Goal: Task Accomplishment & Management: Manage account settings

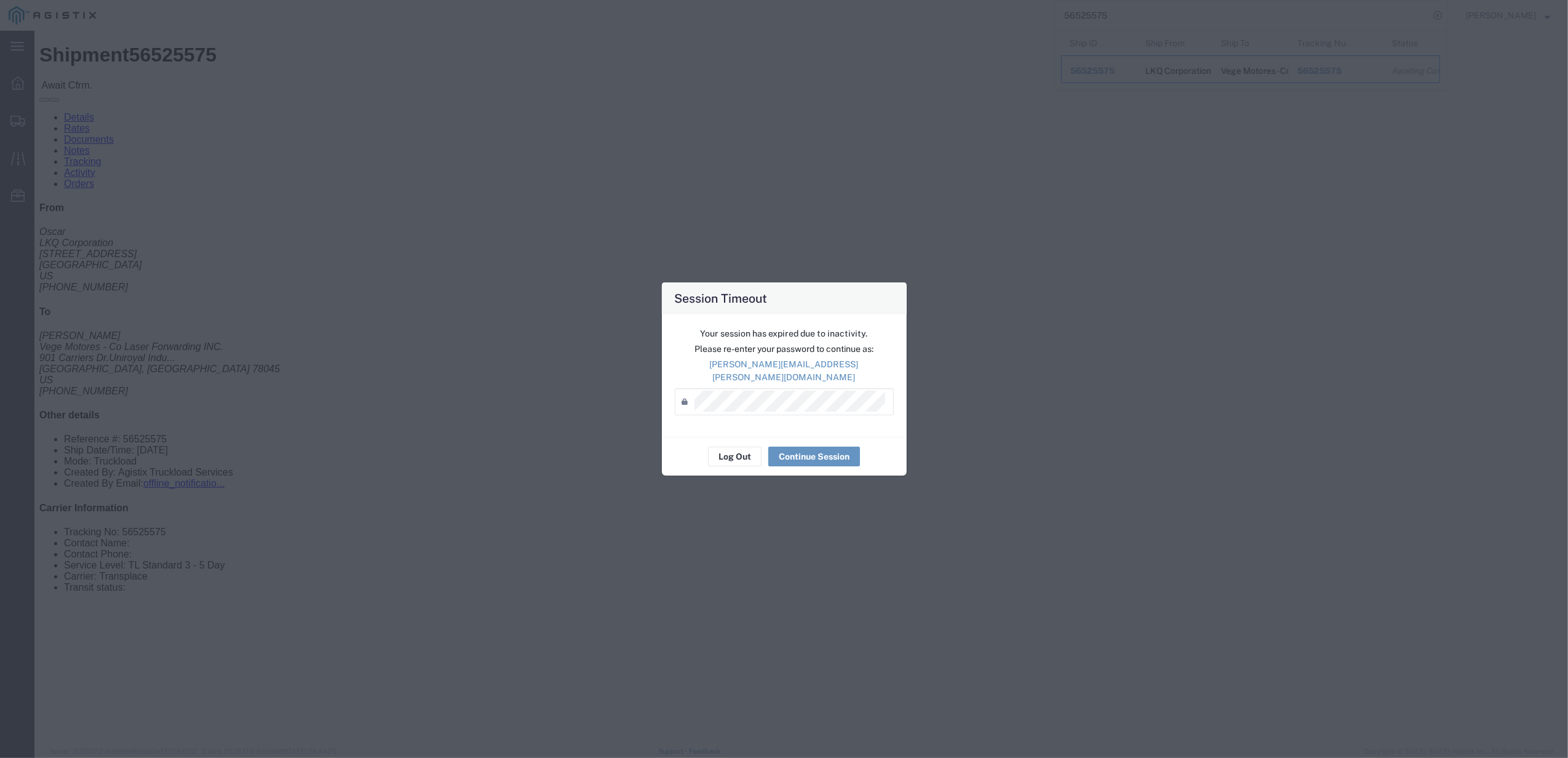
click at [764, 380] on div "Your session has expired due to inactivity. Please re-enter your password to co…" at bounding box center [784, 375] width 245 height 122
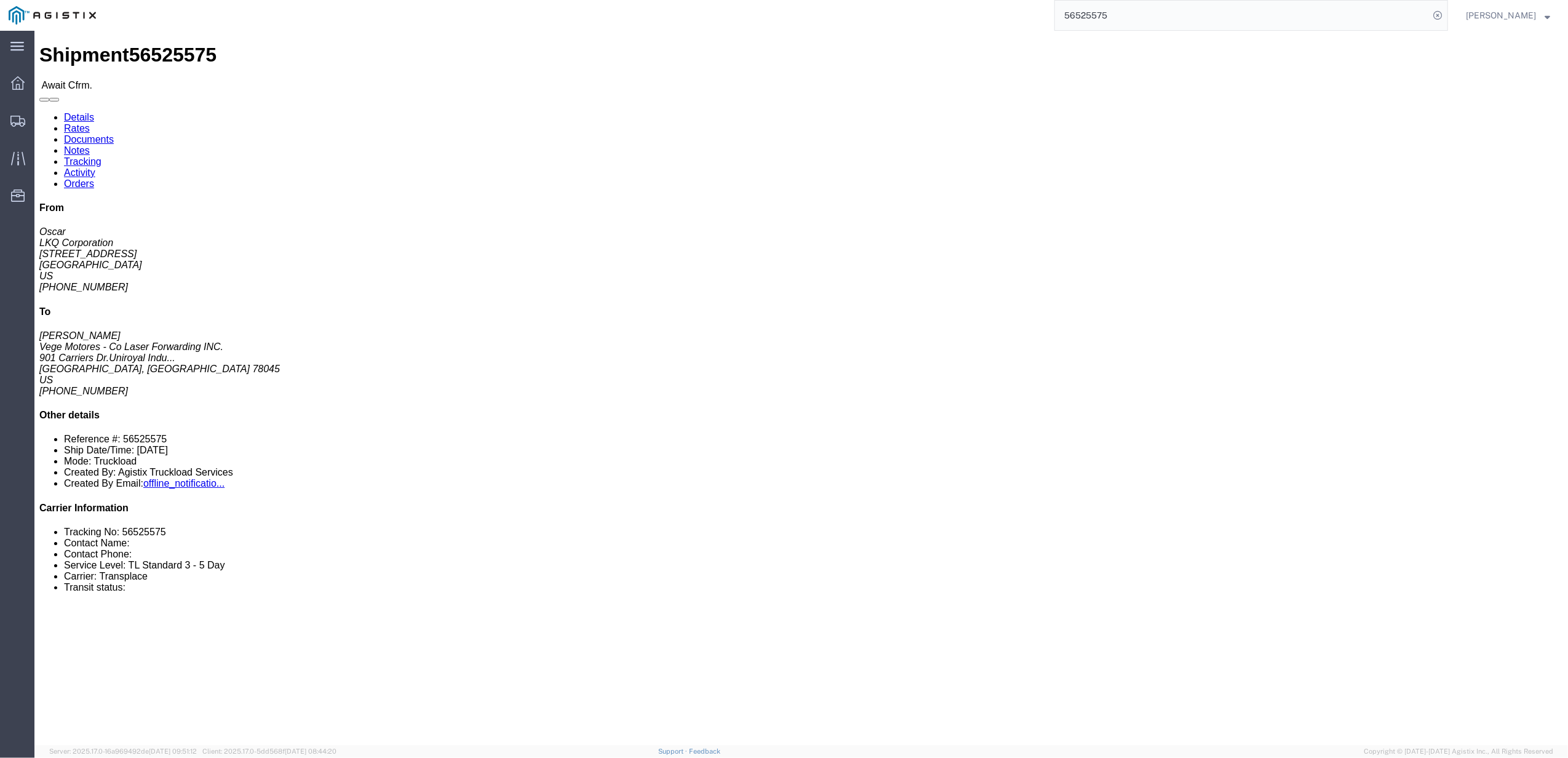
click at [1313, 23] on input "56525575" at bounding box center [1242, 15] width 374 height 29
click at [1309, 19] on input "56525575" at bounding box center [1242, 15] width 374 height 29
paste input "5775921"
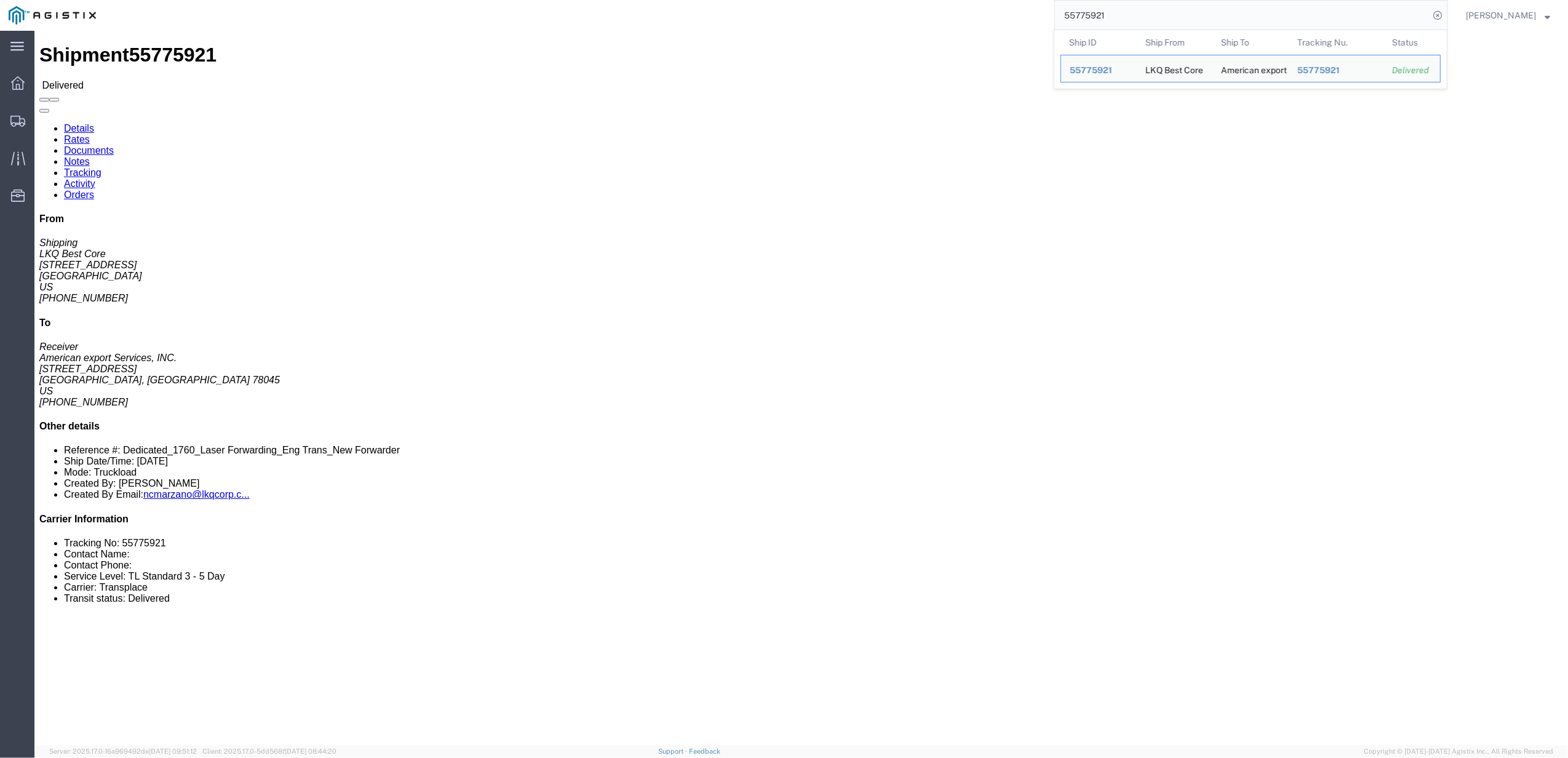
click at [1113, 13] on input "55775921" at bounding box center [1242, 15] width 374 height 29
paste input "6135"
click at [1145, 22] on input "55761351" at bounding box center [1242, 15] width 374 height 29
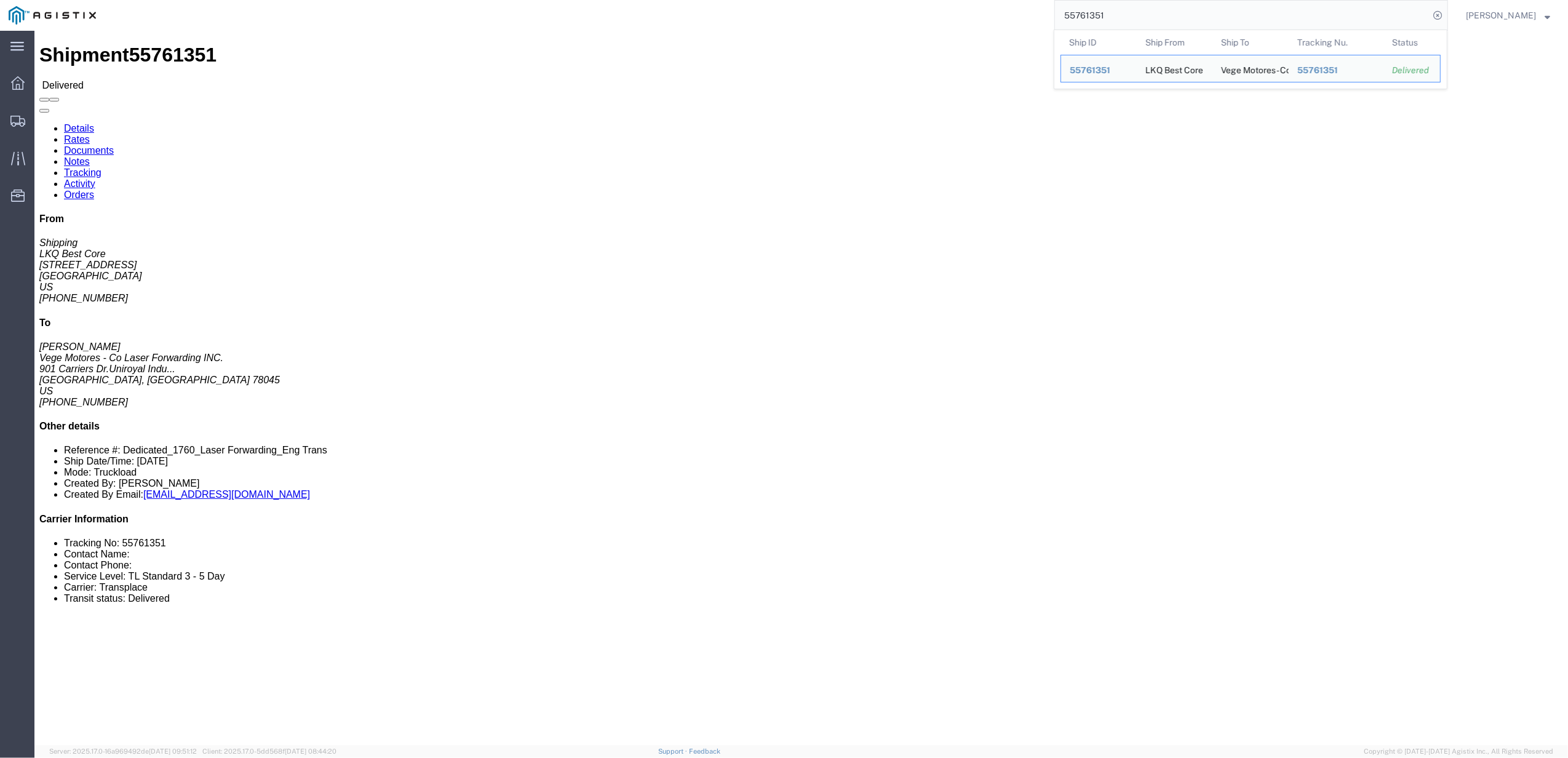
paste input "01896"
click at [1142, 13] on input "55701896" at bounding box center [1242, 15] width 374 height 29
paste input "806159"
click link "Rates"
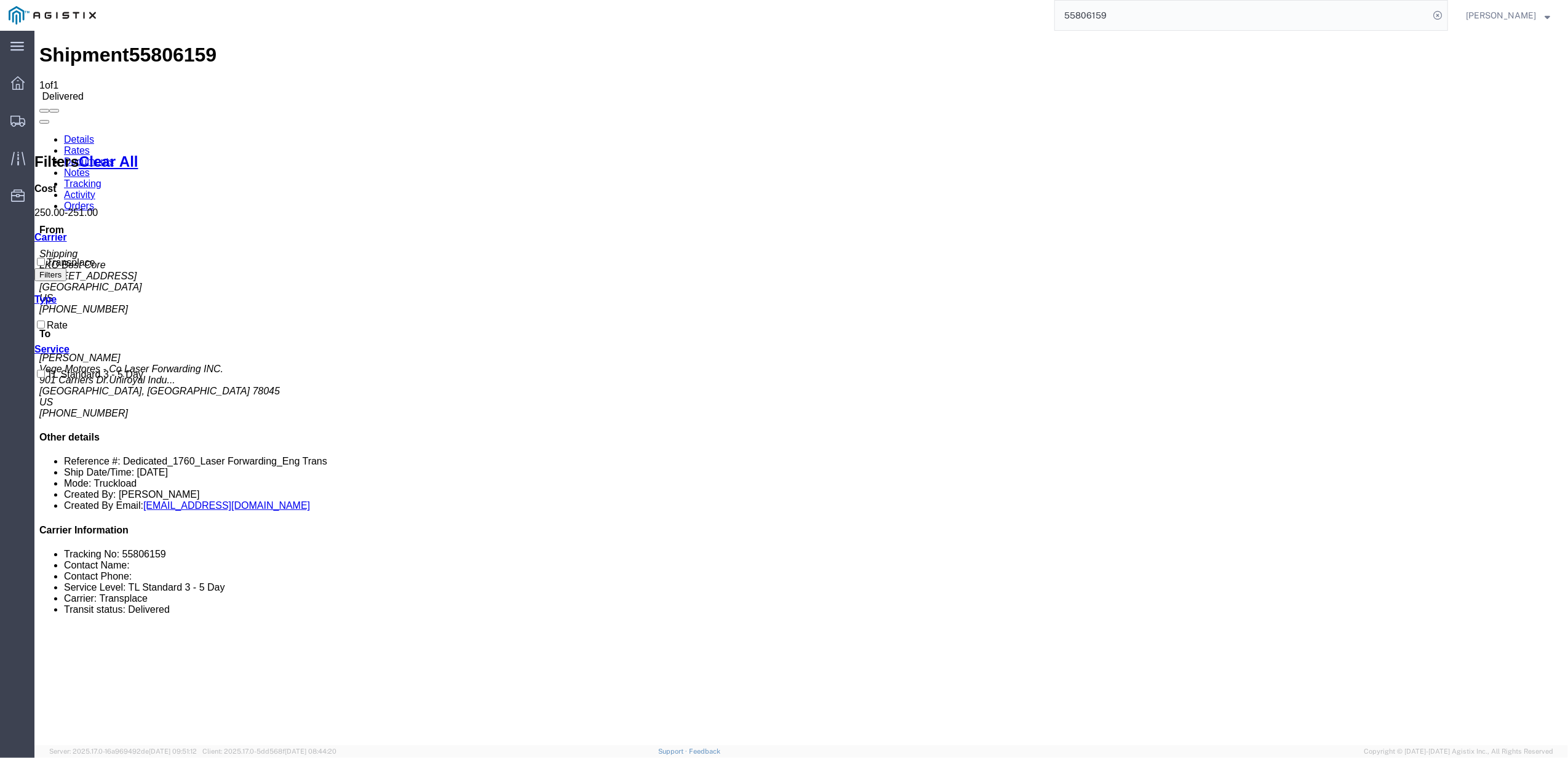
click at [736, 312] on div "Shipment 55806159 1 of 1 Delivered Details Rates Documents Notes Tracking Activ…" at bounding box center [801, 760] width 1524 height 1432
click at [1258, 27] on input "55806159" at bounding box center [1242, 15] width 374 height 29
paste input "20216"
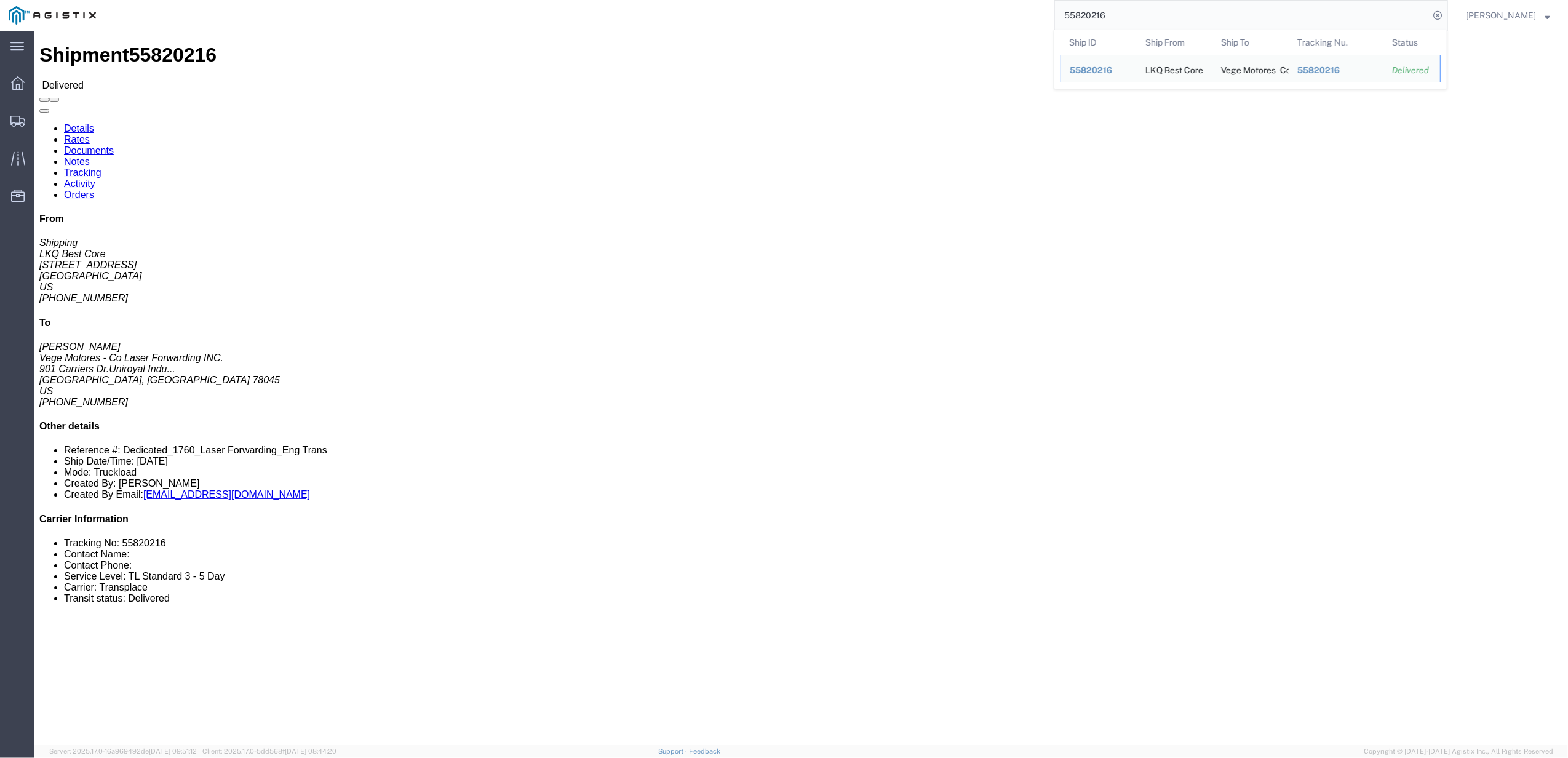
click at [1122, 23] on input "55820216" at bounding box center [1242, 15] width 374 height 29
paste input "0"
click at [1091, 13] on input "55820210" at bounding box center [1242, 15] width 374 height 29
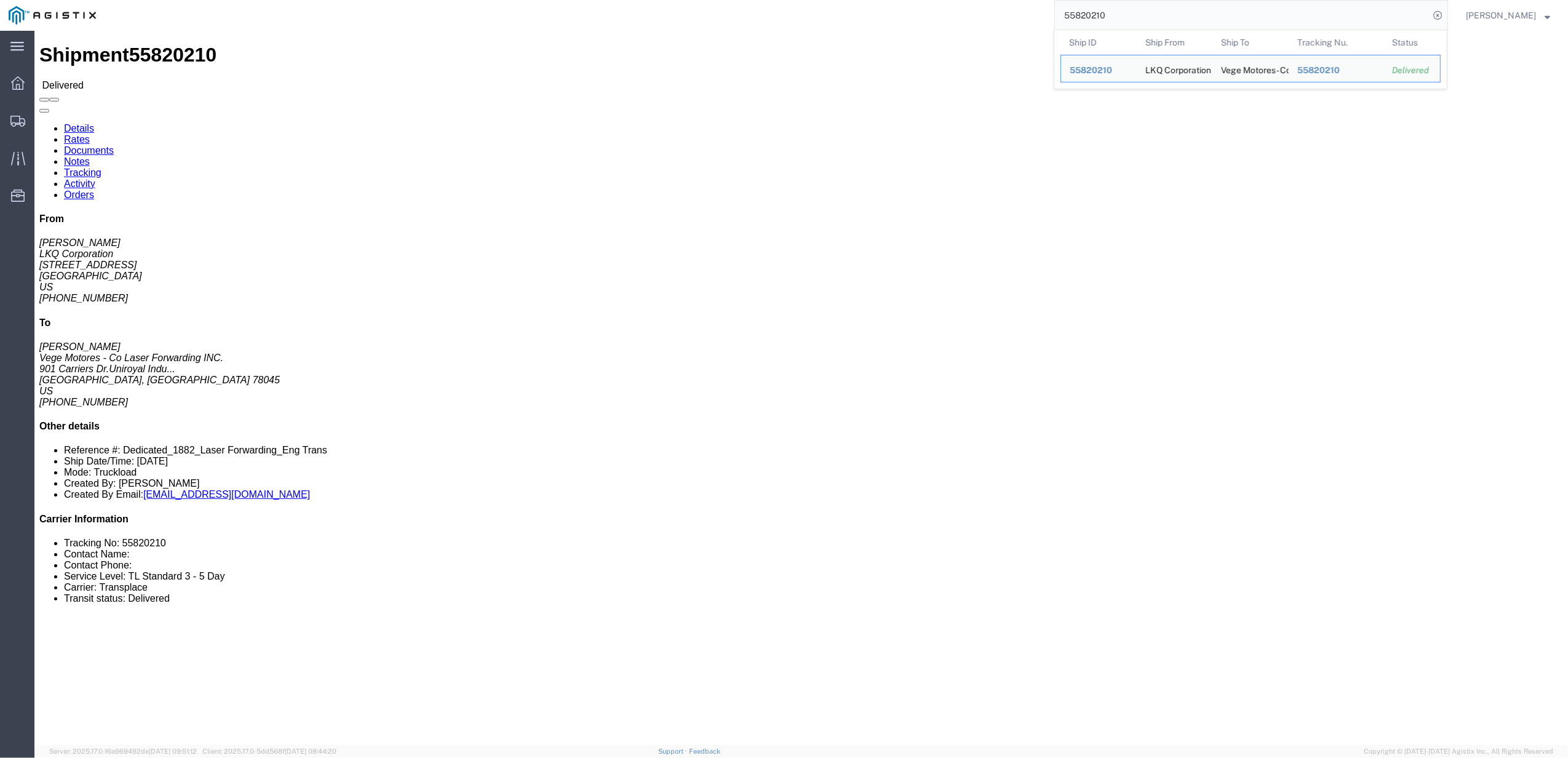
paste input "25"
click at [1083, 3] on input "55820225" at bounding box center [1242, 15] width 374 height 29
click at [1088, 11] on input "55820225" at bounding box center [1242, 15] width 374 height 29
paste input "35612"
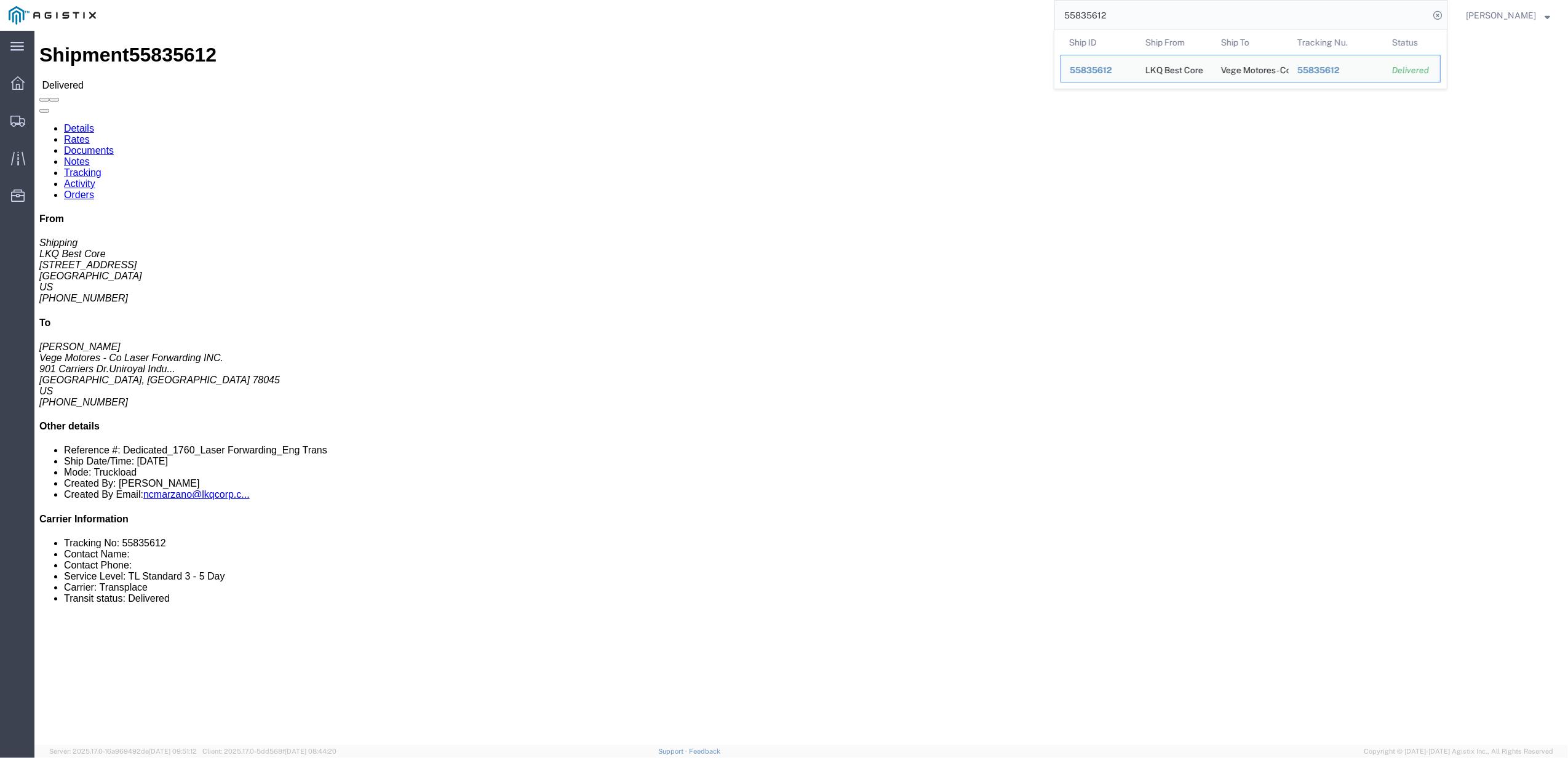
click at [1103, 21] on input "55835612" at bounding box center [1242, 15] width 374 height 29
paste input "4944"
click at [1106, 20] on input "55849442" at bounding box center [1242, 15] width 374 height 29
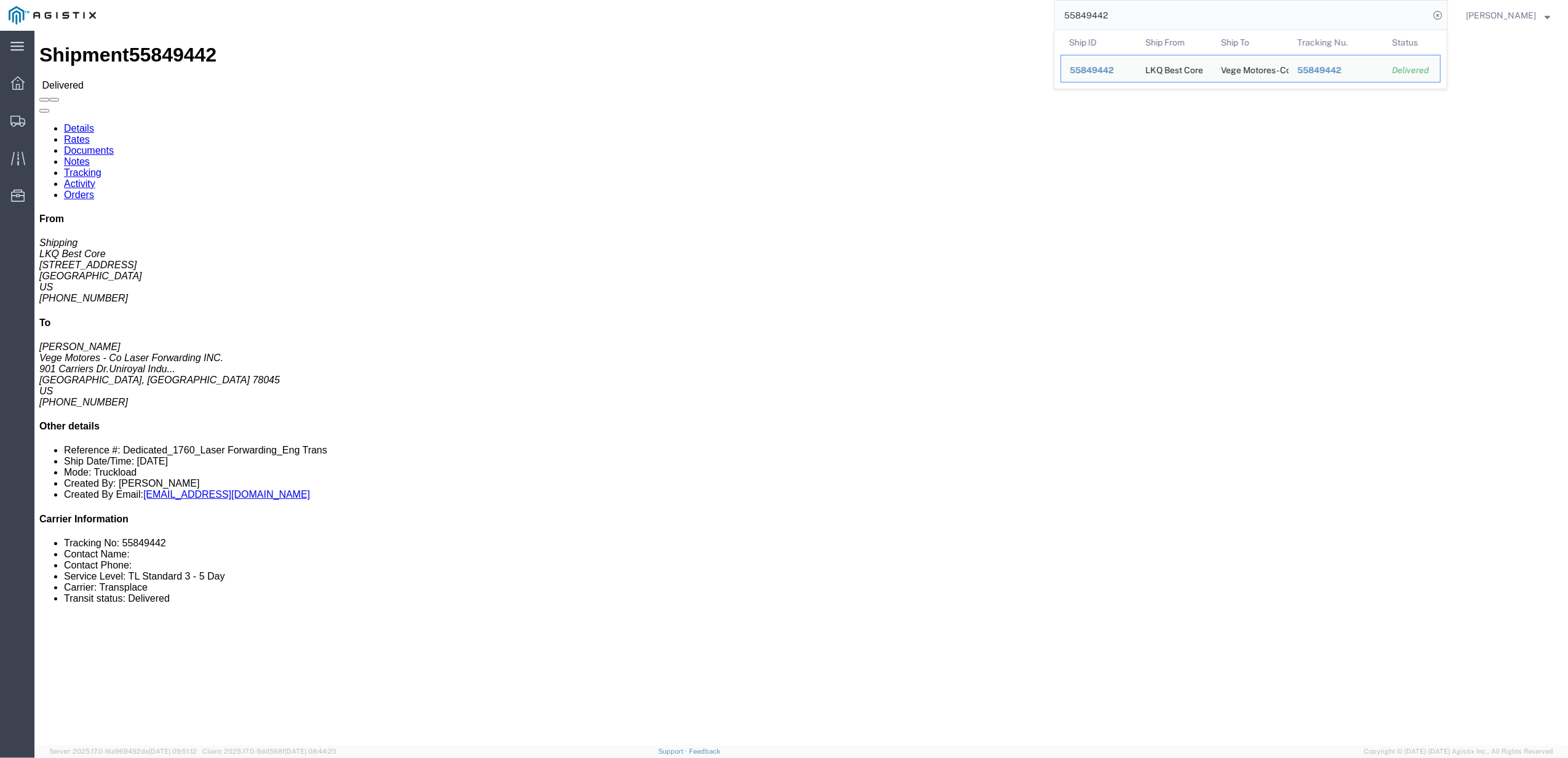
paste input "59065"
click at [1098, 22] on input "55859065" at bounding box center [1242, 15] width 374 height 29
paste input "9659"
click at [1093, 6] on input "55965965" at bounding box center [1242, 15] width 374 height 29
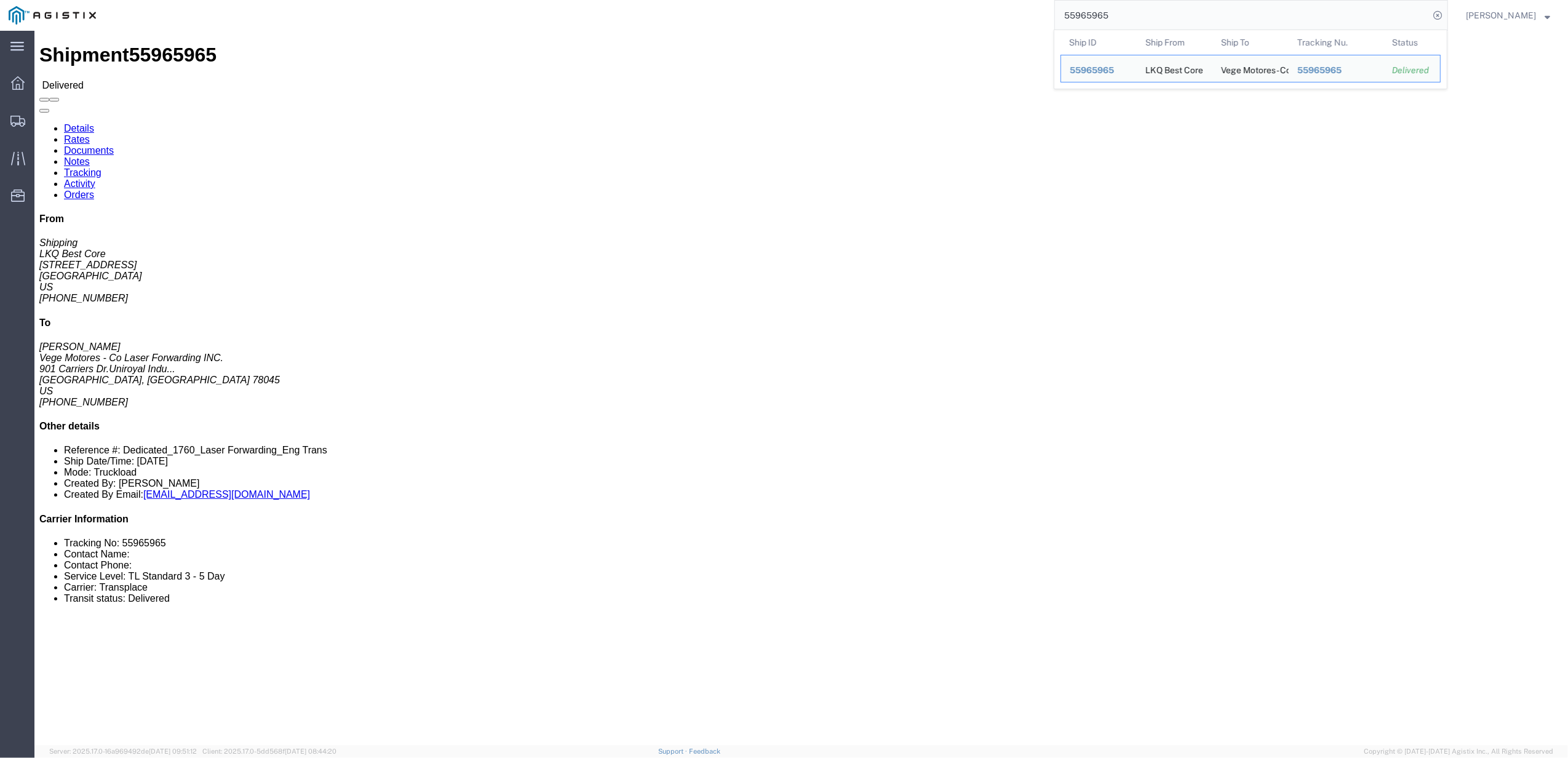
click at [1093, 6] on input "55965965" at bounding box center [1242, 15] width 374 height 29
paste input "2"
click at [1126, 22] on input "55965962" at bounding box center [1242, 15] width 374 height 29
paste input "93663"
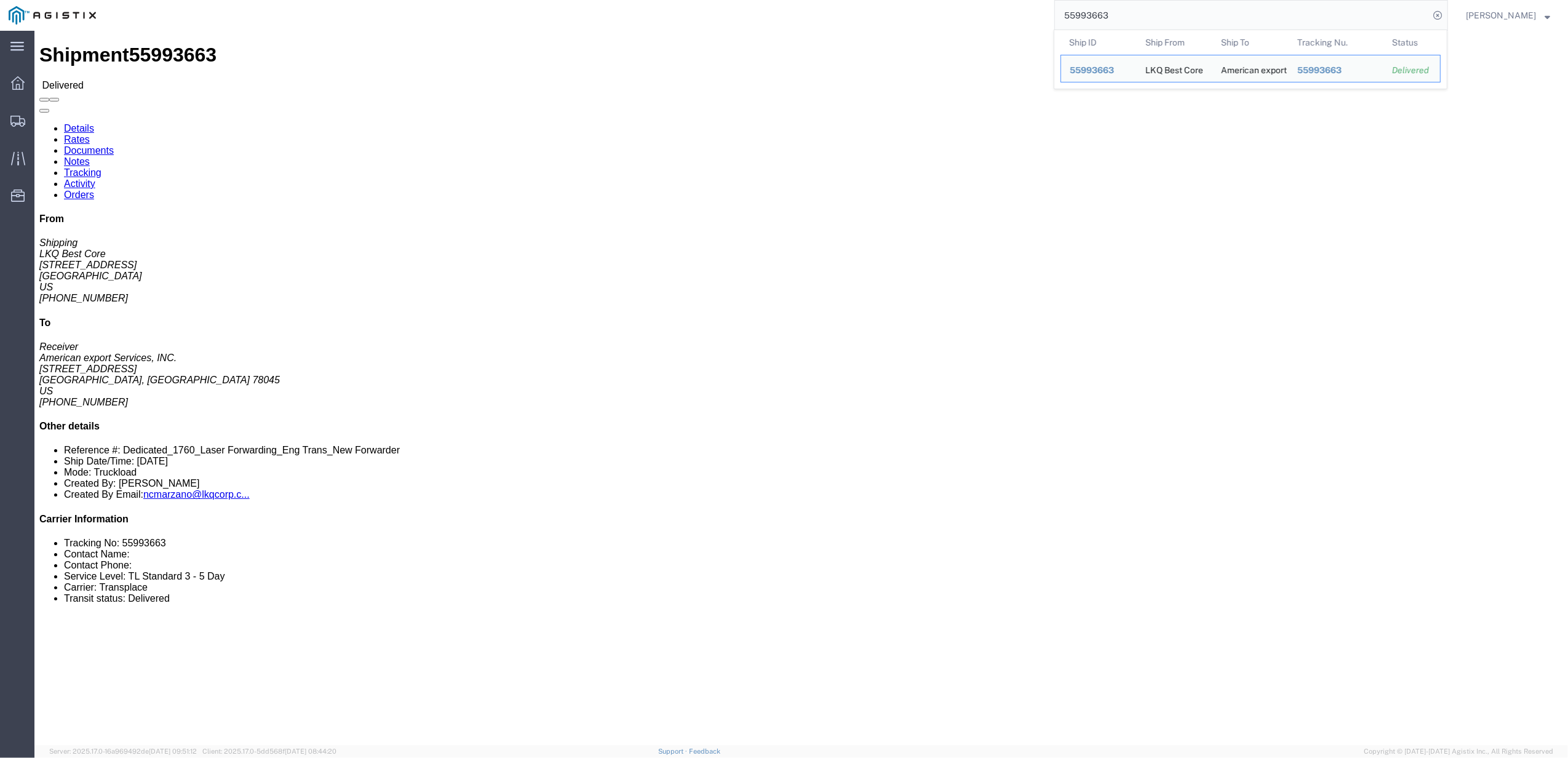
click at [1103, 8] on input "55993663" at bounding box center [1242, 15] width 374 height 29
paste input "79496"
click at [1116, 21] on input "55979496" at bounding box center [1242, 15] width 374 height 29
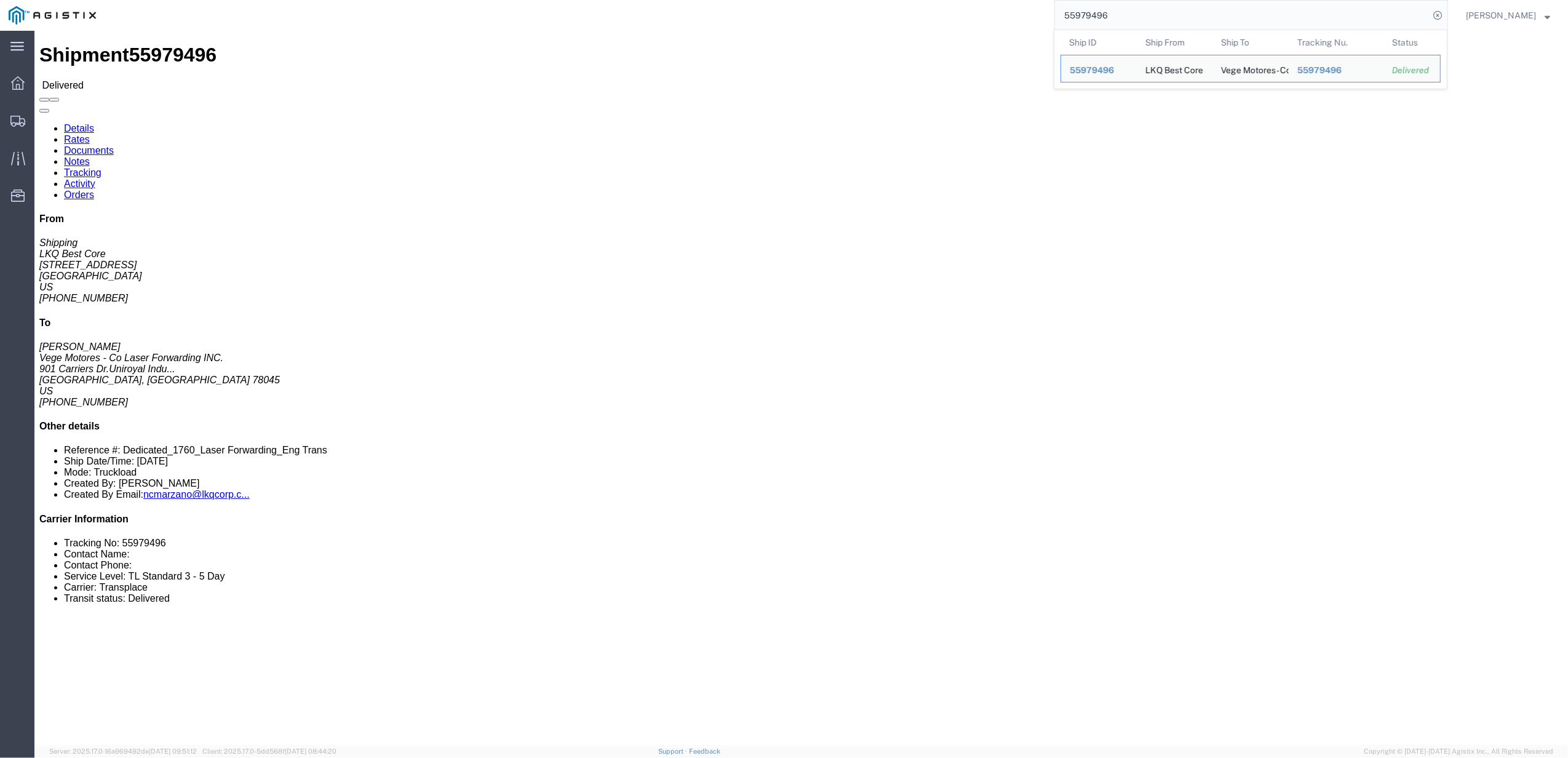
paste input "6055645"
type input "56055645"
click link "Tracking"
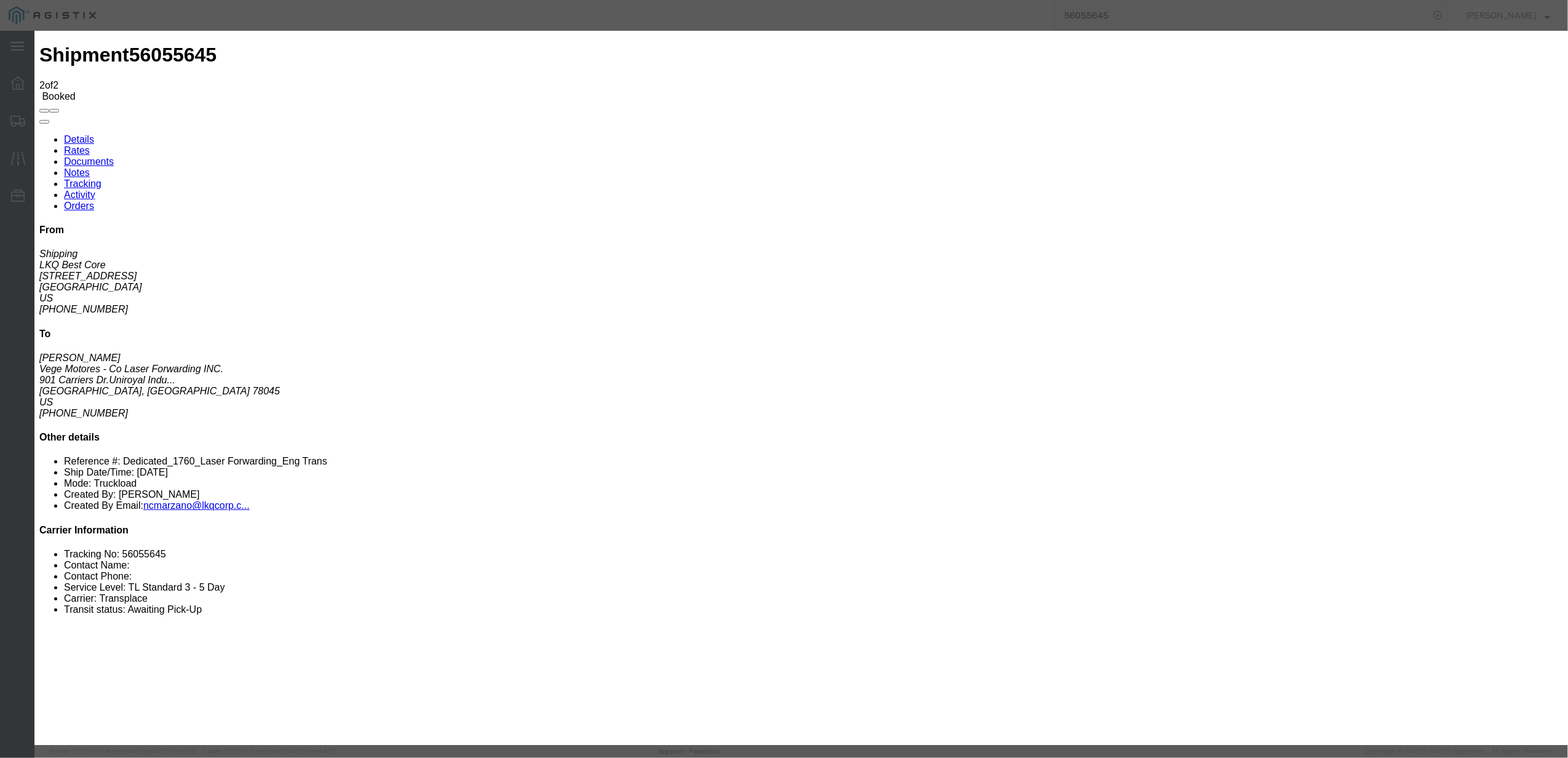
type input "[DATE]"
type input "7:00 PM"
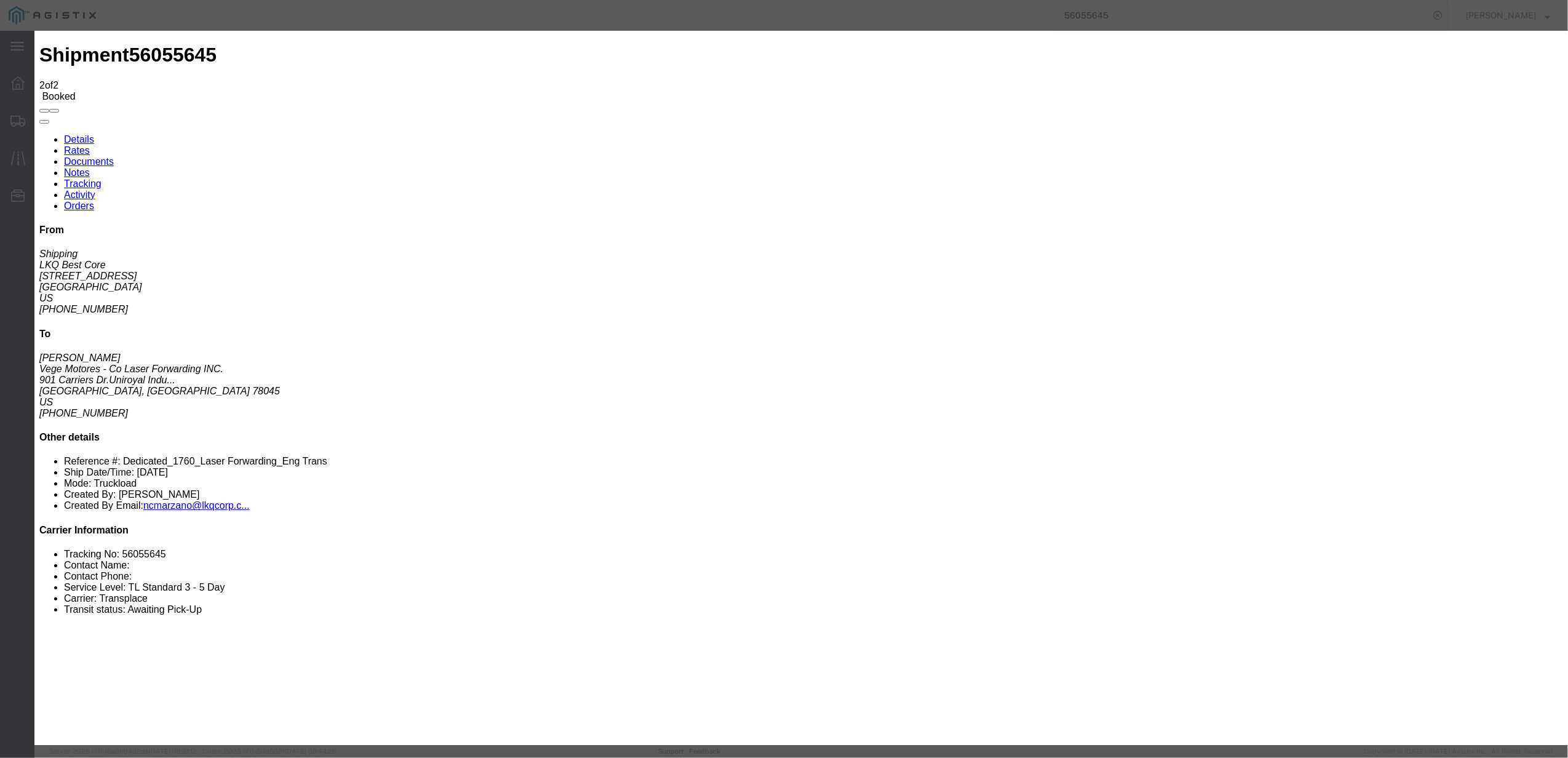
type input "[DATE]"
drag, startPoint x: 601, startPoint y: 225, endPoint x: 545, endPoint y: 223, distance: 56.0
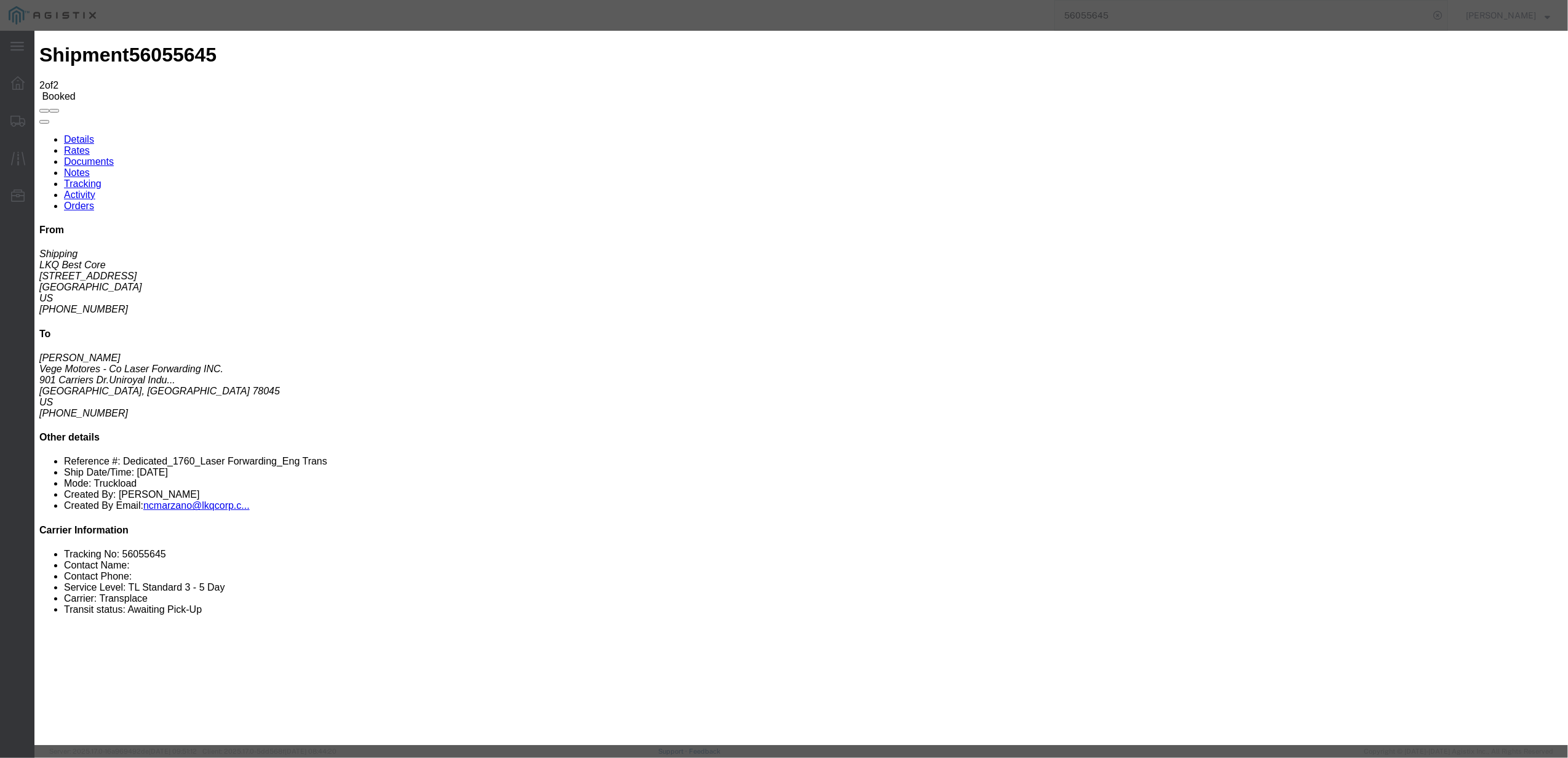
type input "11:00 AM"
select select "DELIVRED"
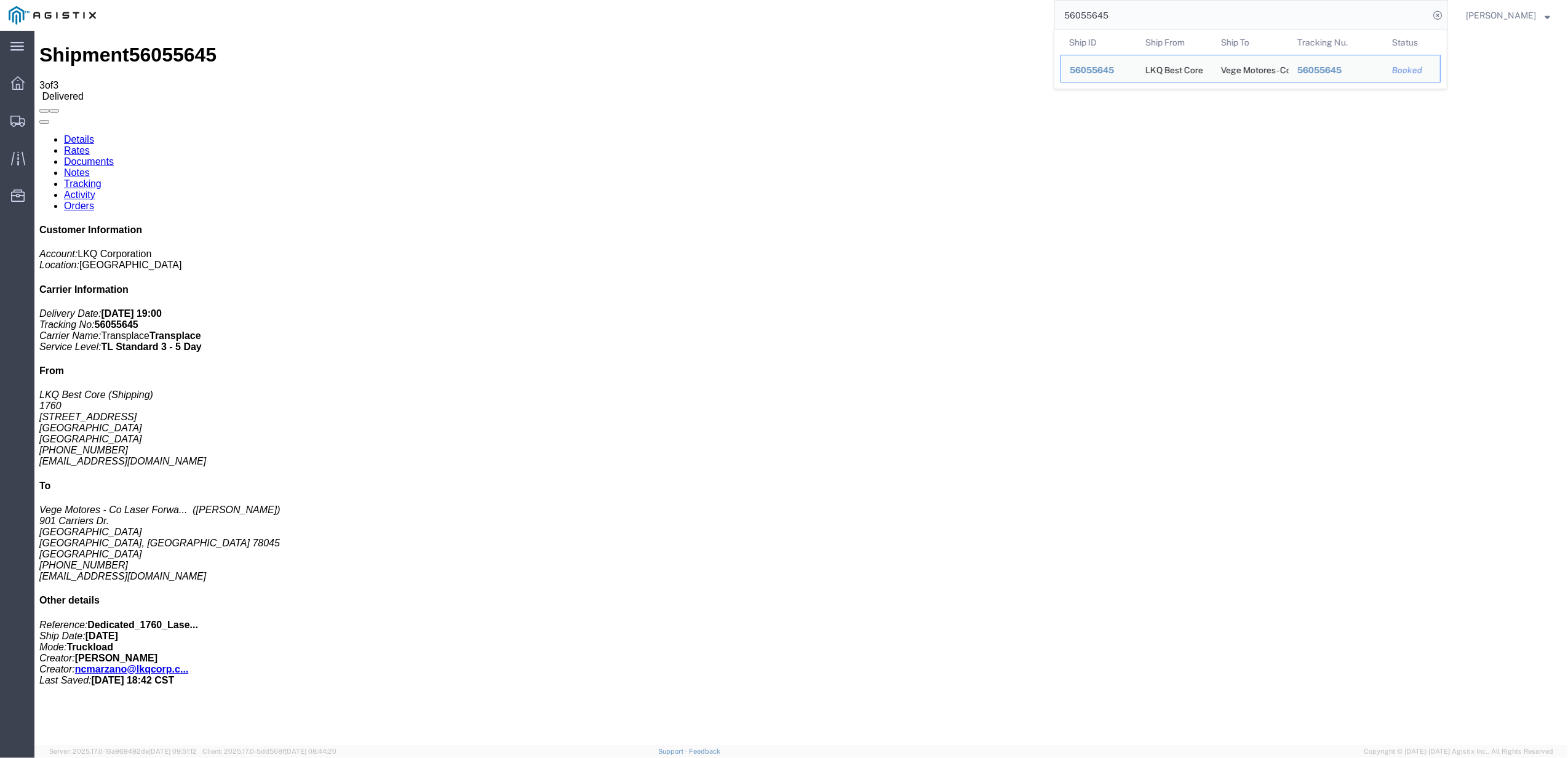
click at [1137, 8] on input "56055645" at bounding box center [1242, 15] width 374 height 29
click at [1133, 13] on input "56055645" at bounding box center [1242, 15] width 374 height 29
paste input "4040"
click at [1133, 13] on input "56040405" at bounding box center [1242, 15] width 374 height 29
paste input "56040405"
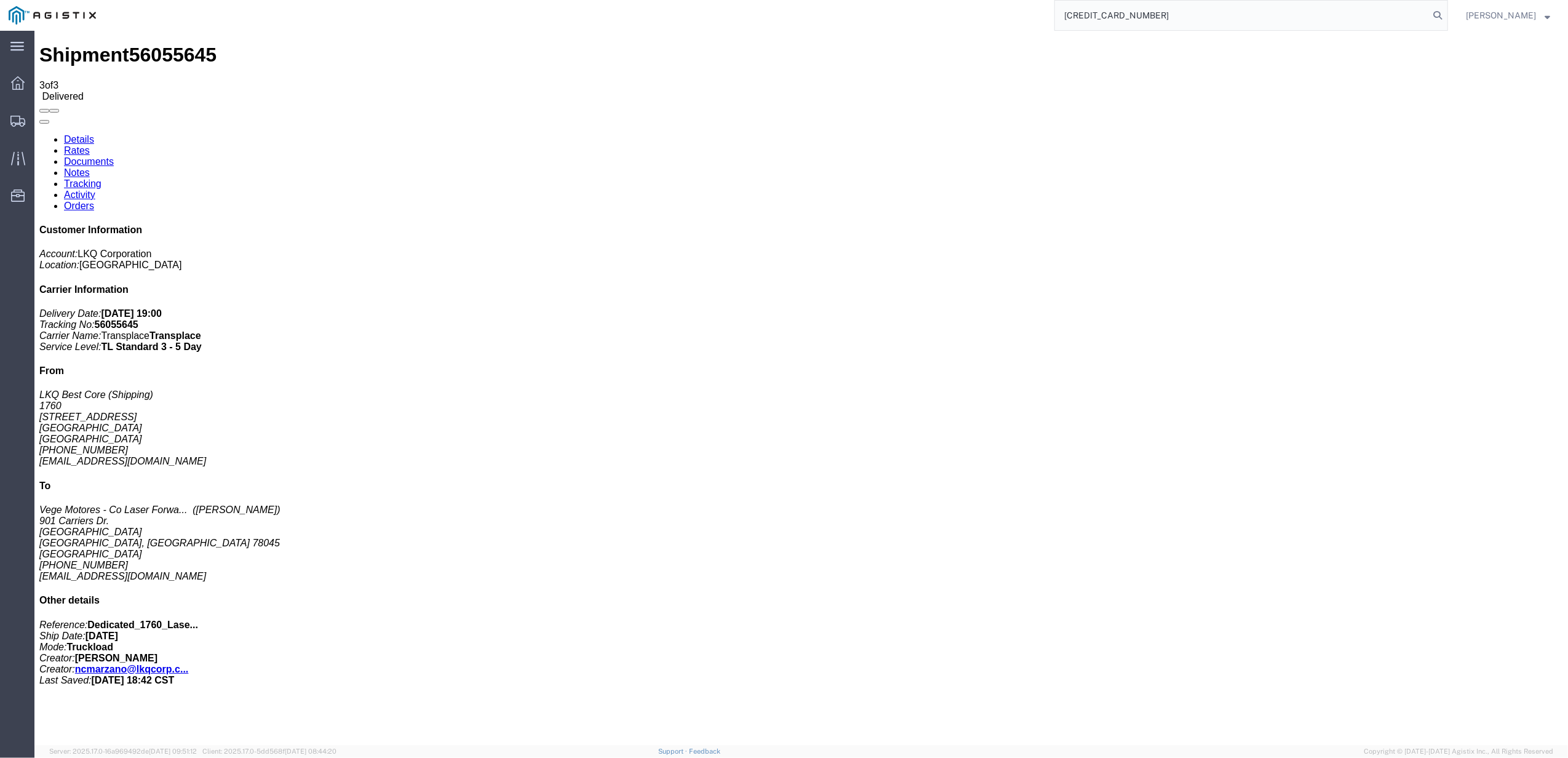
click at [1137, 13] on input "[CREDIT_CARD_NUMBER]" at bounding box center [1242, 15] width 374 height 29
click at [1138, 13] on input "[CREDIT_CARD_NUMBER]" at bounding box center [1242, 15] width 374 height 29
paste input "search"
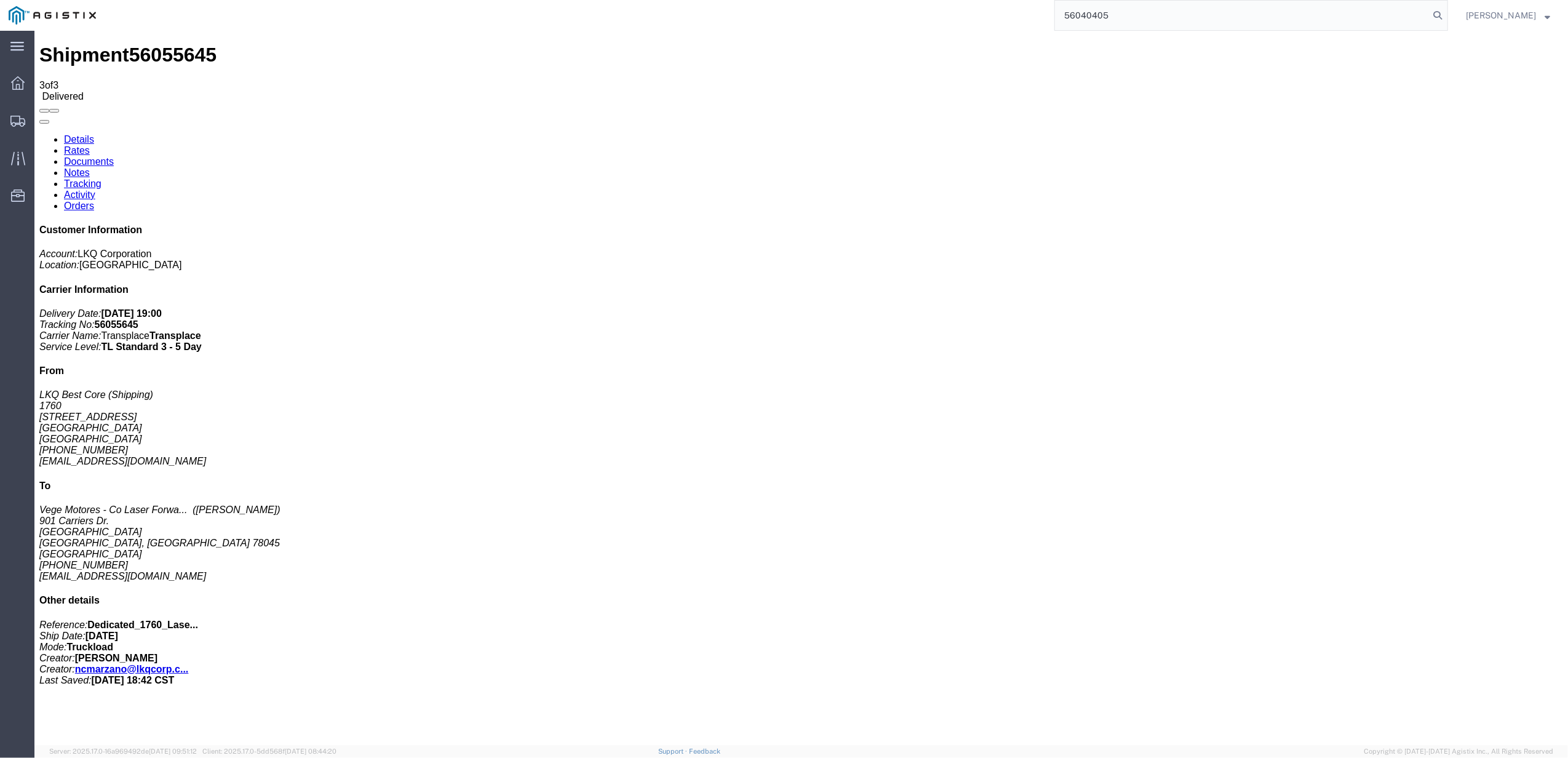
type input "56040405"
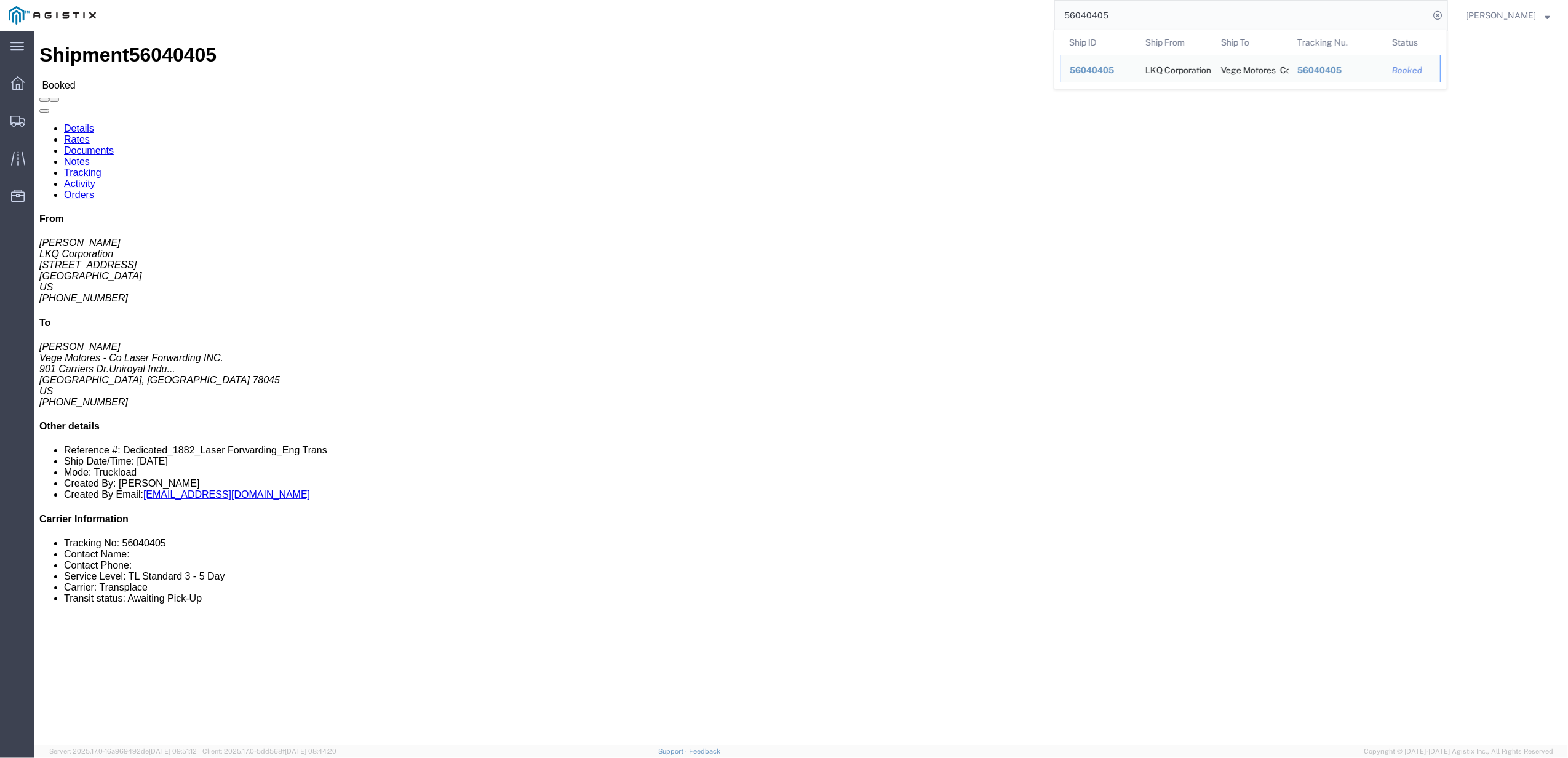
click link "Tracking"
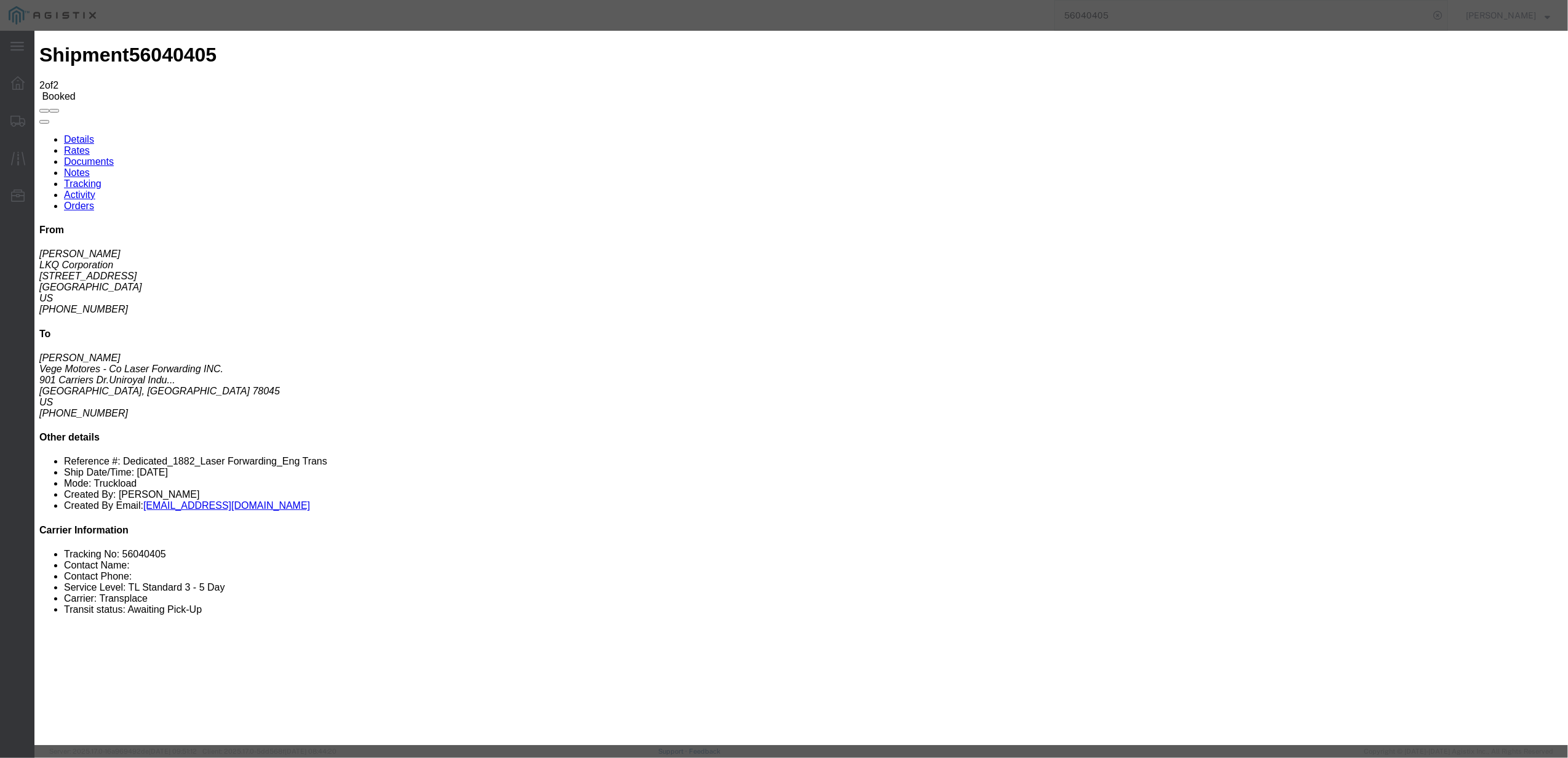
type input "[DATE]"
type input "7:00 PM"
select select "DELIVRED"
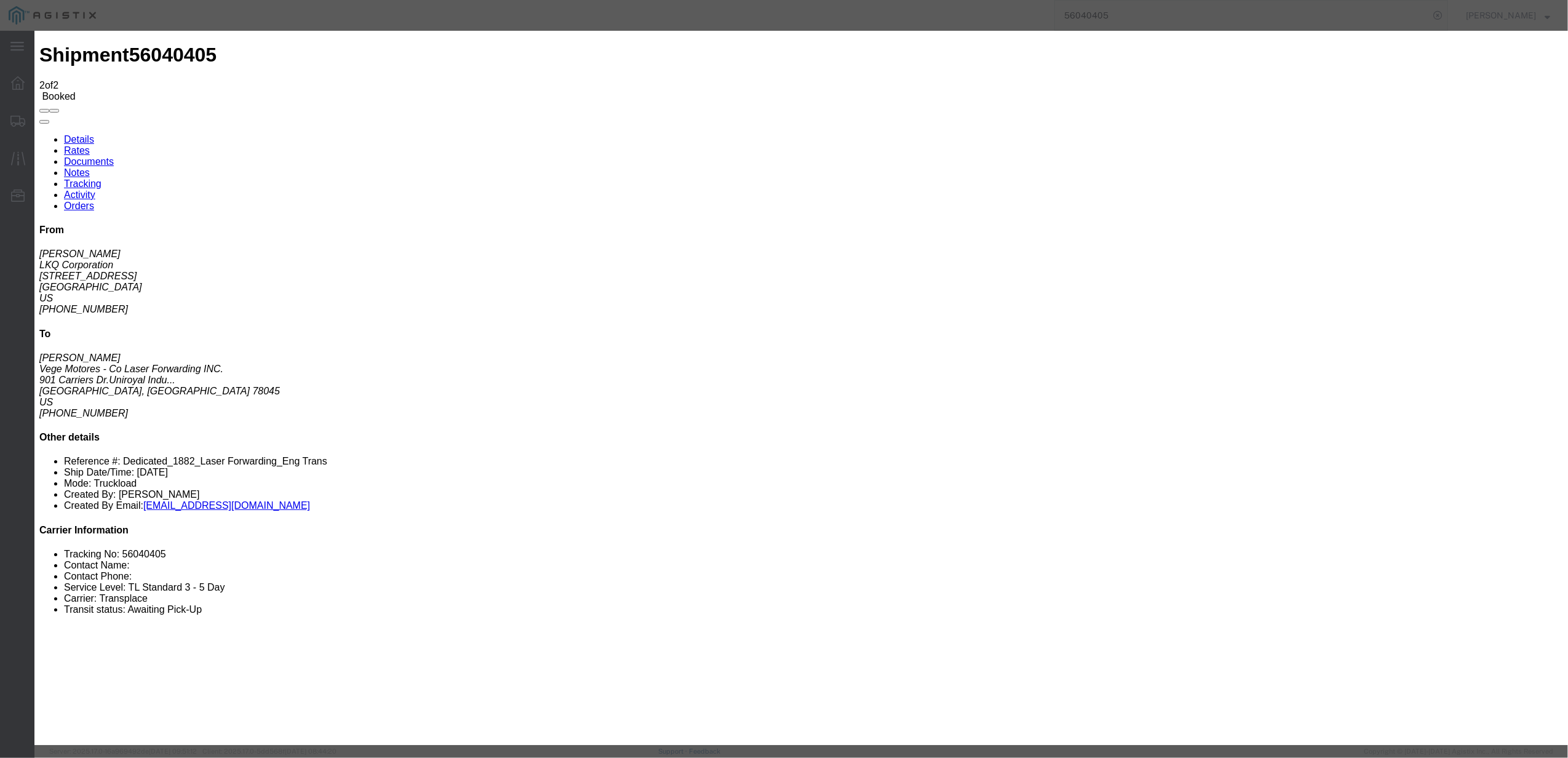
type input "[DATE]"
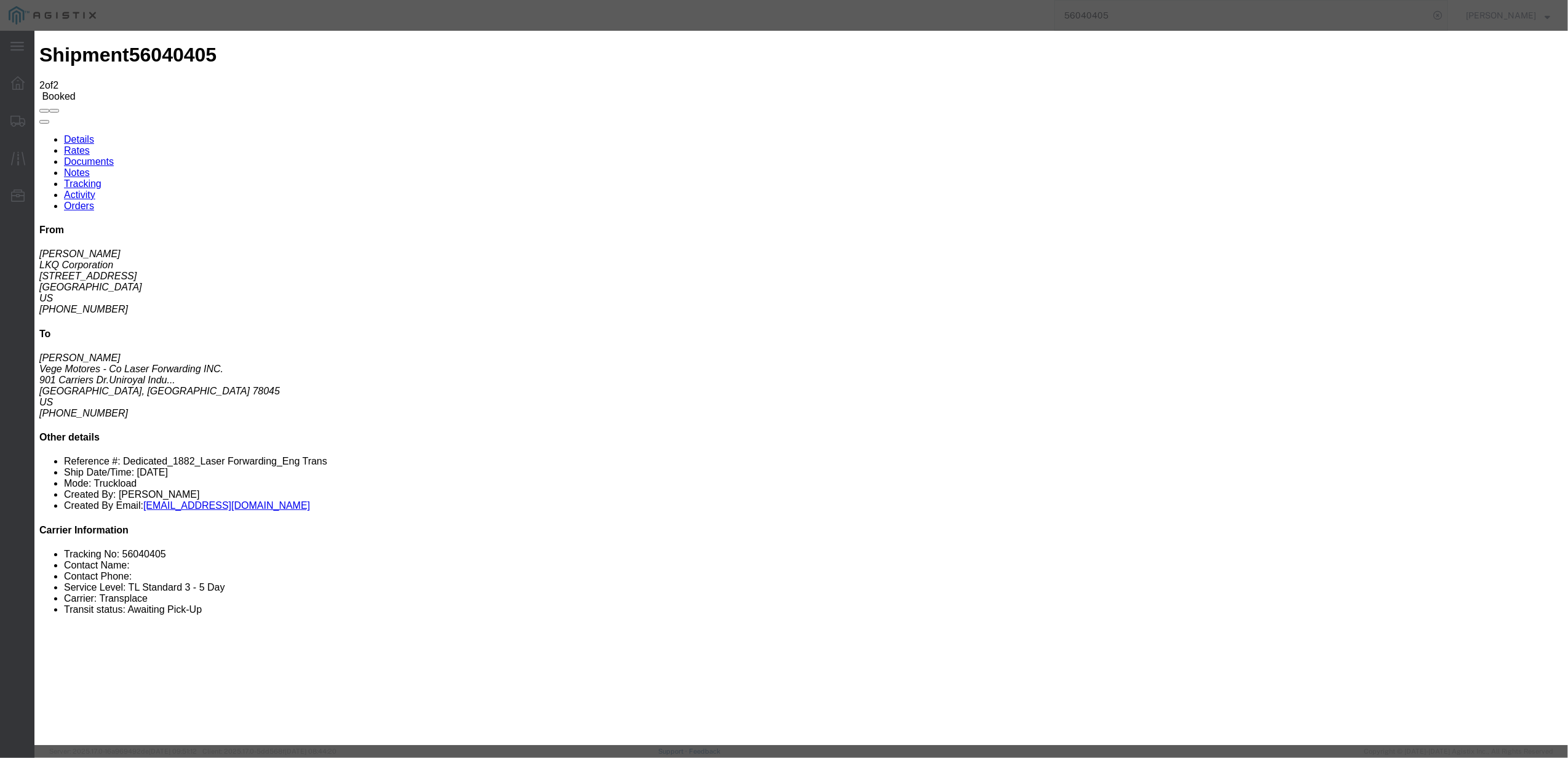
type input "12:00 PM"
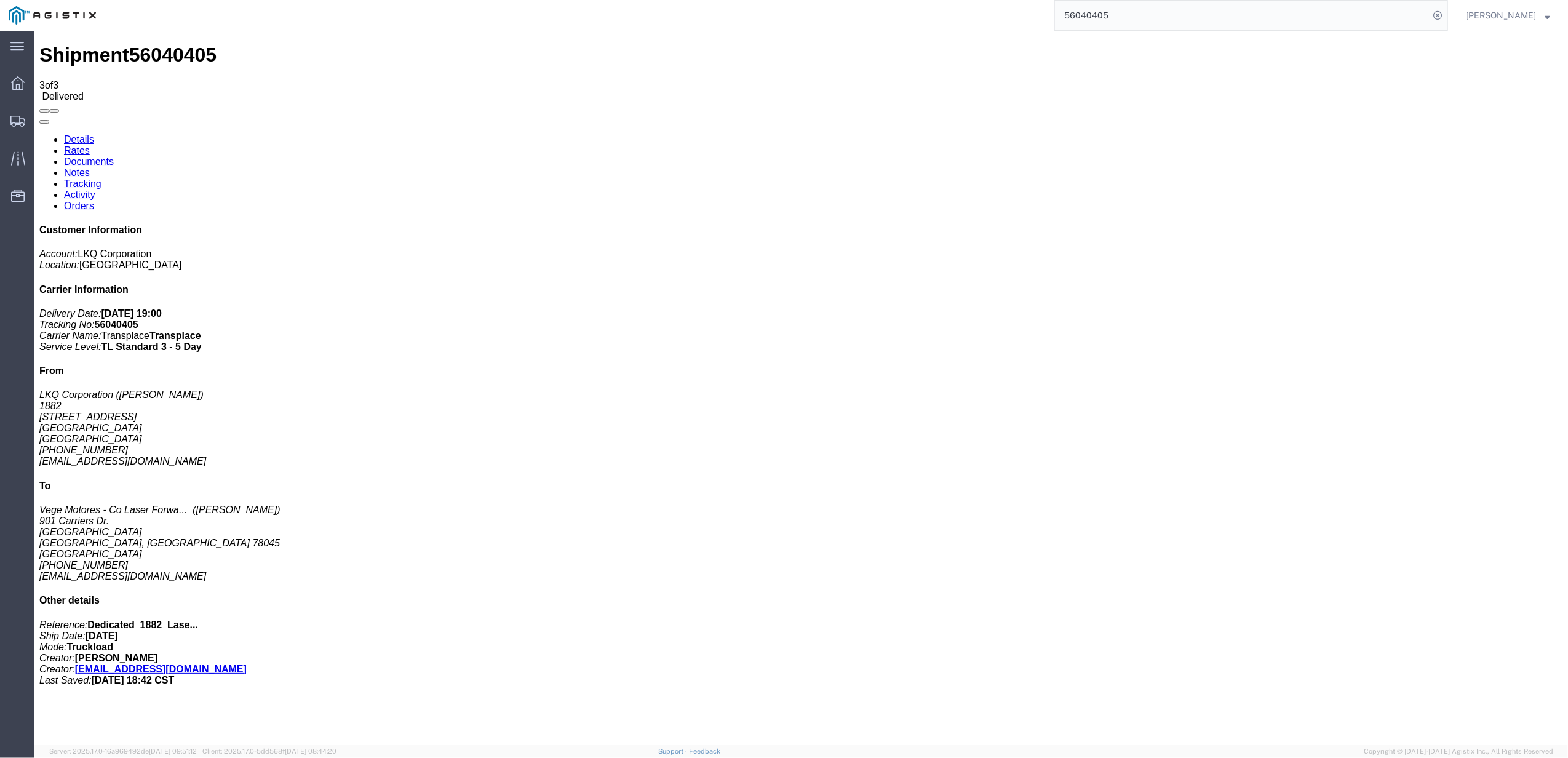
click at [1122, 18] on input "56040405" at bounding box center [1242, 15] width 374 height 29
paste input "5979497"
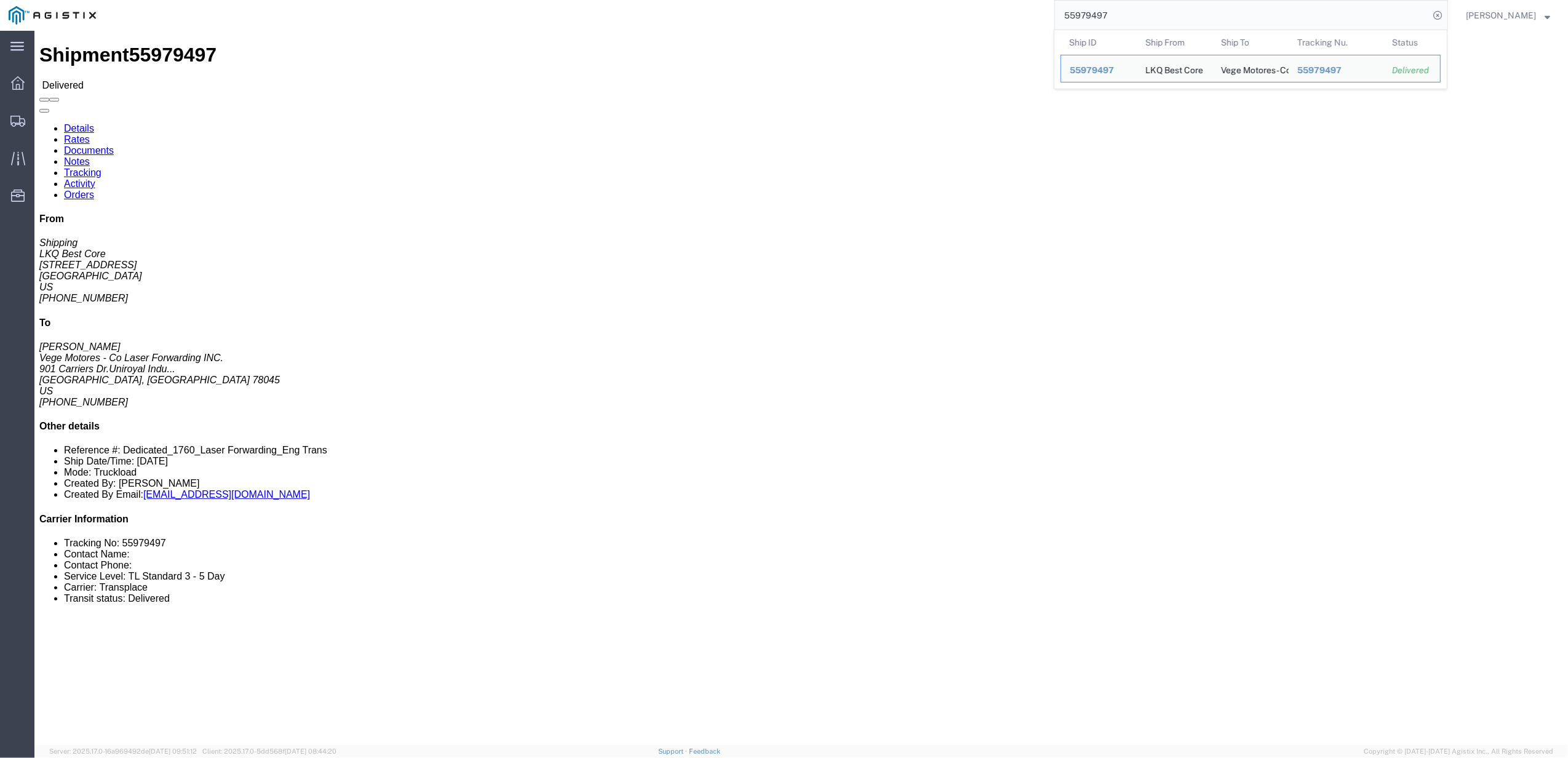
click at [1119, 29] on typeahead-container "Ship ID Ship From Ship To Tracking Nu. Status Ship ID 55979497 Ship From LKQ Be…" at bounding box center [1251, 59] width 394 height 60
click at [1106, 22] on input "55979497" at bounding box center [1242, 15] width 374 height 29
paste input "6210294"
type input "56210294"
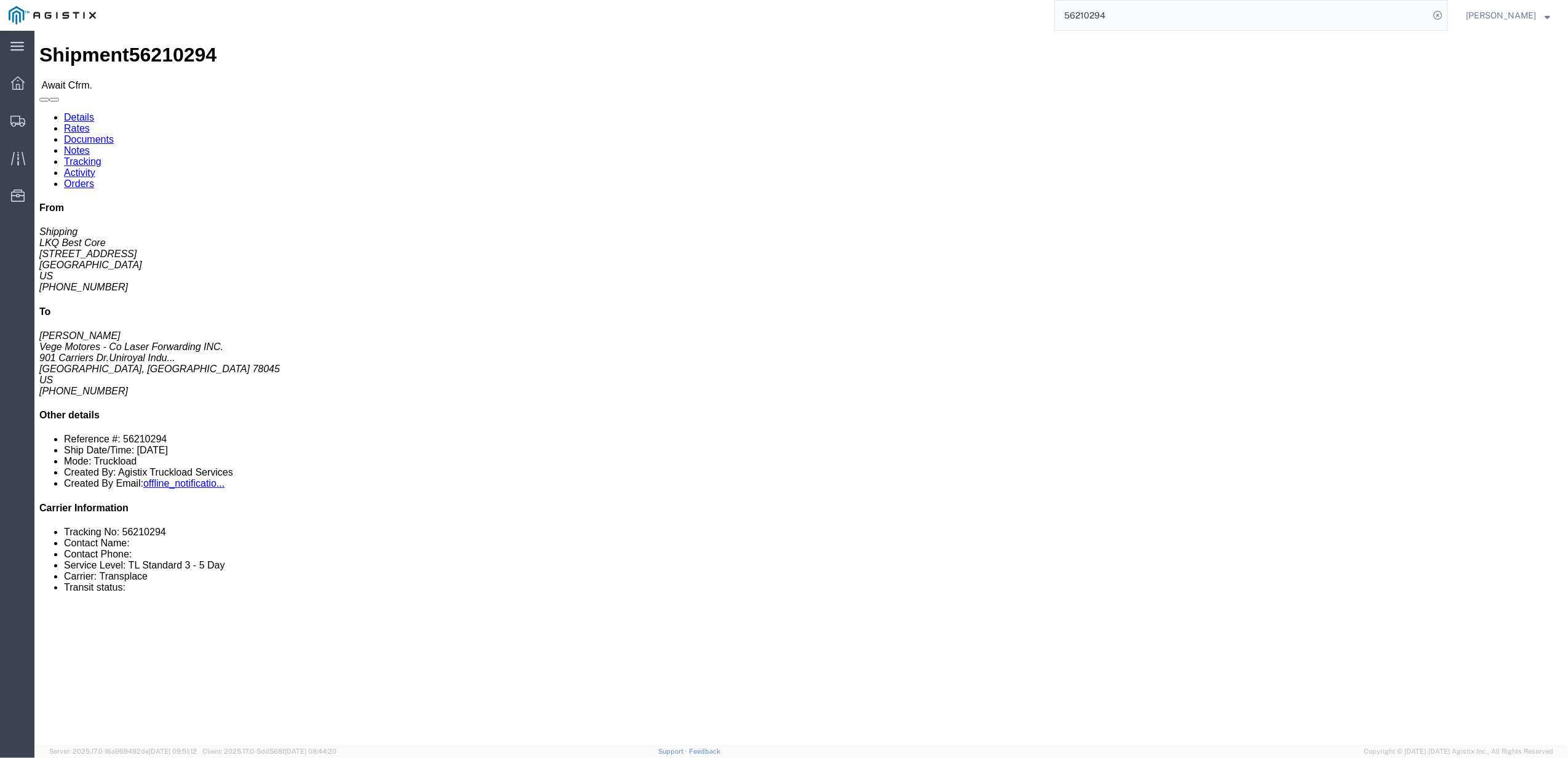
click link "Tracking"
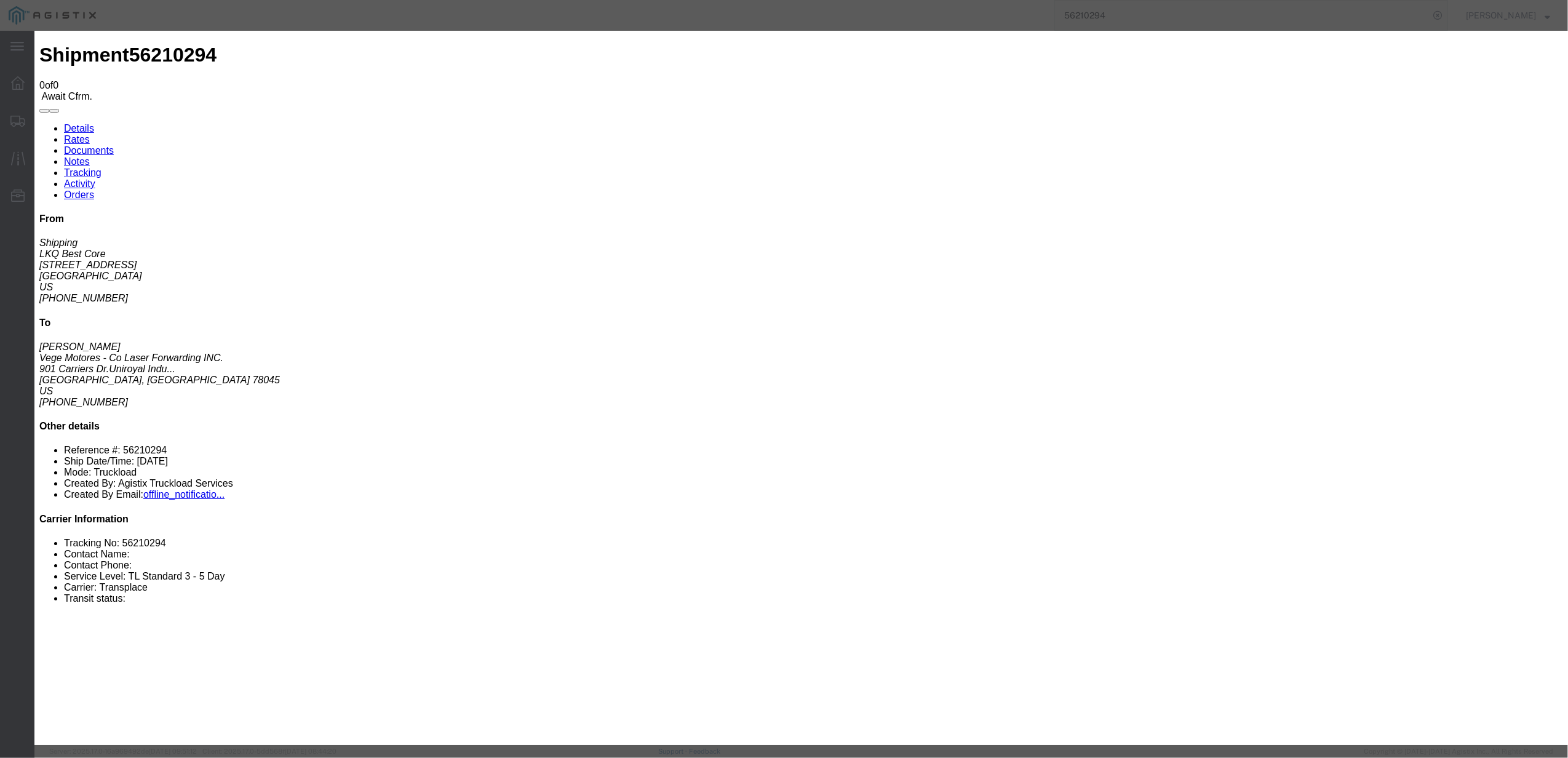
type input "[DATE]"
type input "7:00 PM"
select select "DELIVRED"
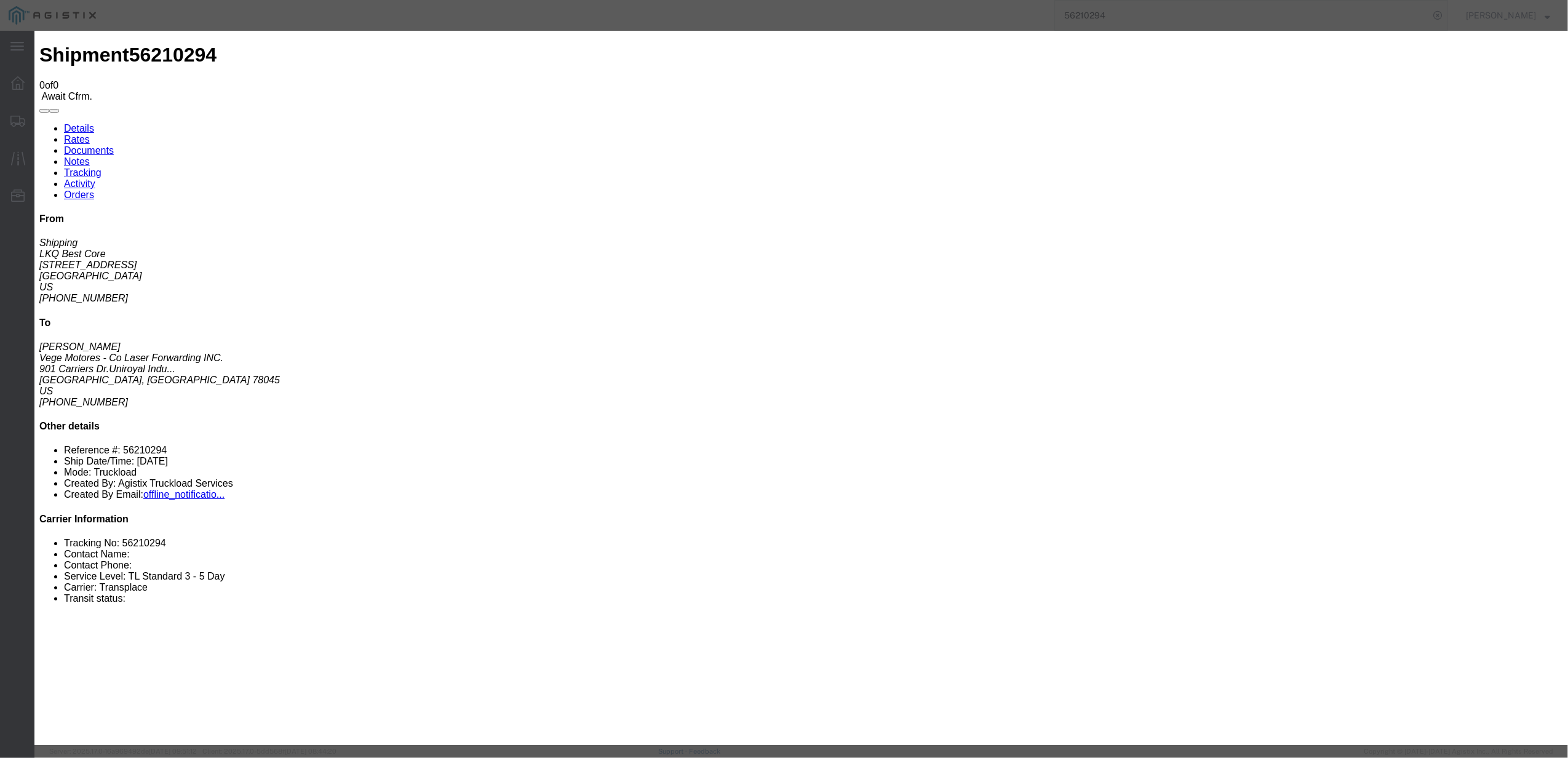
type input "[DATE]"
type input "1:00 PM"
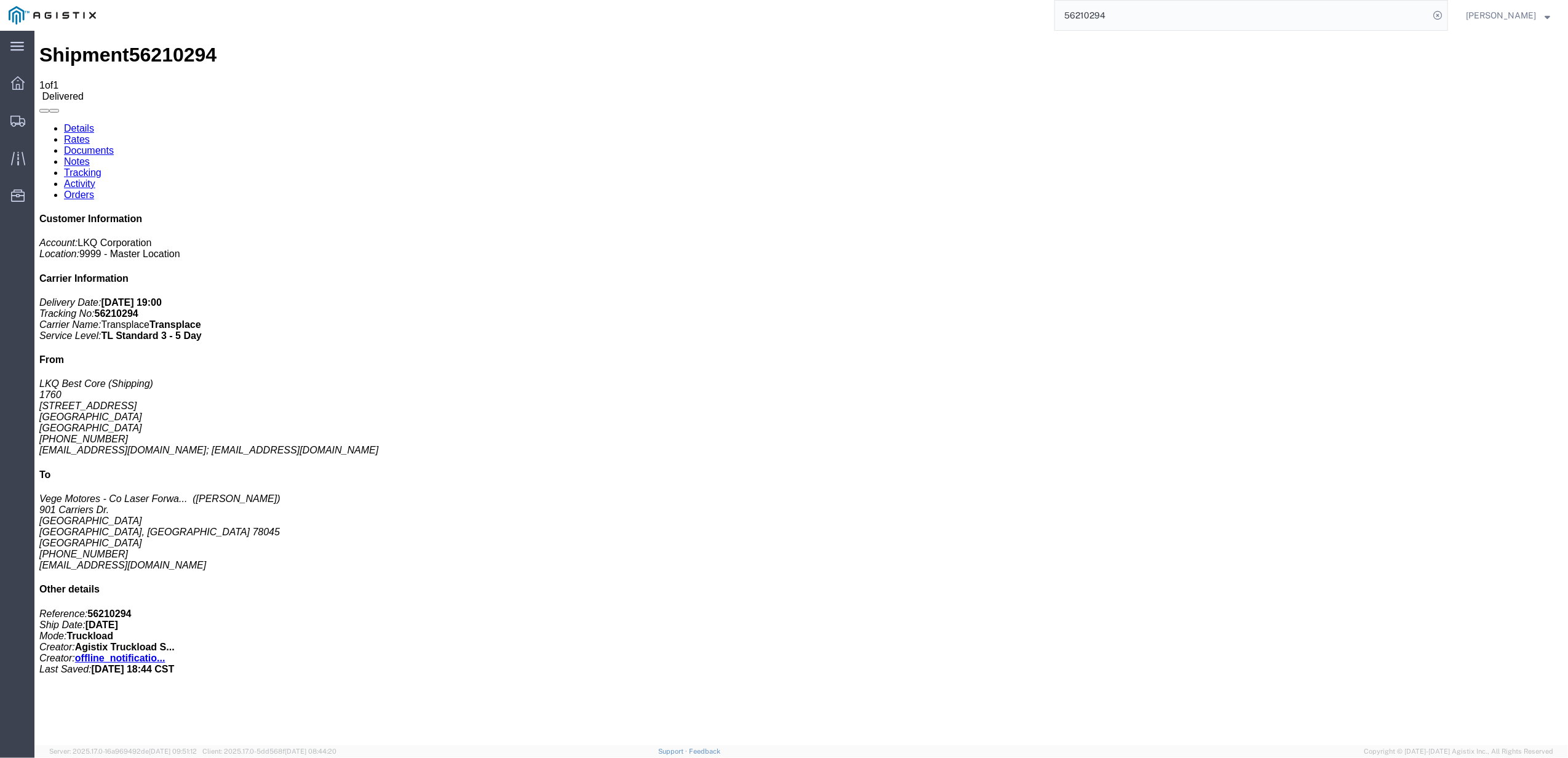
click at [1132, 13] on input "56210294" at bounding box center [1242, 15] width 374 height 29
paste input "5993655"
type input "55993655"
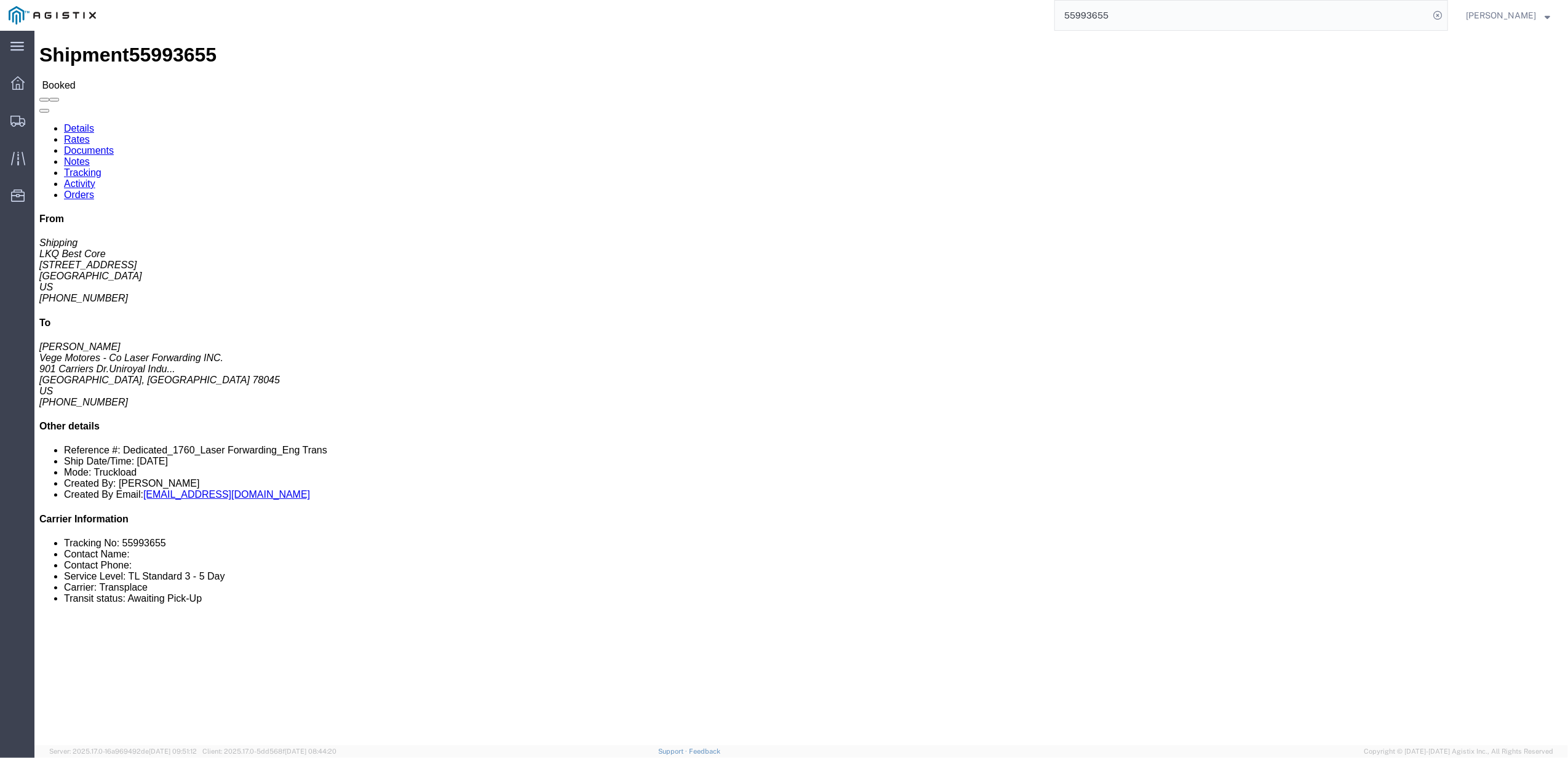
click link "Tracking"
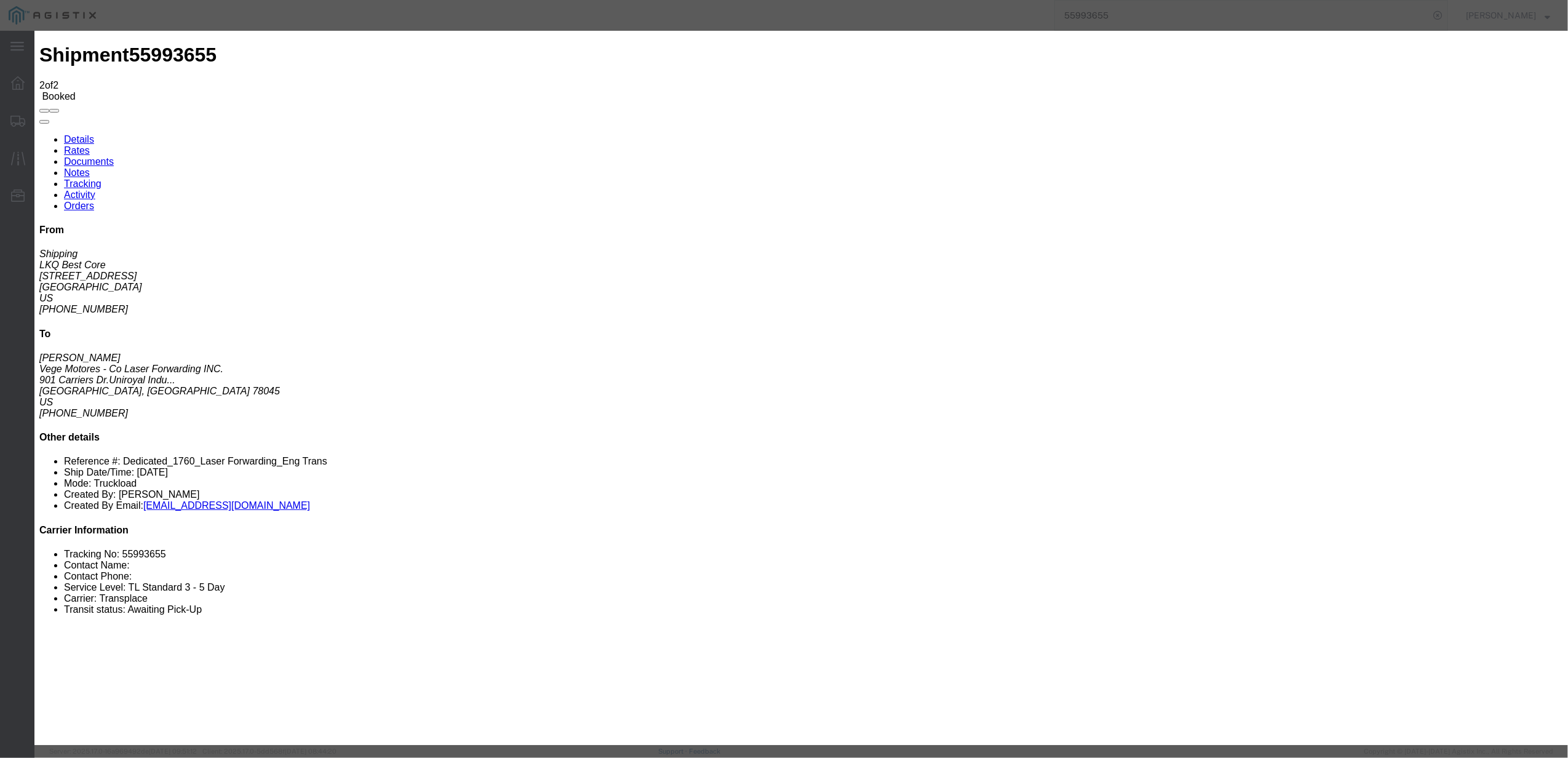
type input "[DATE]"
type input "7:00 PM"
type button "Add New Tracking"
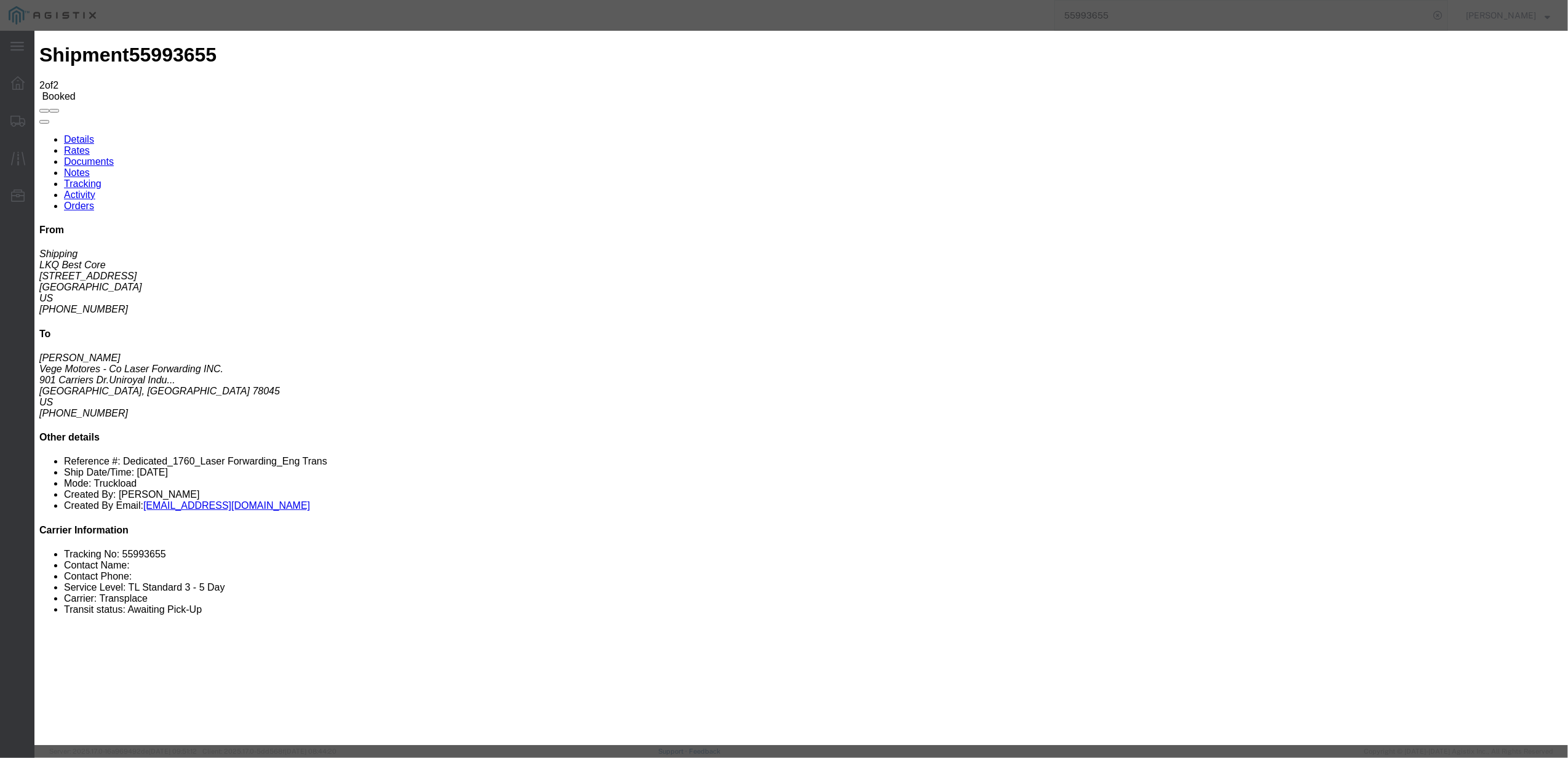
type input "[DATE]"
type input "11:00 AM"
select select "DELIVRED"
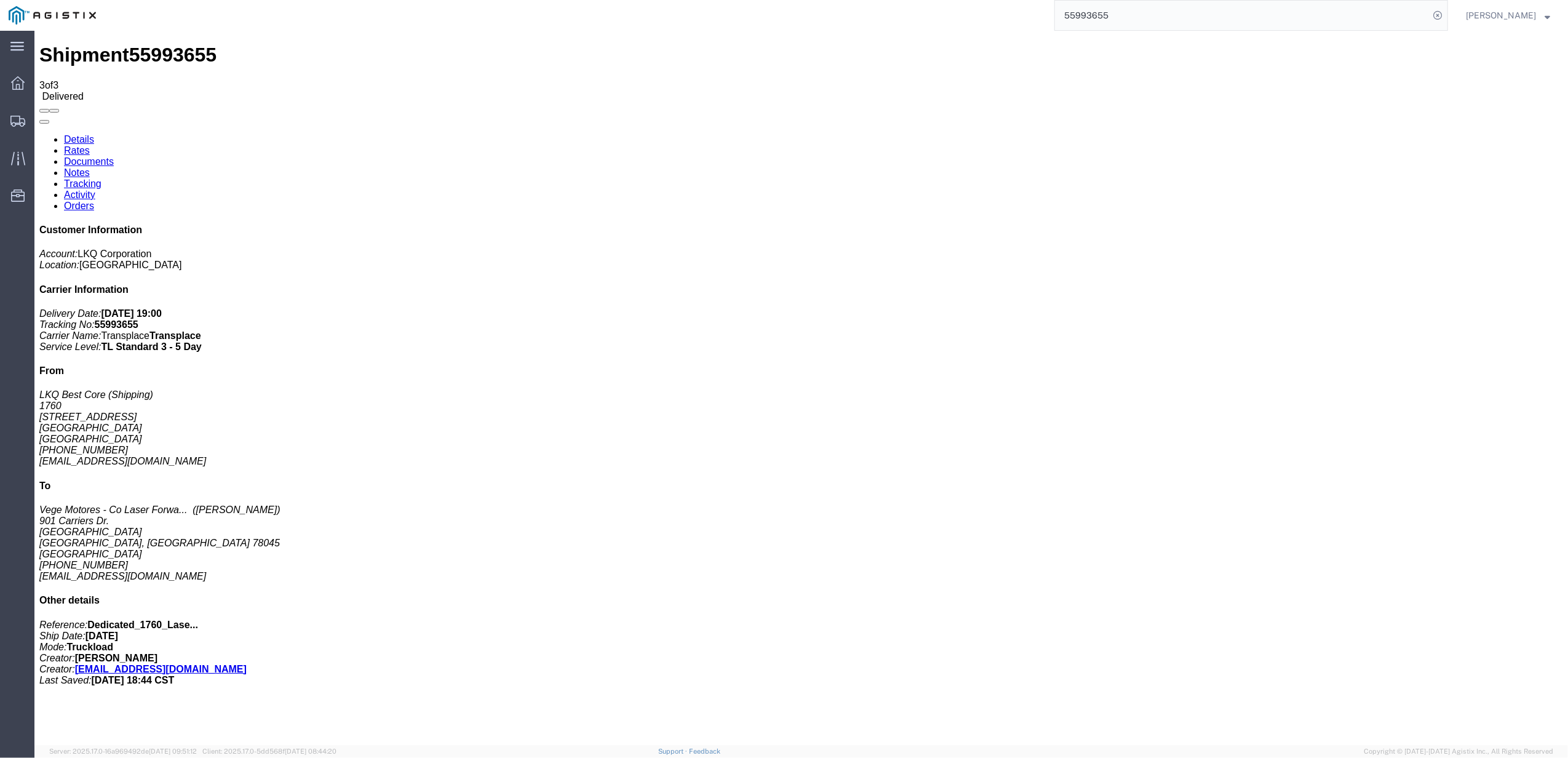
click at [114, 156] on link "Documents" at bounding box center [88, 162] width 50 height 10
click at [1273, 11] on input "55993655" at bounding box center [1242, 15] width 374 height 29
click at [1084, 10] on input "55993655" at bounding box center [1242, 15] width 374 height 29
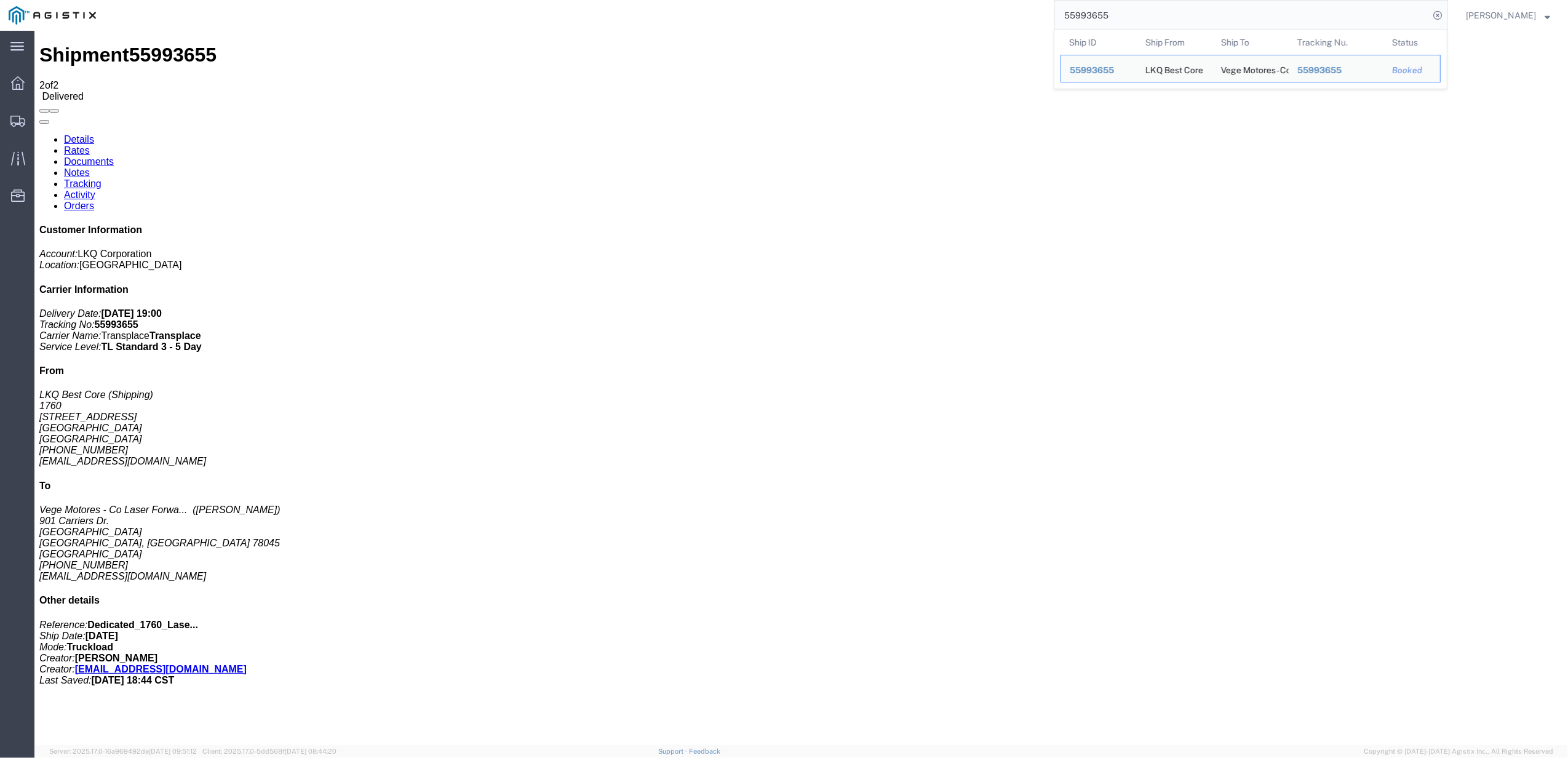
paste input "6097544"
type input "56097544"
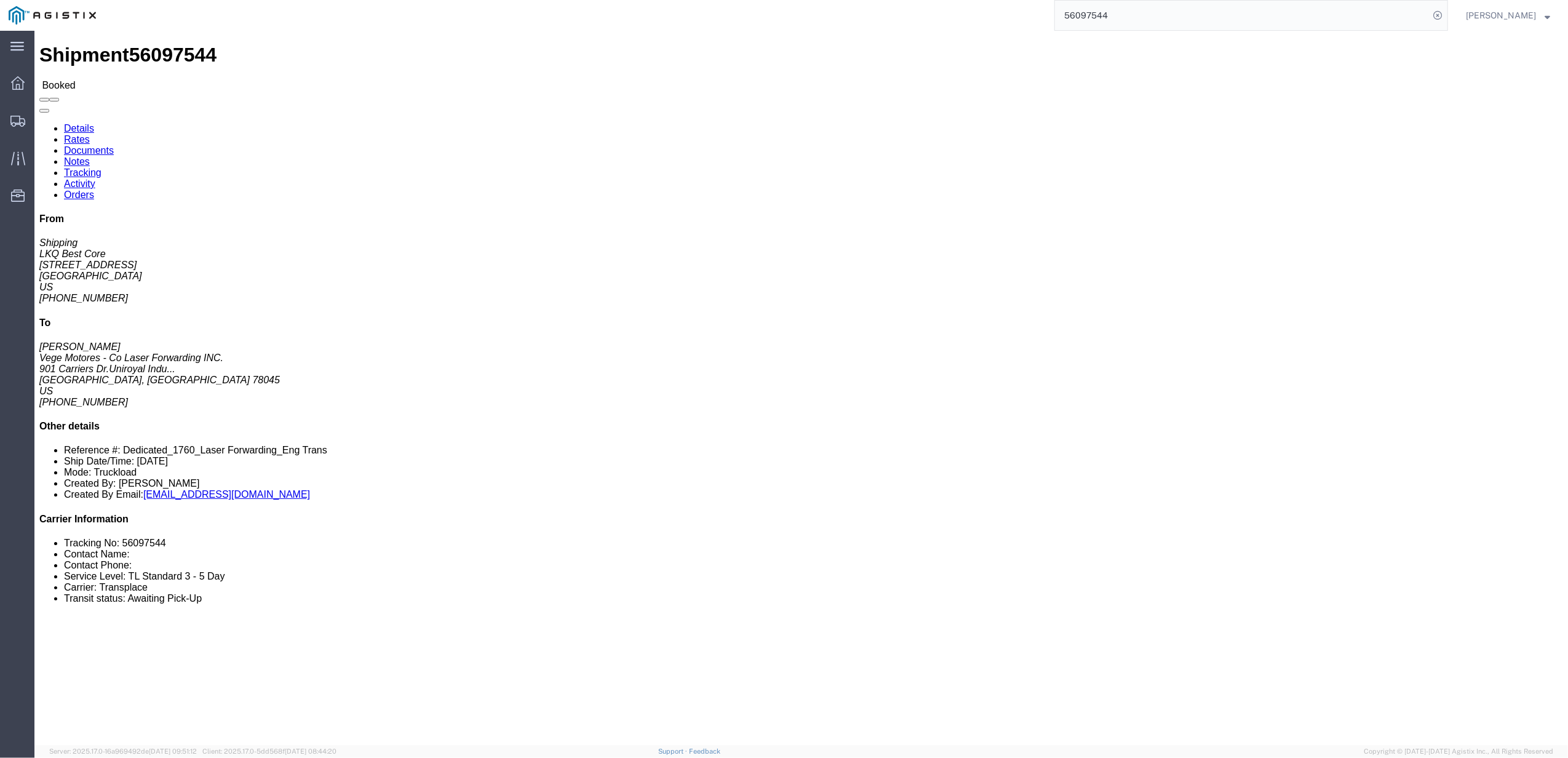
click link "Tracking"
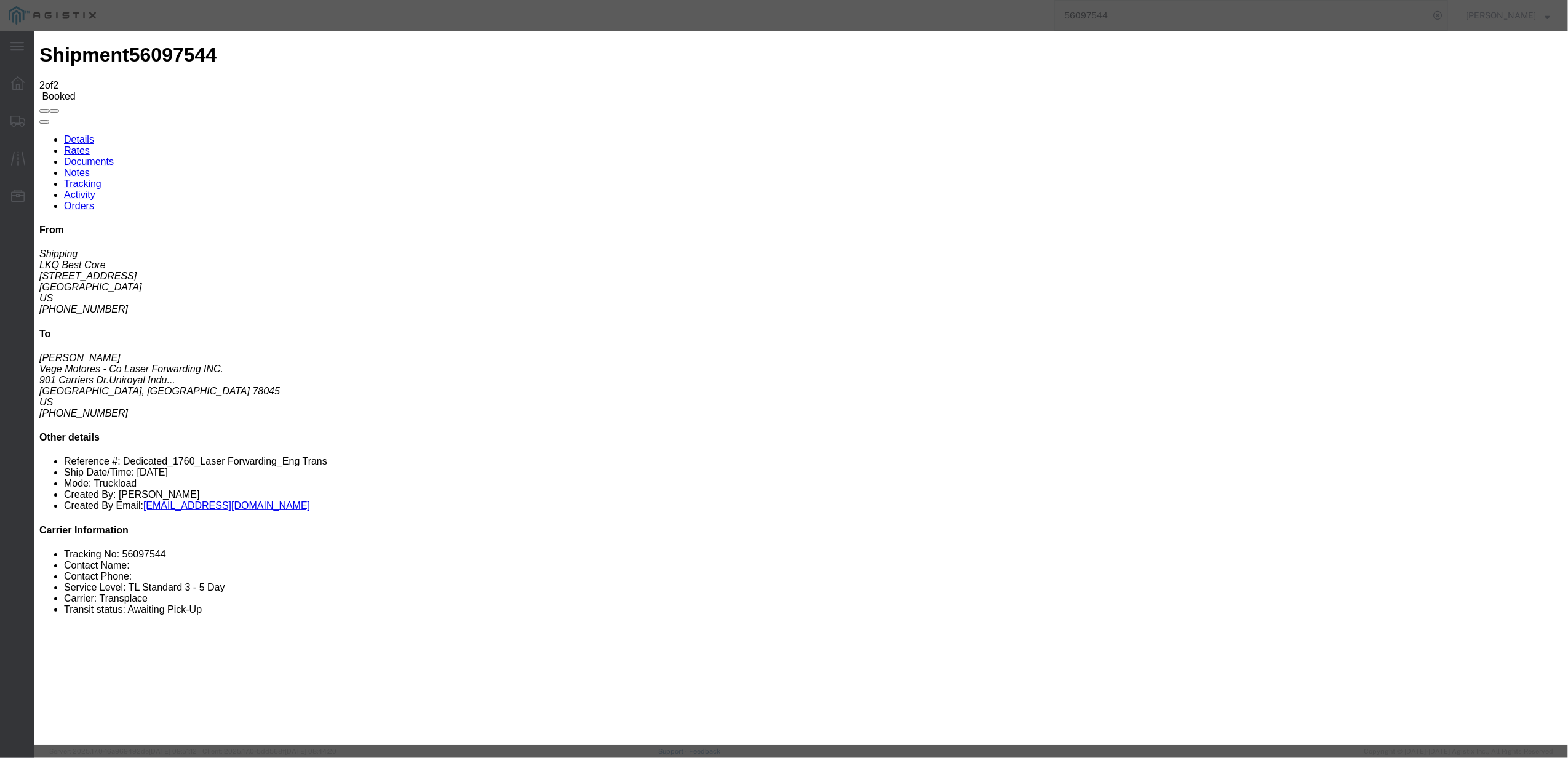
type input "[DATE]"
type input "7:00 PM"
type button "Add New Tracking"
type input "[DATE]"
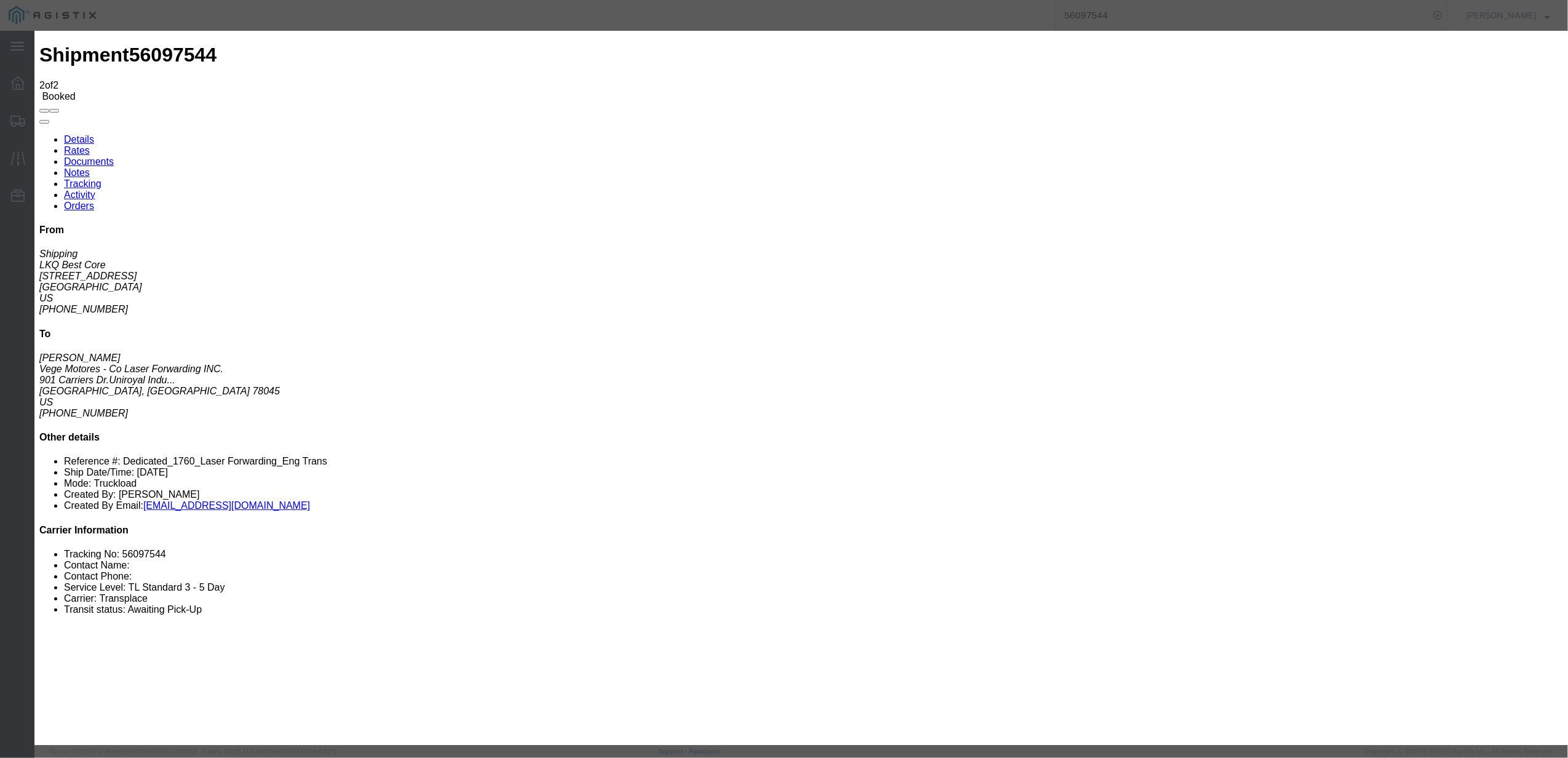
type input "11:00 AM"
drag, startPoint x: 655, startPoint y: 191, endPoint x: 635, endPoint y: 178, distance: 23.9
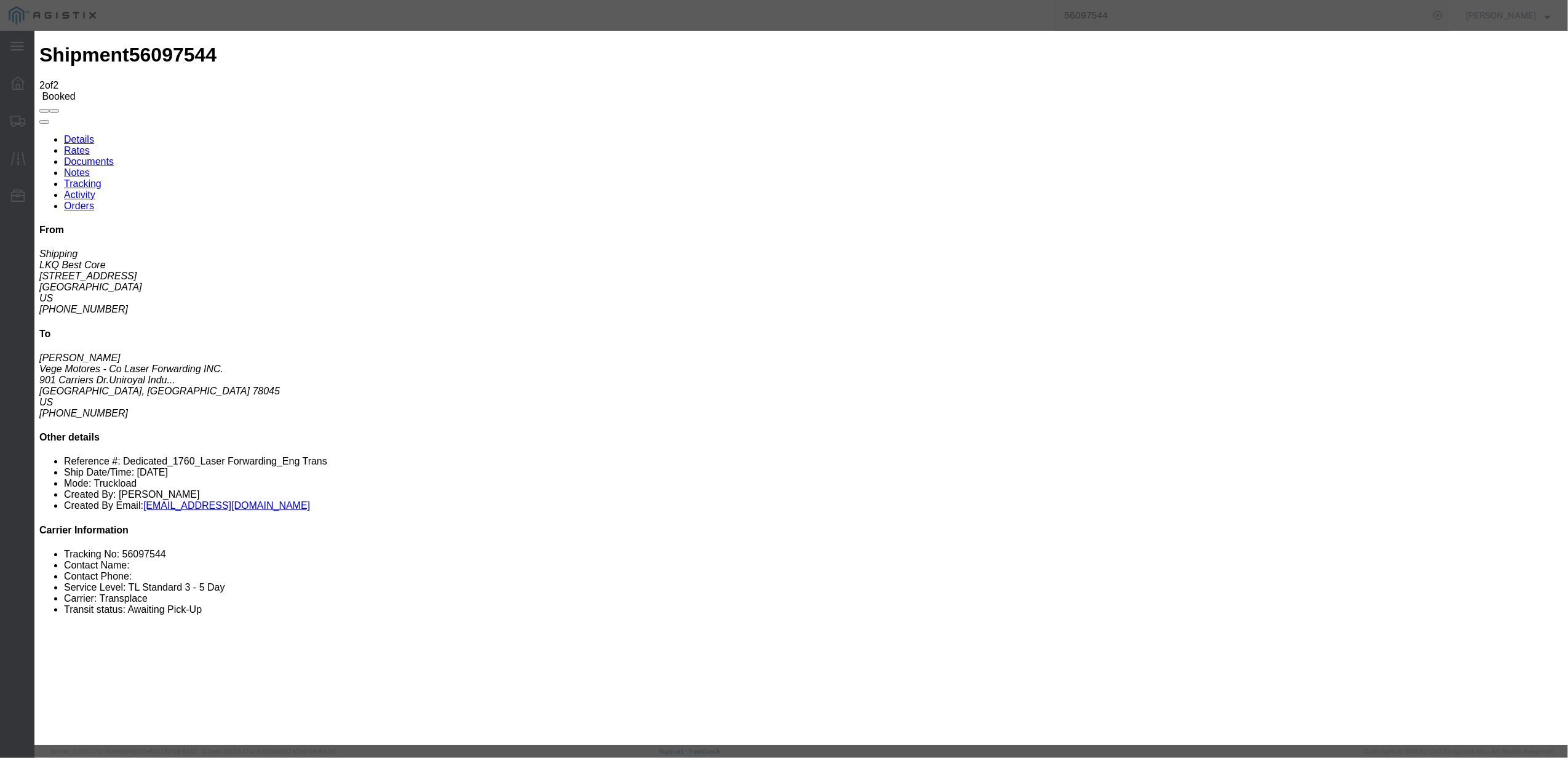
select select "DELIVRED"
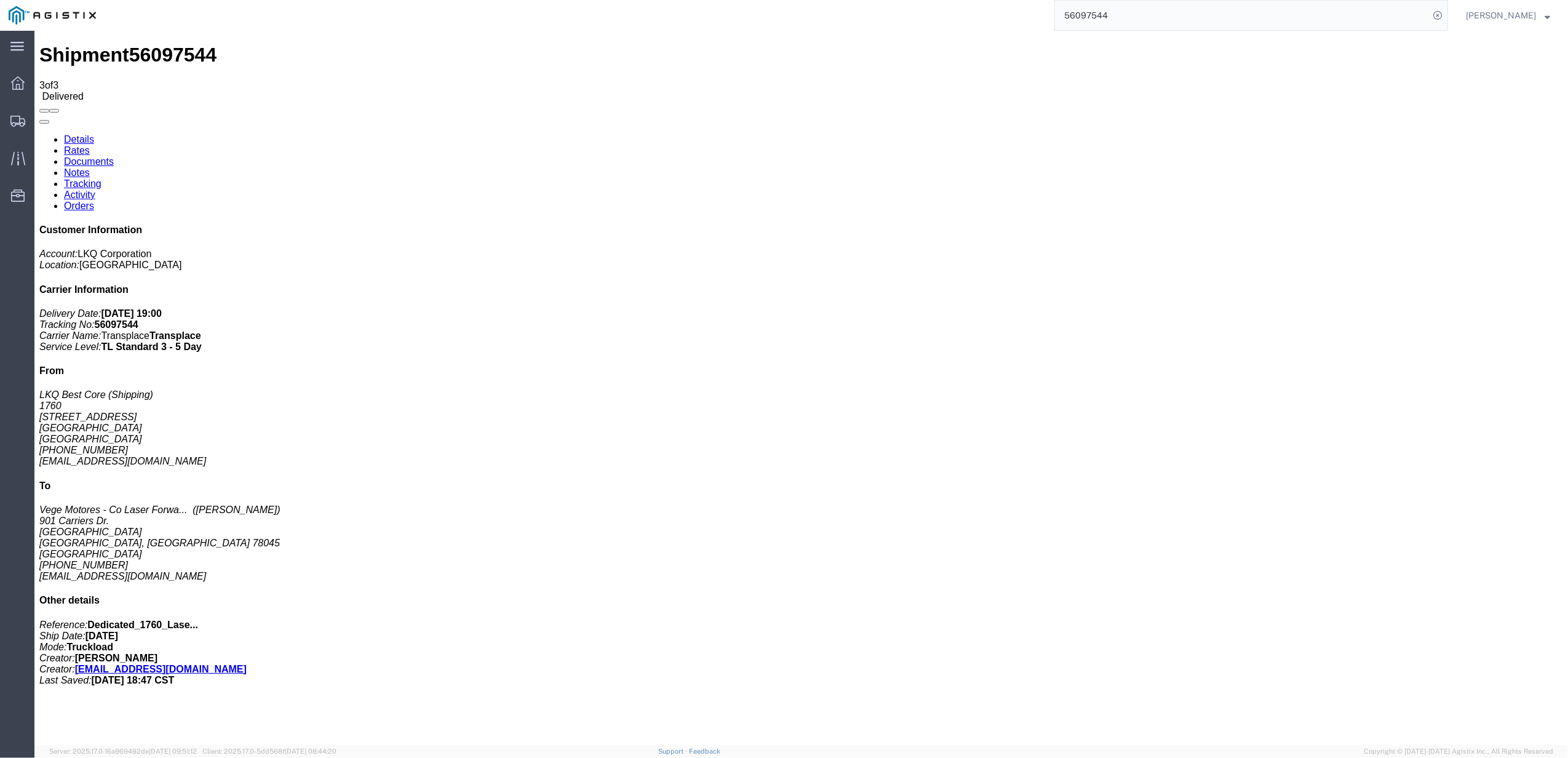
click at [1156, 8] on input "56097544" at bounding box center [1242, 15] width 374 height 29
paste input "70608"
type input "56070608"
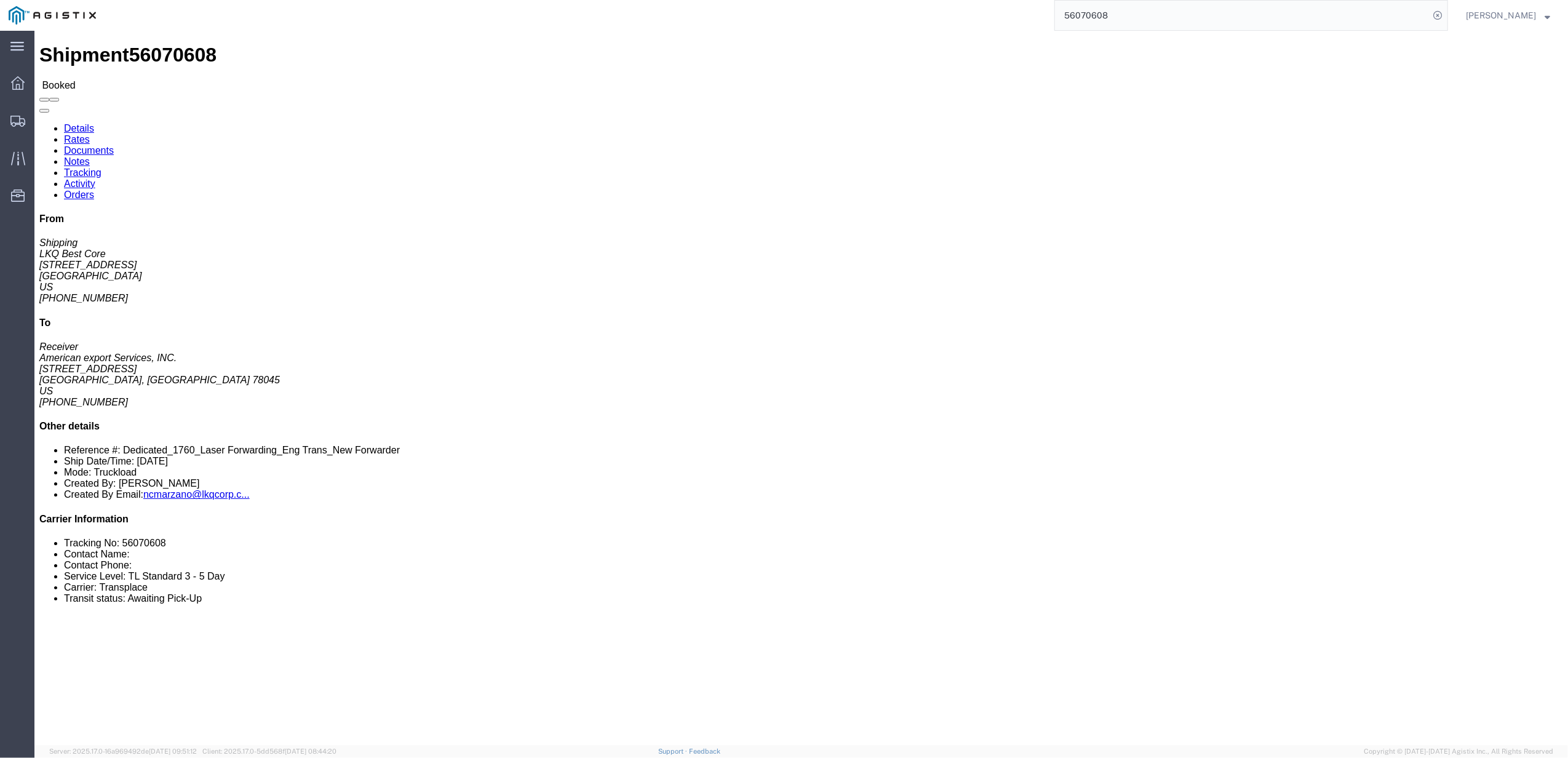
click link "Tracking"
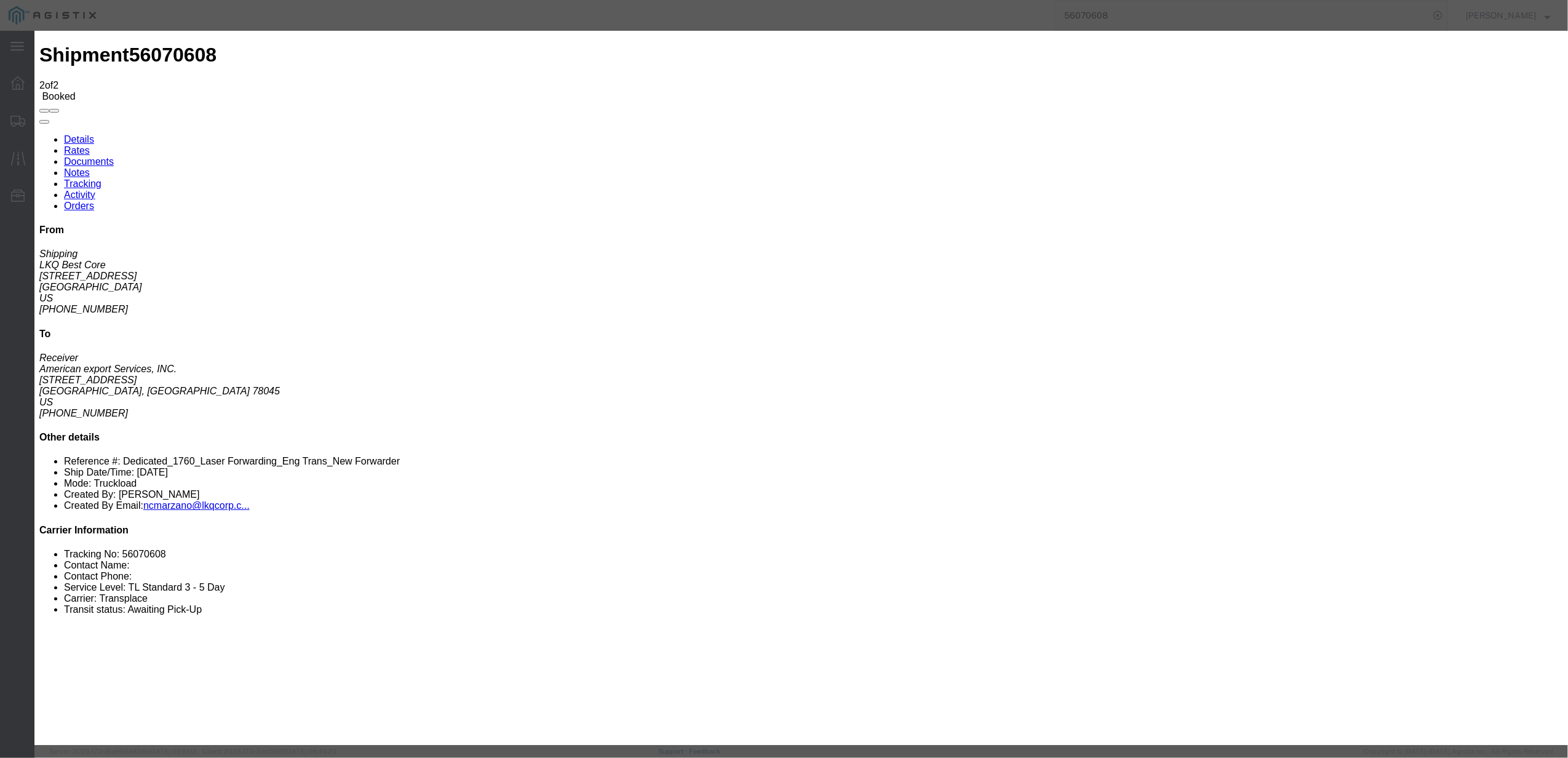
type input "[DATE]"
type input "7:00 PM"
select select "DELIVRED"
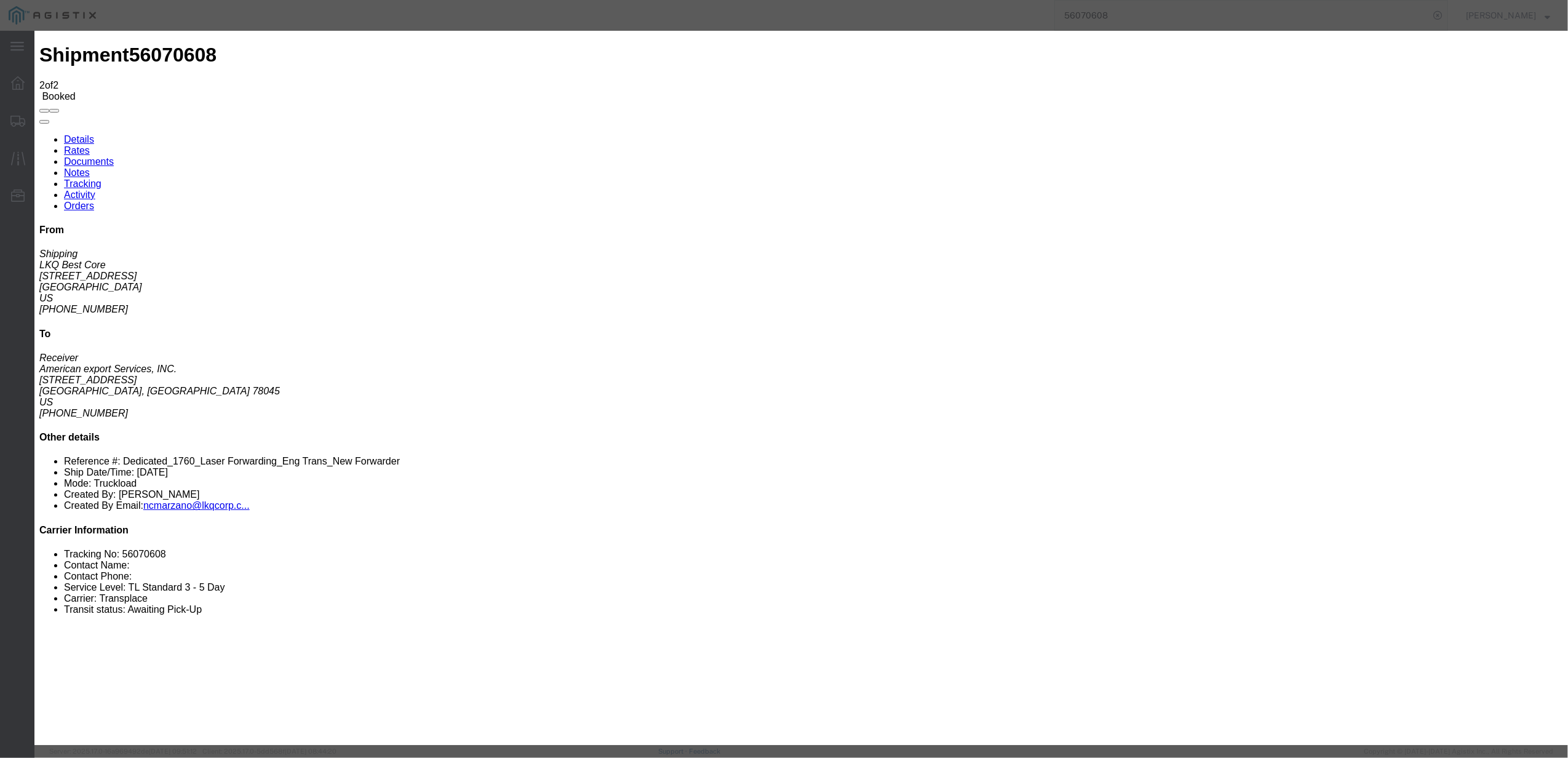
type input "[DATE]"
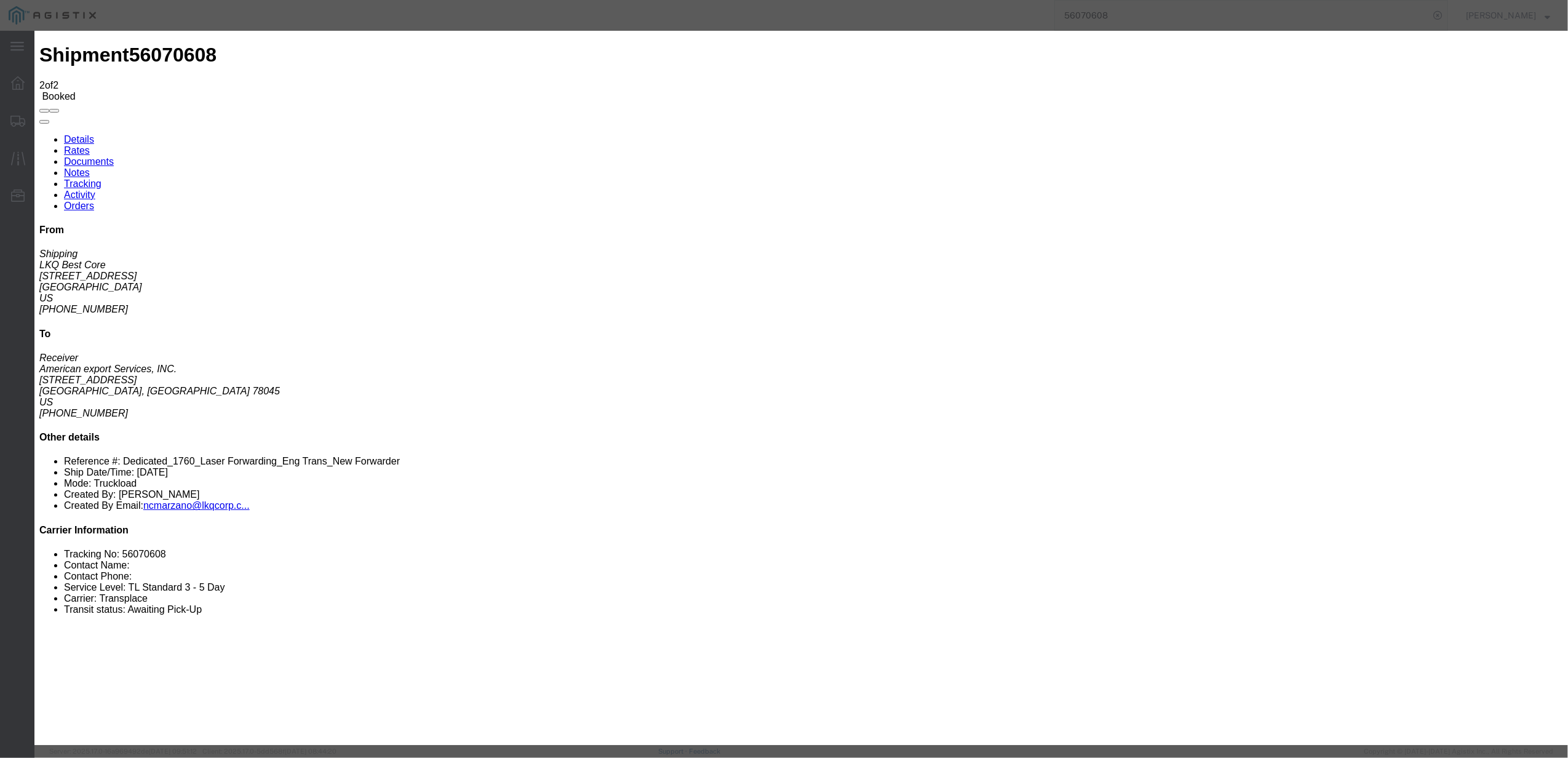
type input "10:00 AM"
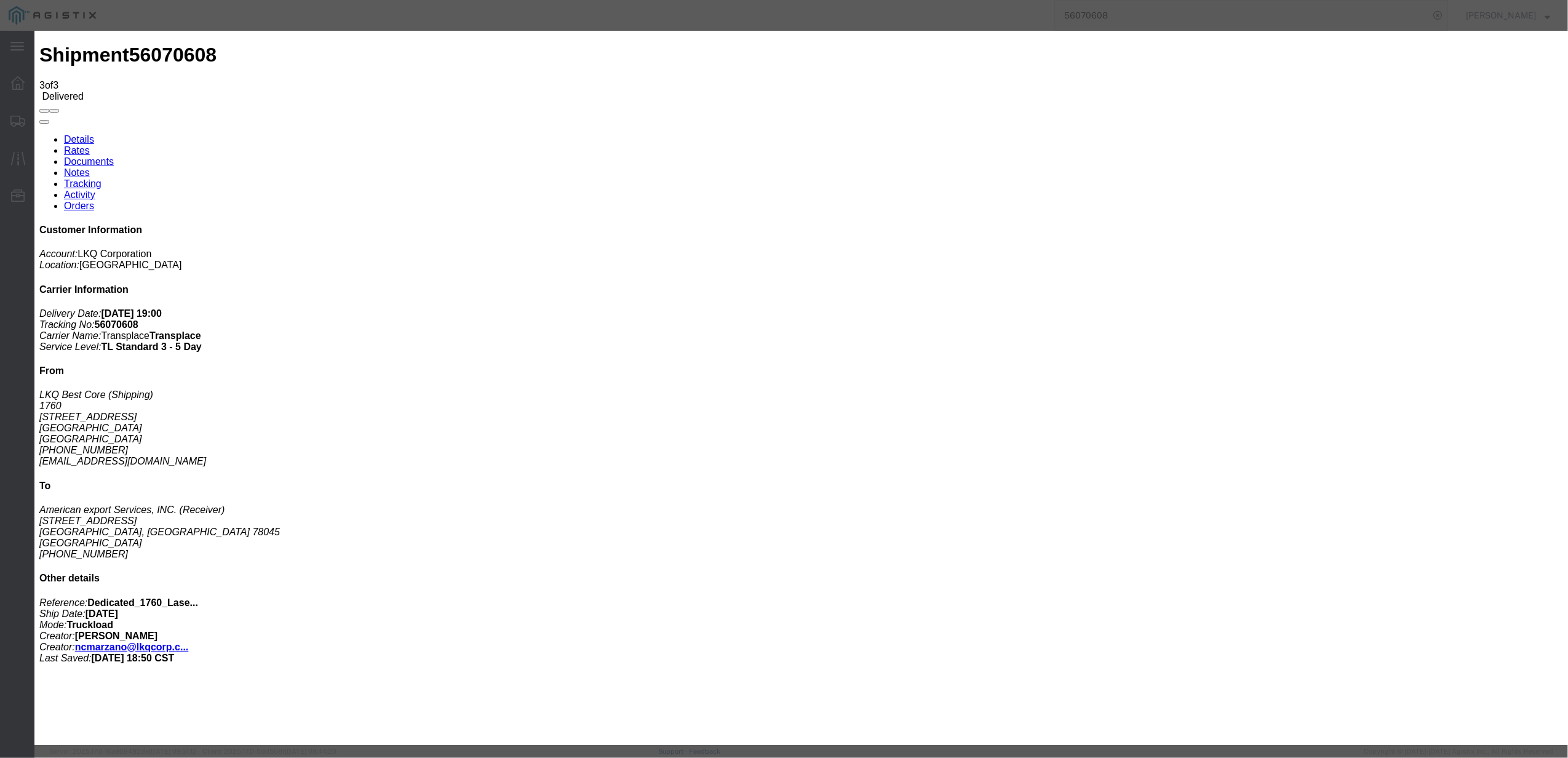
type input "[DATE]"
type input "7:00 PM"
select select "DELIVRED"
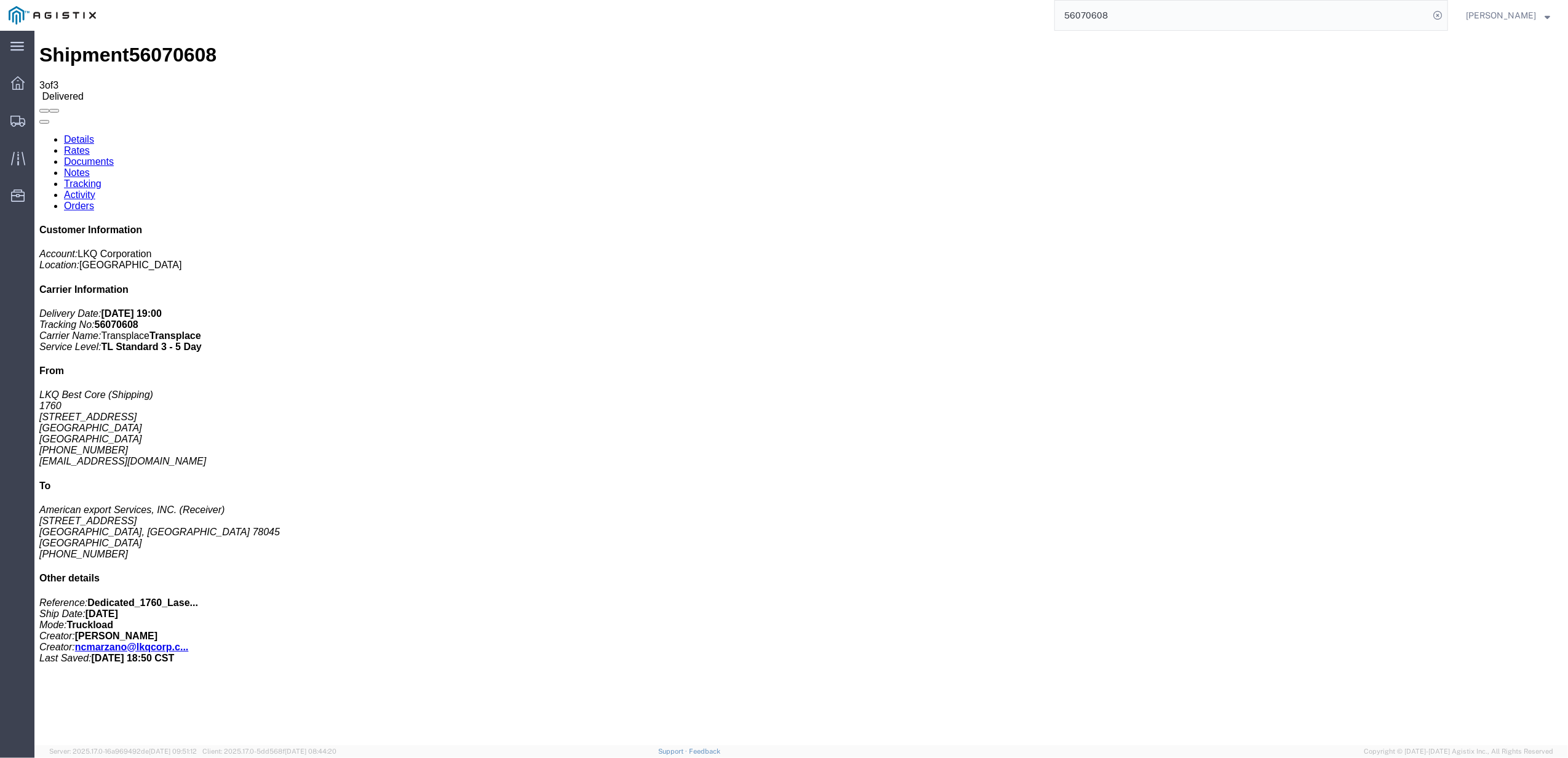
click at [1113, 11] on input "56070608" at bounding box center [1242, 15] width 374 height 29
paste input "109440"
type input "56109440"
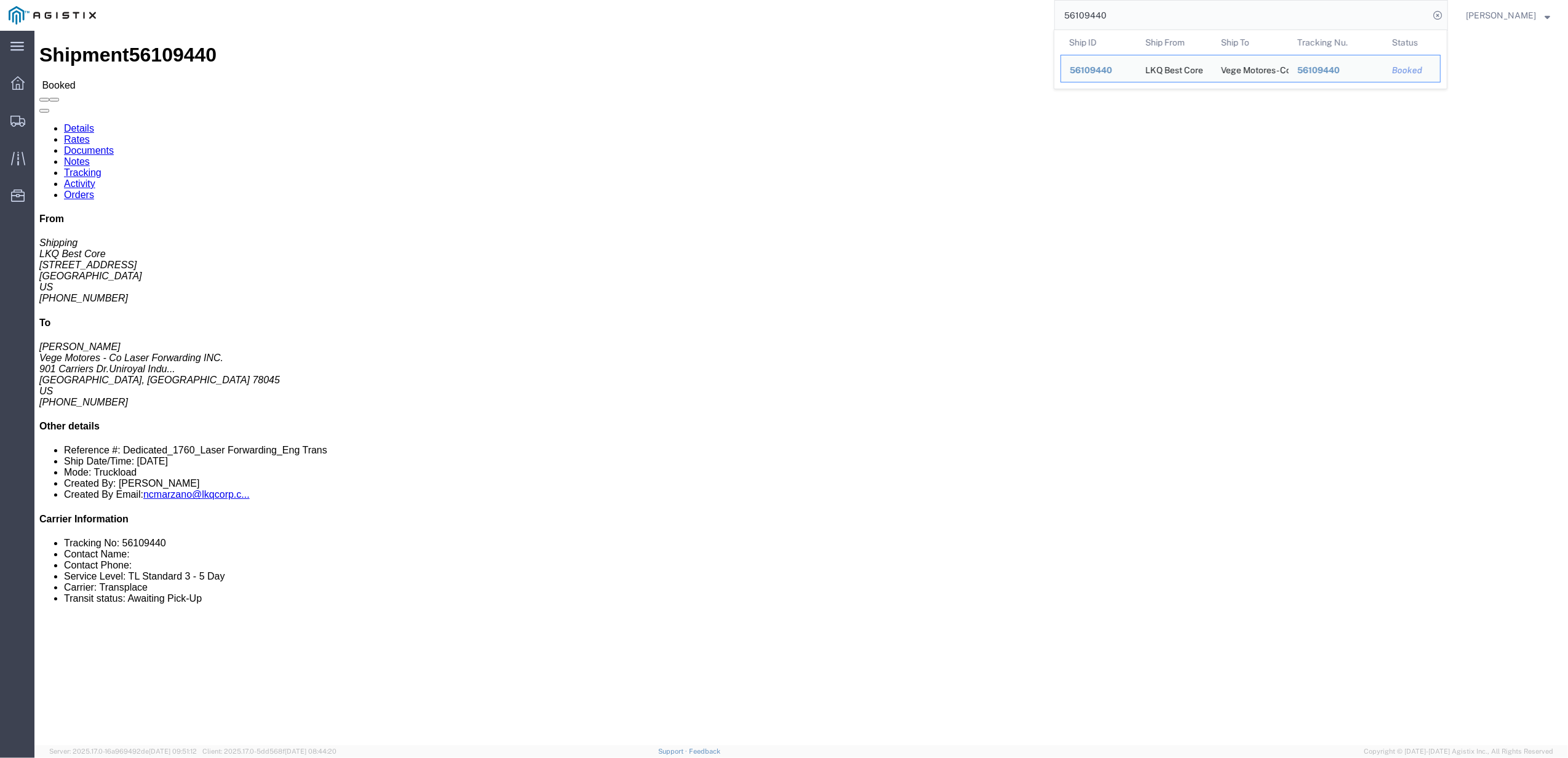
click link "Tracking"
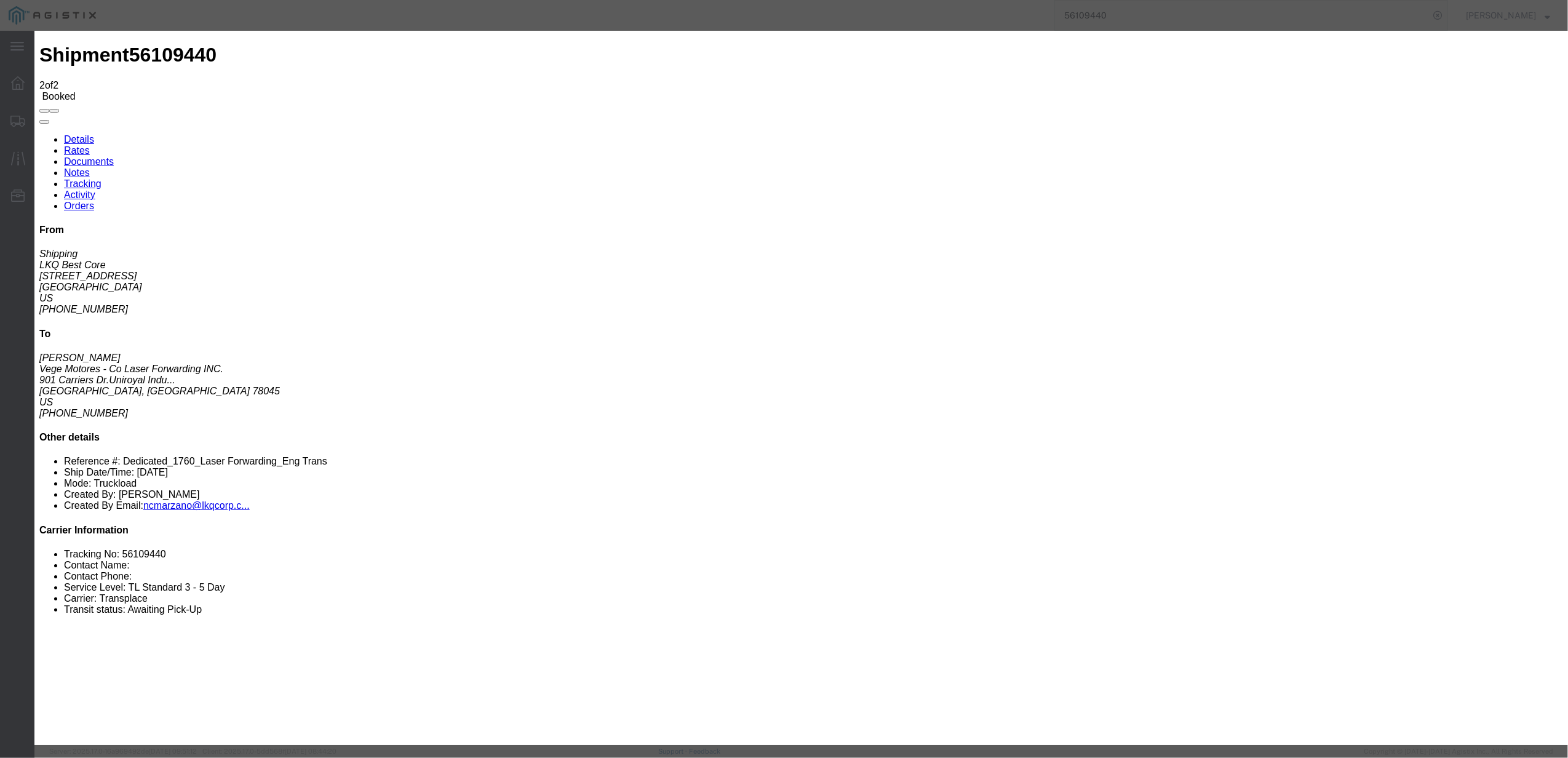
type input "[DATE]"
type input "7:00 PM"
type input "[DATE]"
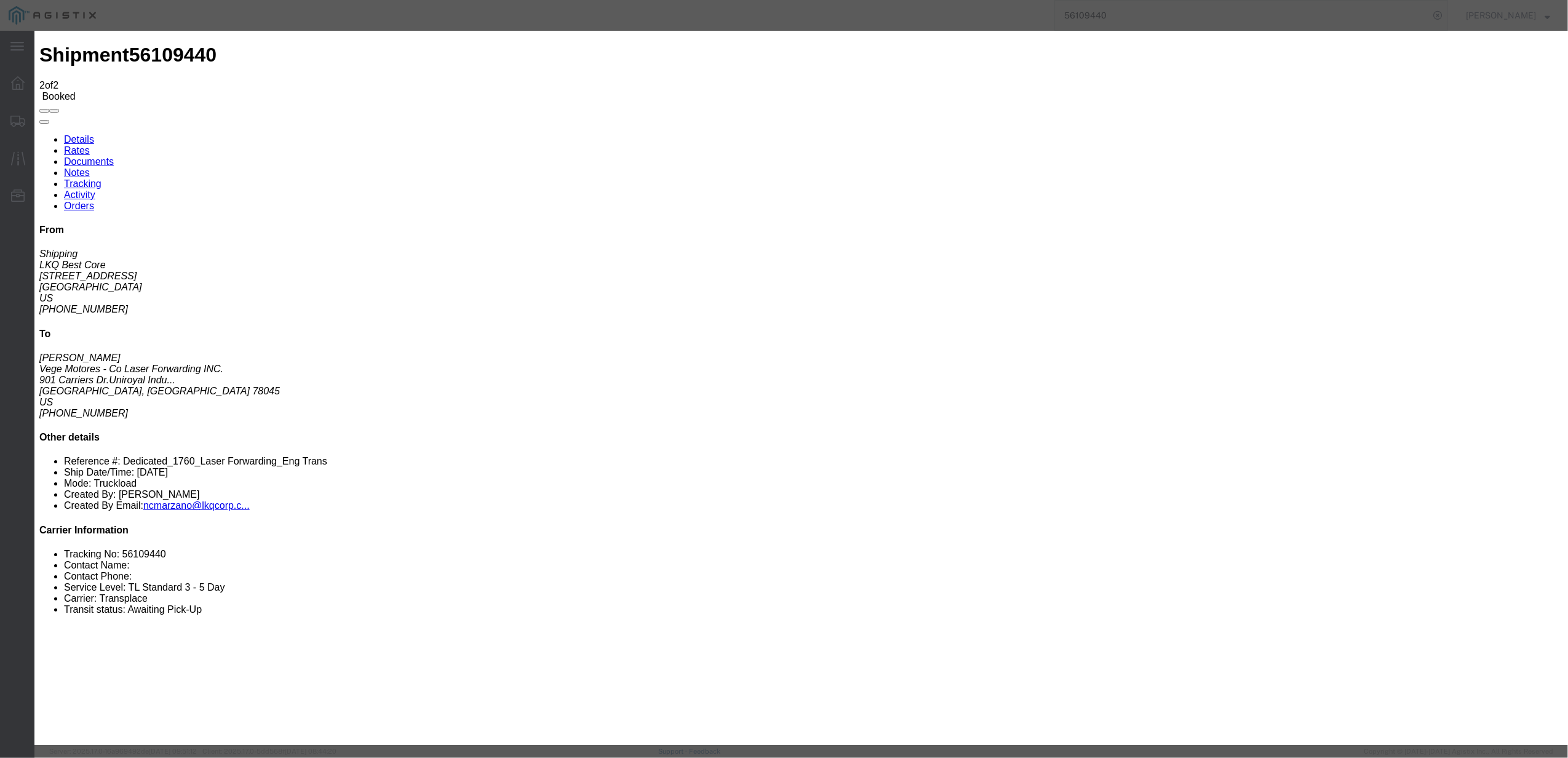
type input "10:00 AM"
drag, startPoint x: 646, startPoint y: 182, endPoint x: 630, endPoint y: 183, distance: 16.0
select select "DELIVRED"
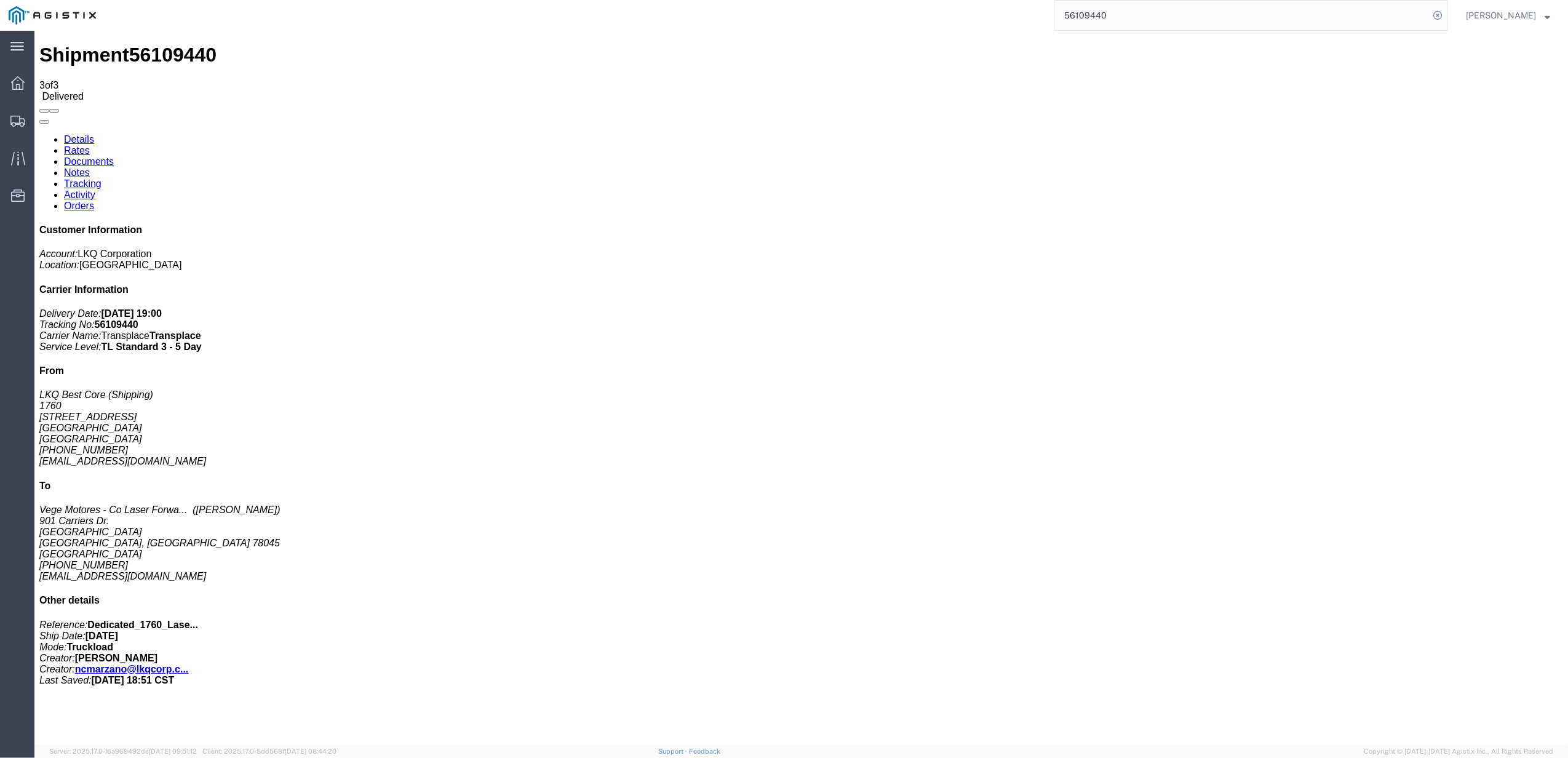
click at [1177, 8] on input "56109440" at bounding box center [1242, 15] width 374 height 29
paste input "" 56108139""
drag, startPoint x: 1129, startPoint y: 46, endPoint x: 965, endPoint y: 38, distance: 164.2
type input "56108139"
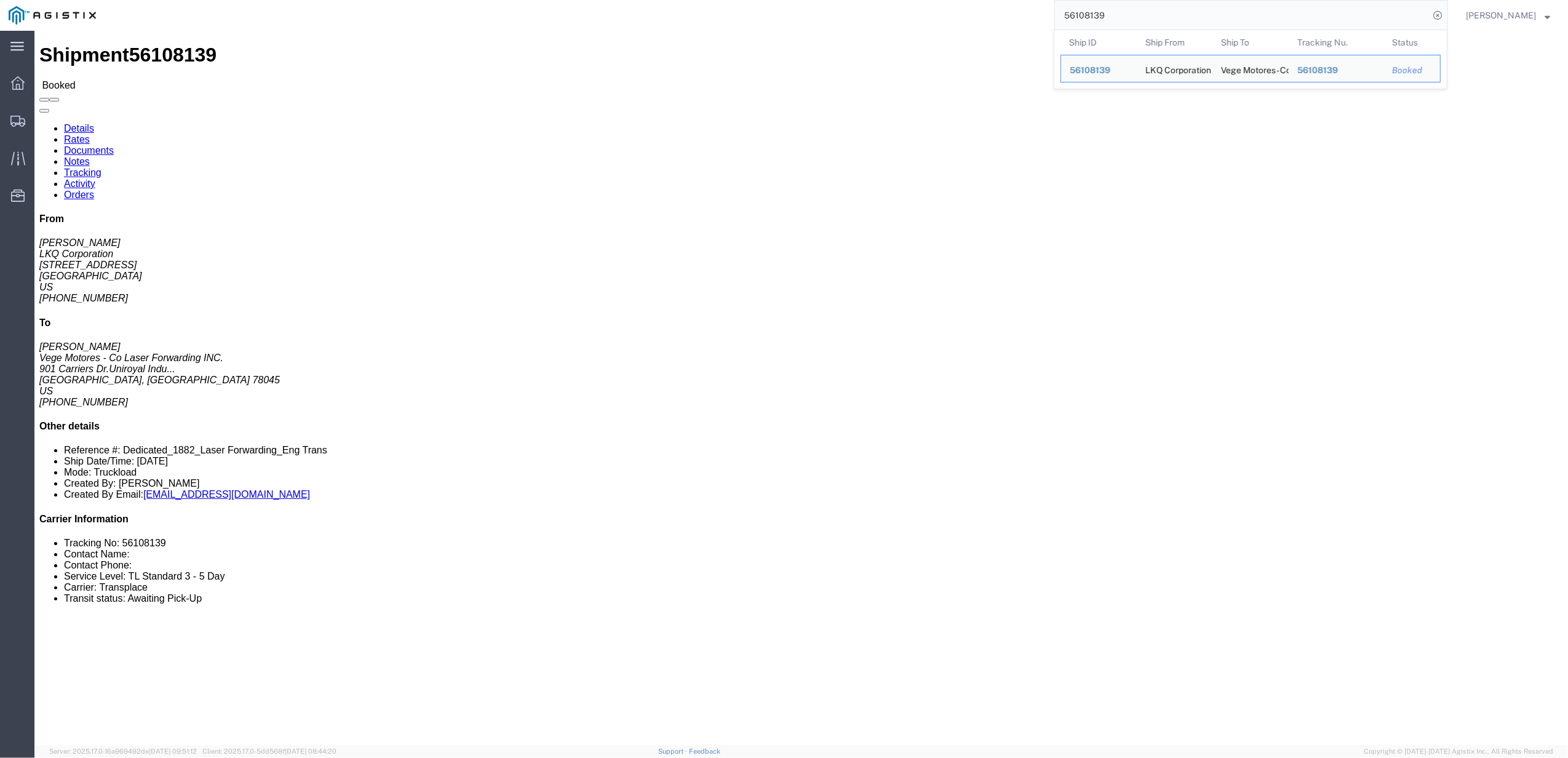
click link "Tracking"
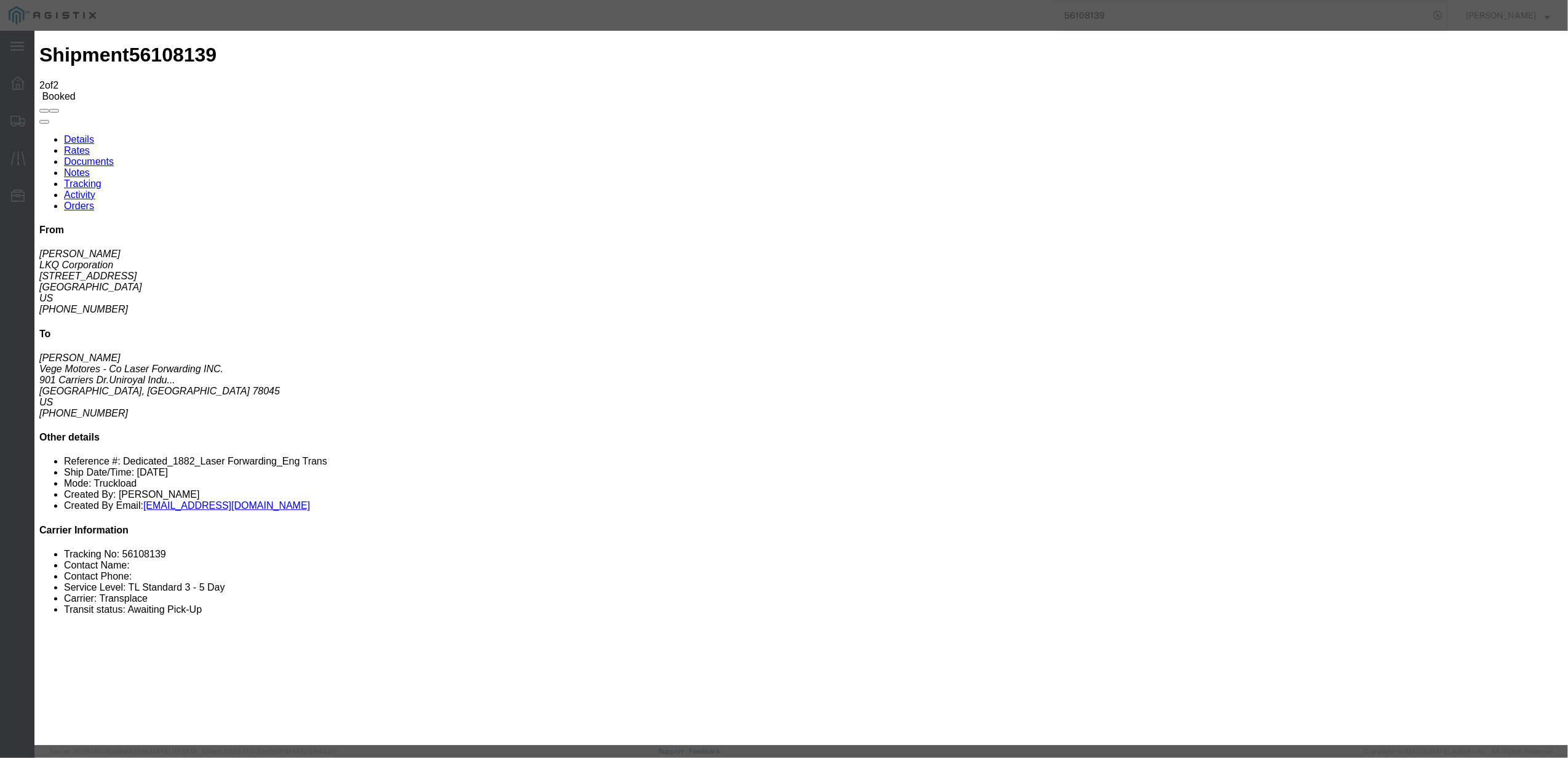
type input "[DATE]"
type input "7:00 PM"
type input "[DATE]"
type input "10:00 AM"
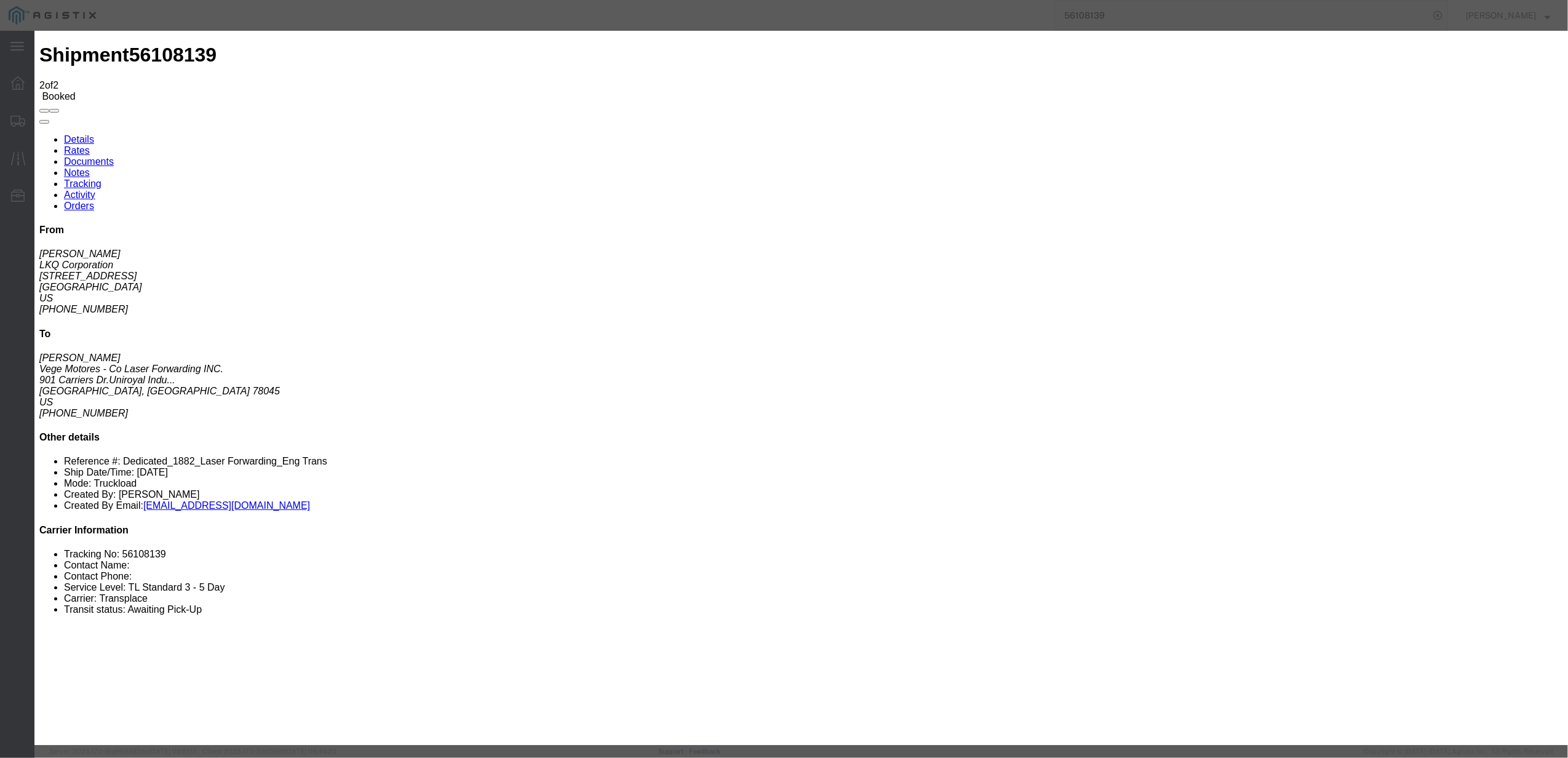
select select "DELIVRED"
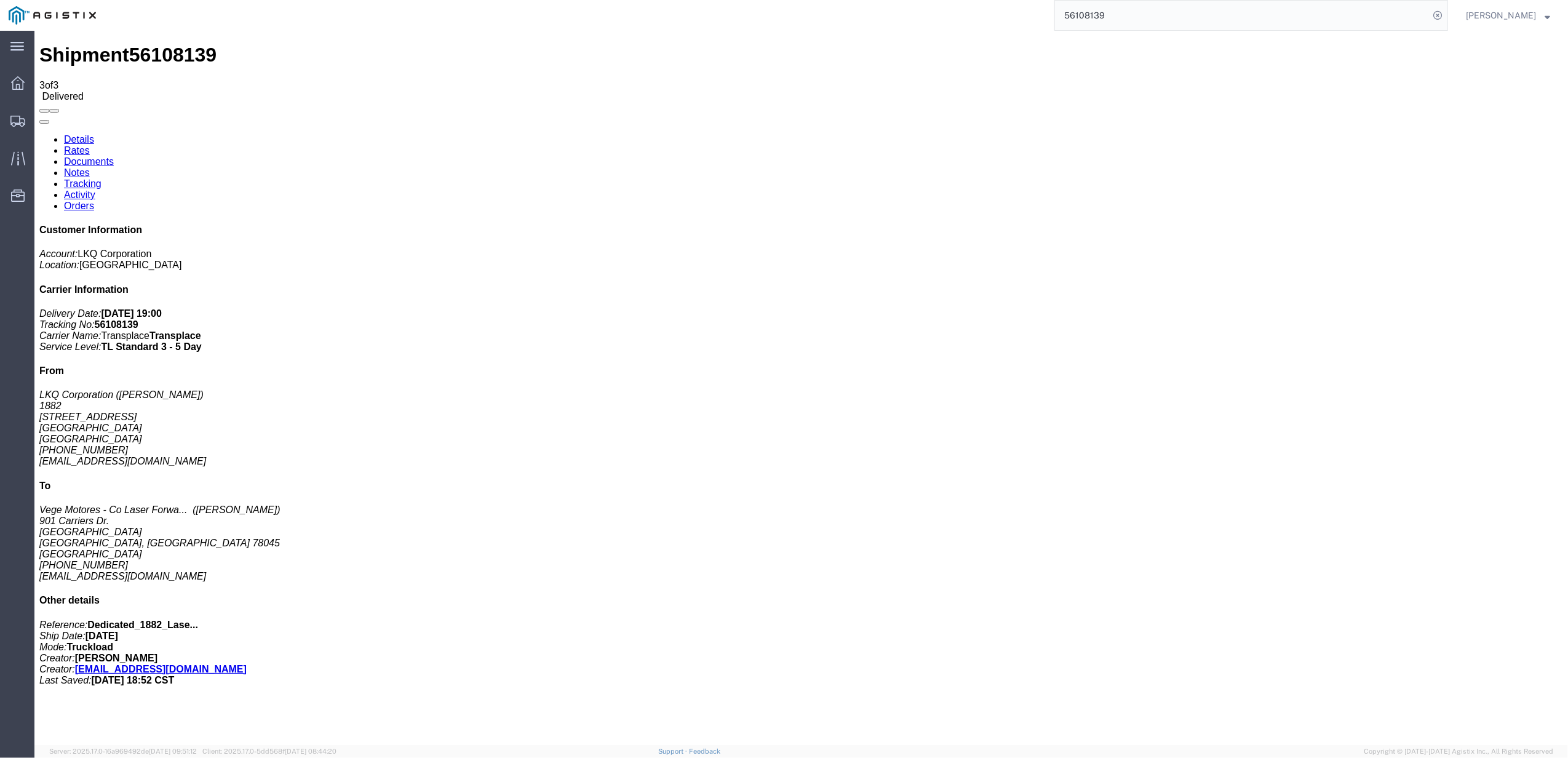
click at [1187, 26] on input "56108139" at bounding box center [1242, 15] width 374 height 29
paste input "" 56097545""
drag, startPoint x: 1093, startPoint y: 19, endPoint x: 1020, endPoint y: 19, distance: 73.0
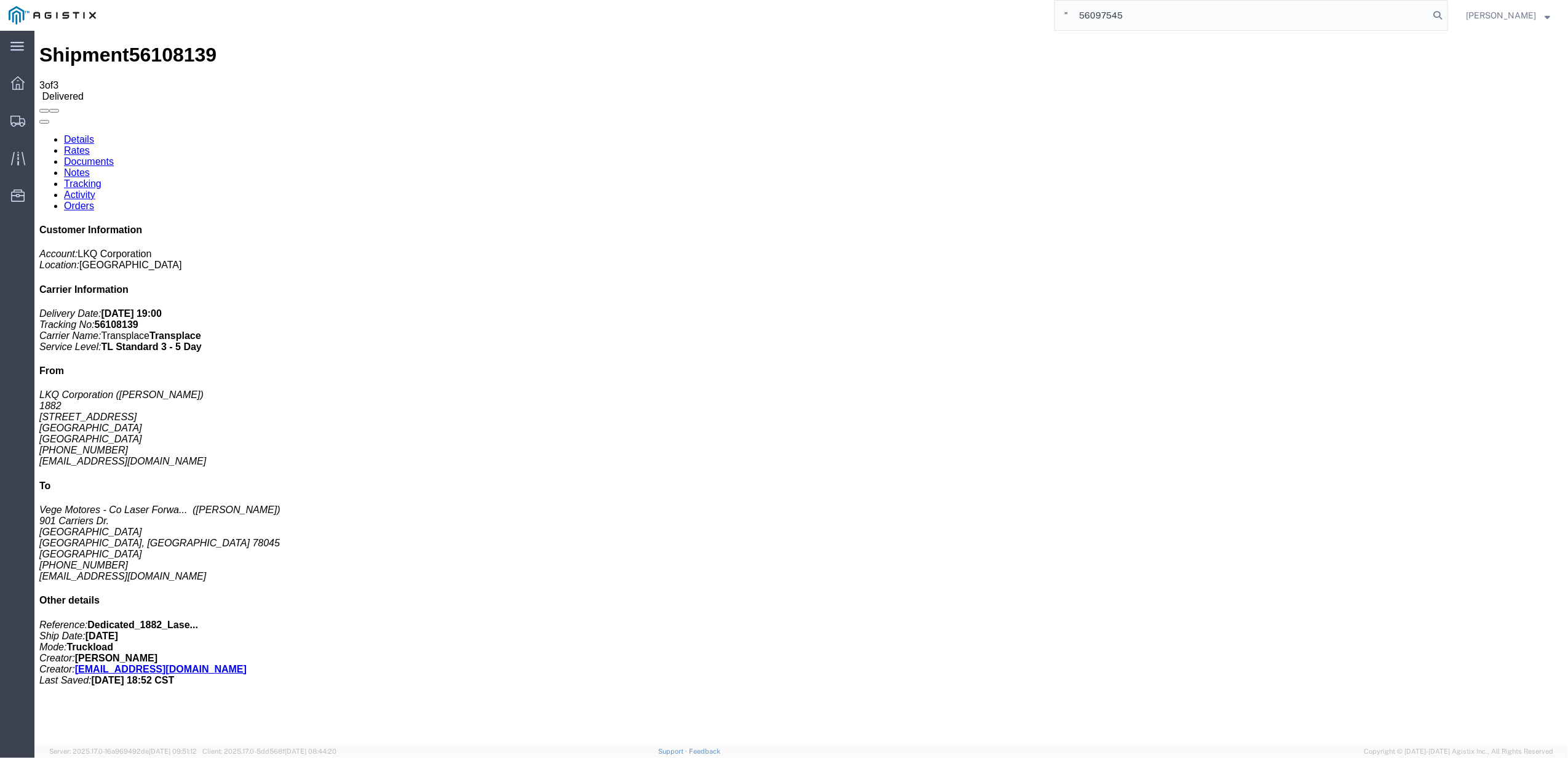
click at [1023, 19] on div "" 56097545" at bounding box center [776, 15] width 1343 height 31
type input "56097545"
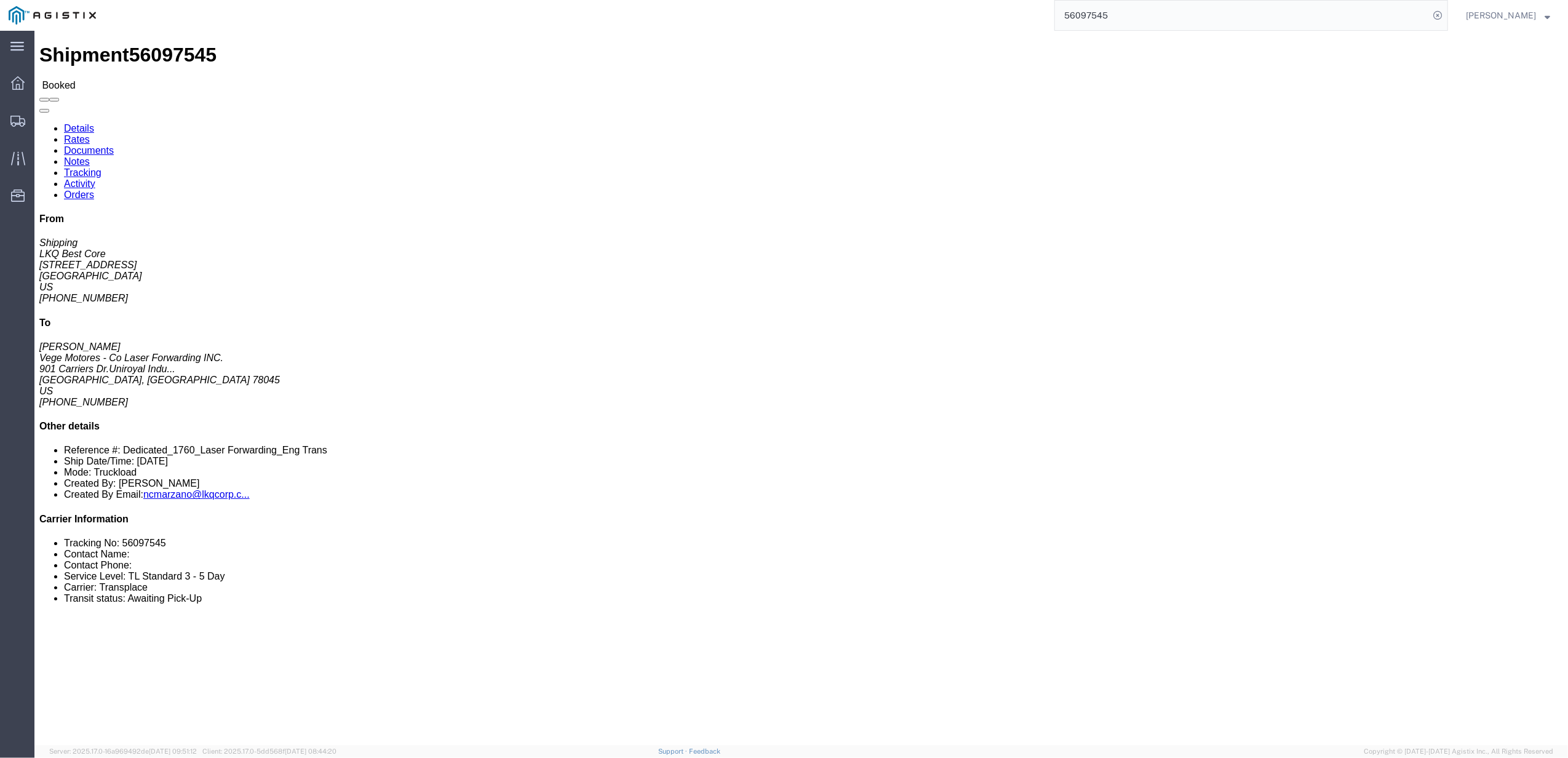
click link "Tracking"
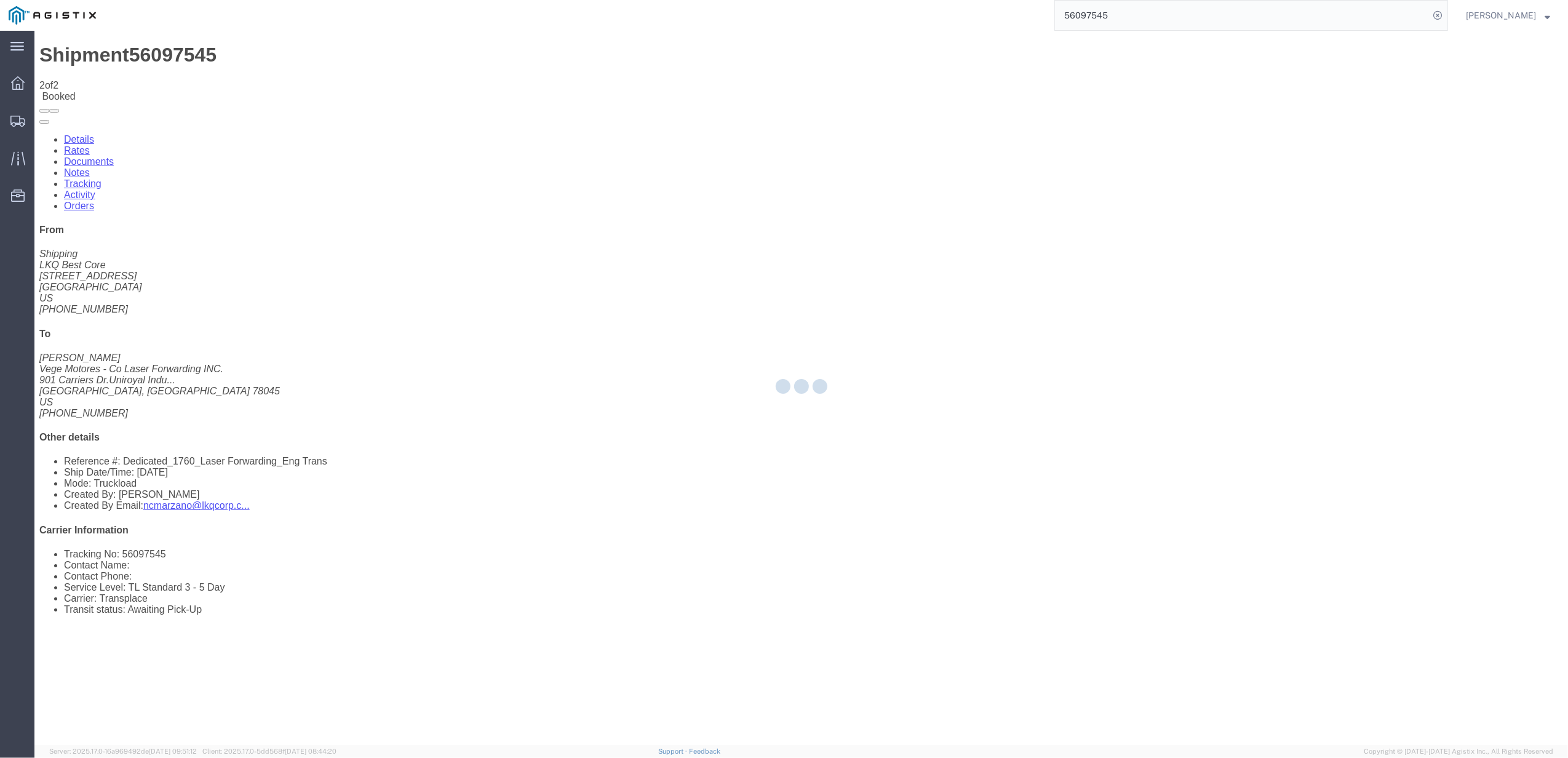
type button "Add New Tracking"
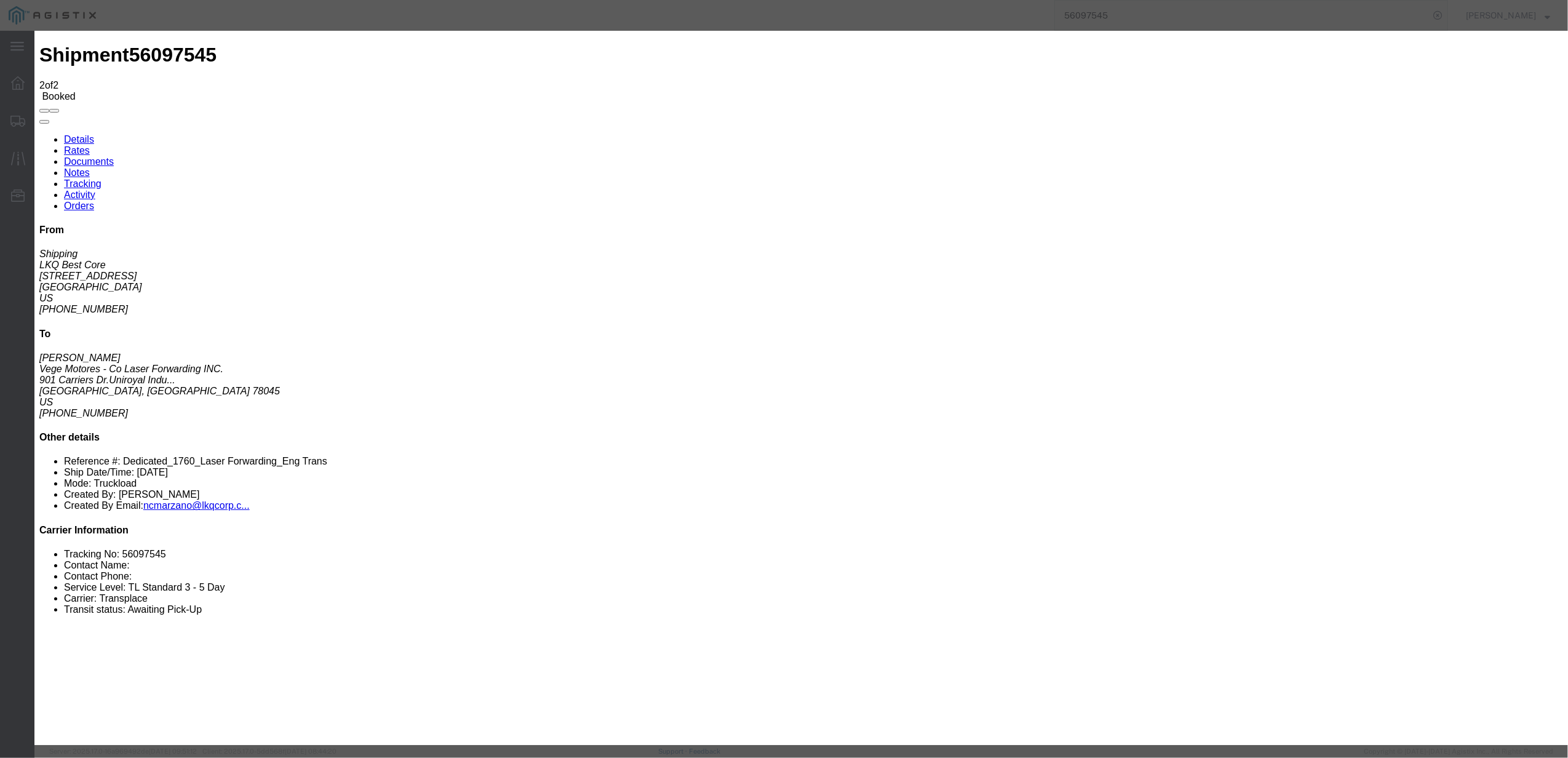
type input "[DATE]"
type input "7:00 PM"
select select "DELIVRED"
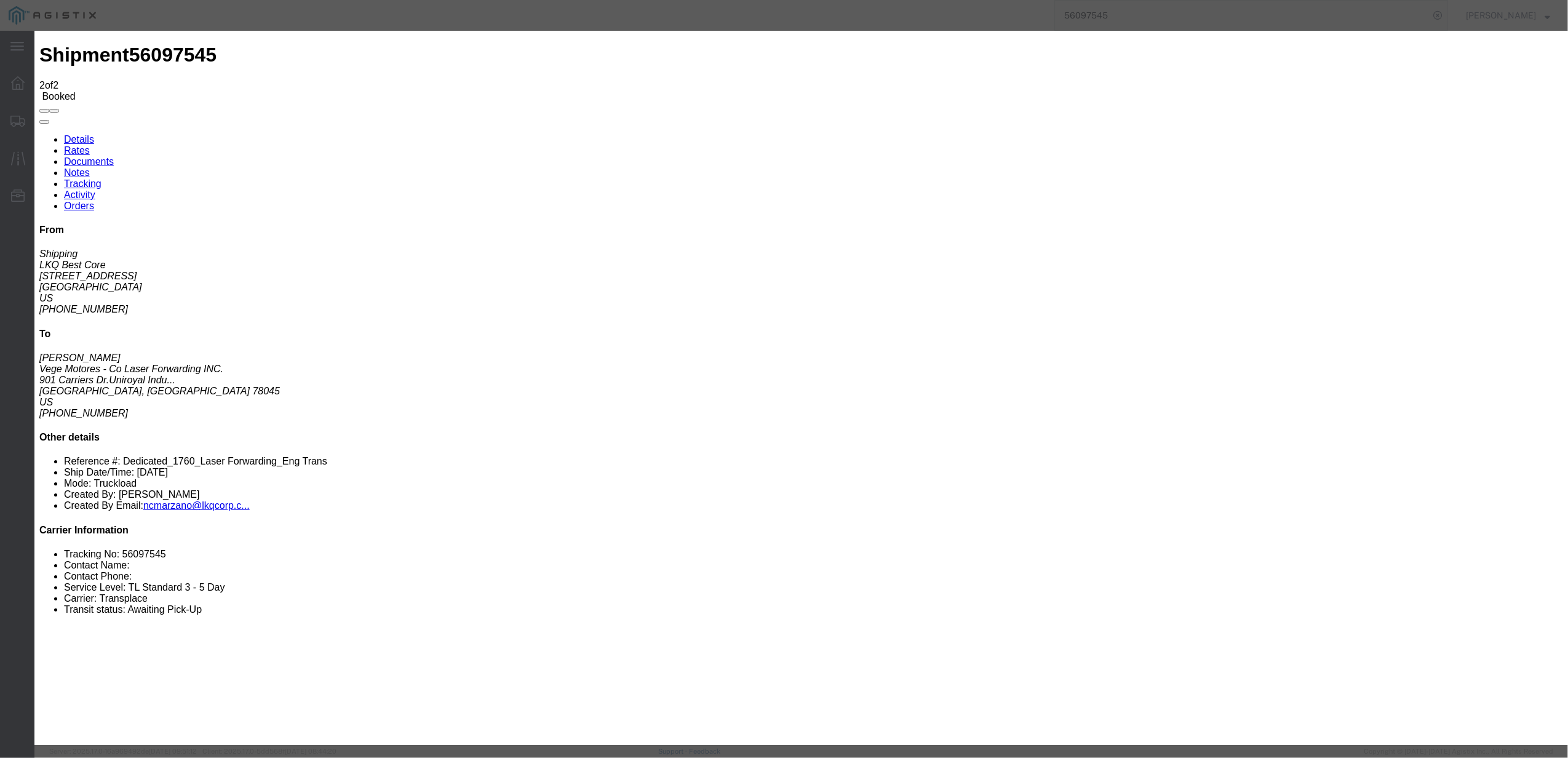
type input "[DATE]"
type input "10:00 AM"
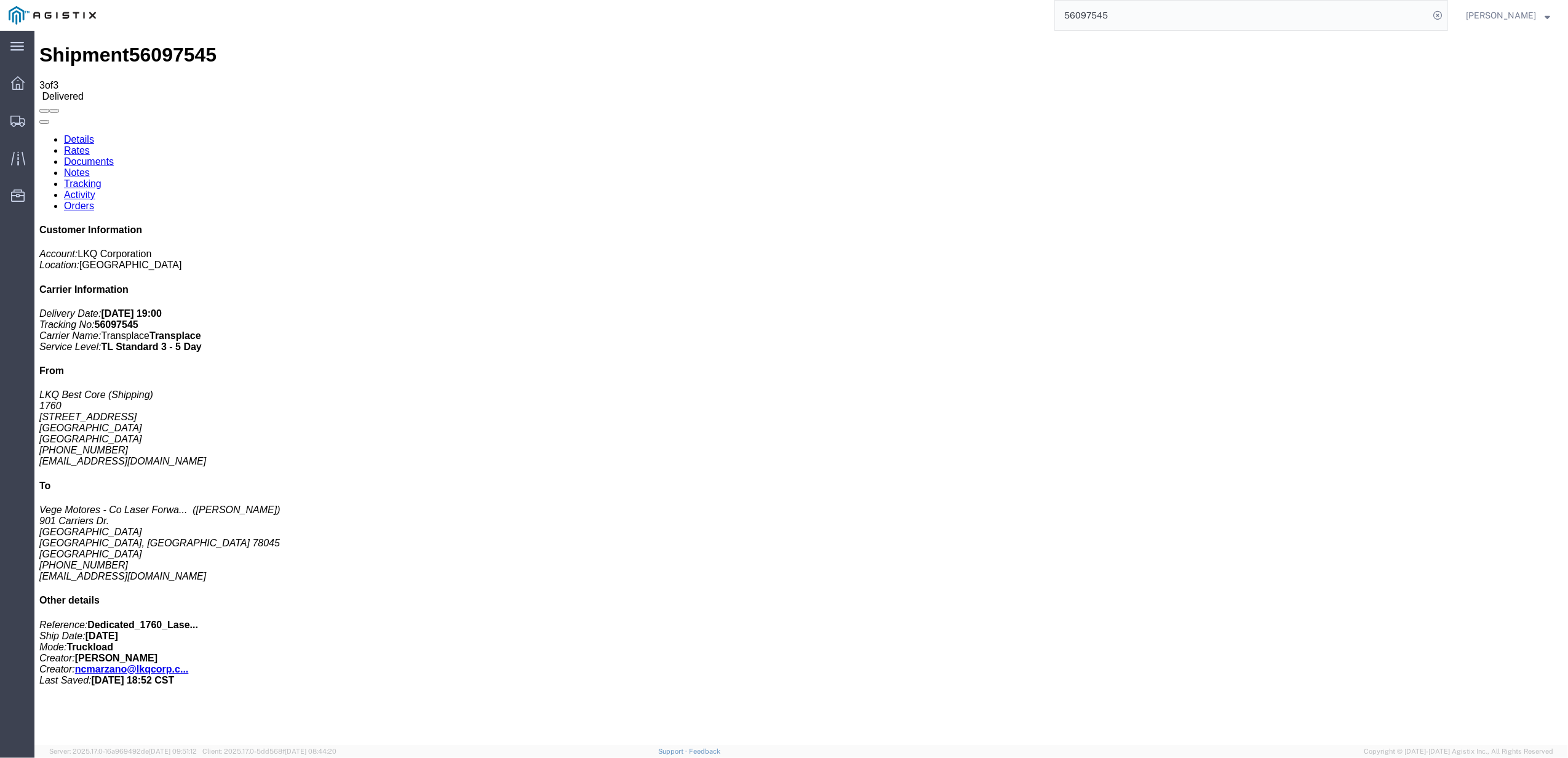
click at [1236, 23] on input "56097545" at bounding box center [1242, 15] width 374 height 29
paste input "431563"
click at [1236, 23] on input "56431563" at bounding box center [1242, 15] width 374 height 29
type input "56431563"
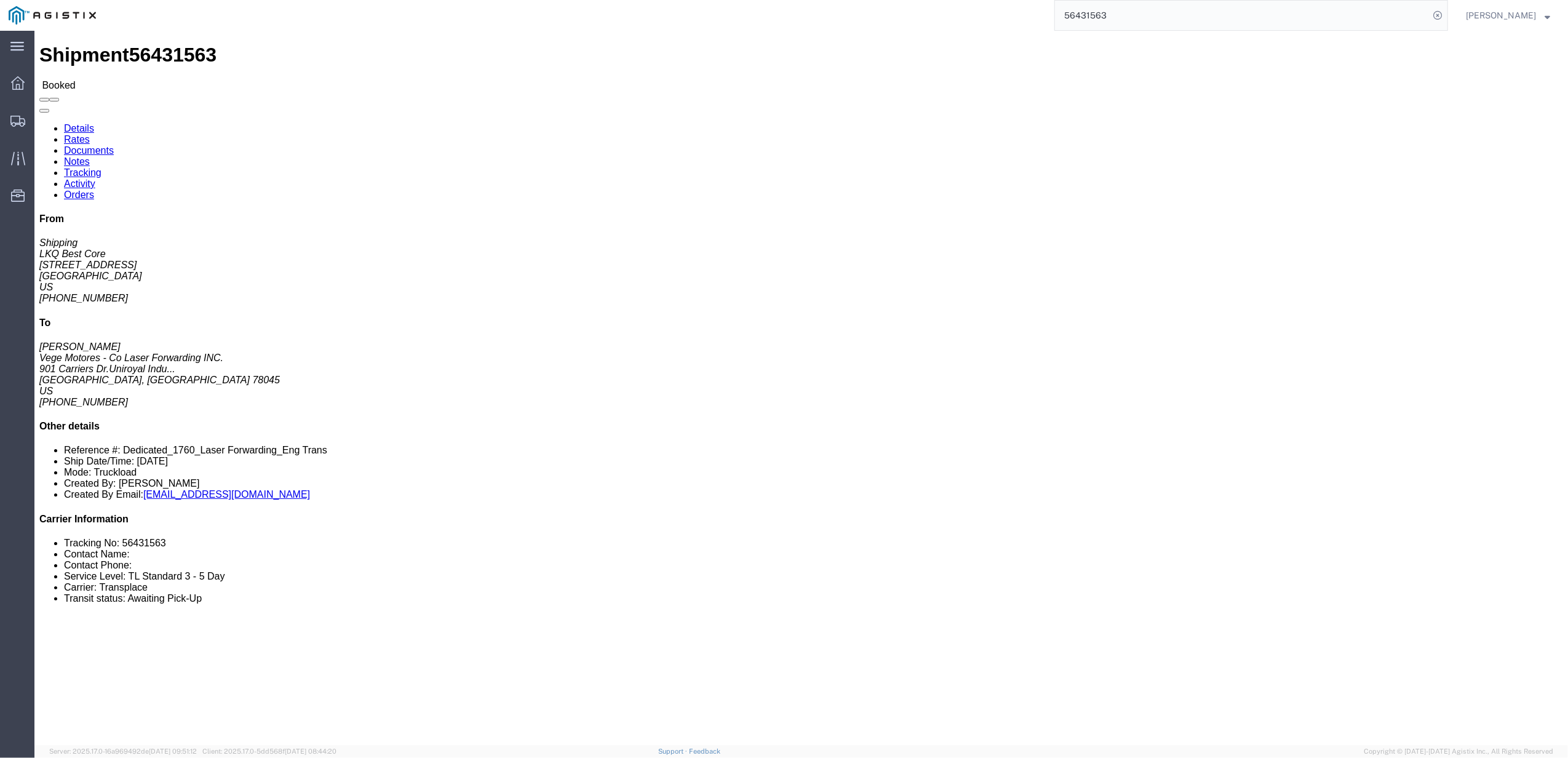
click link "Tracking"
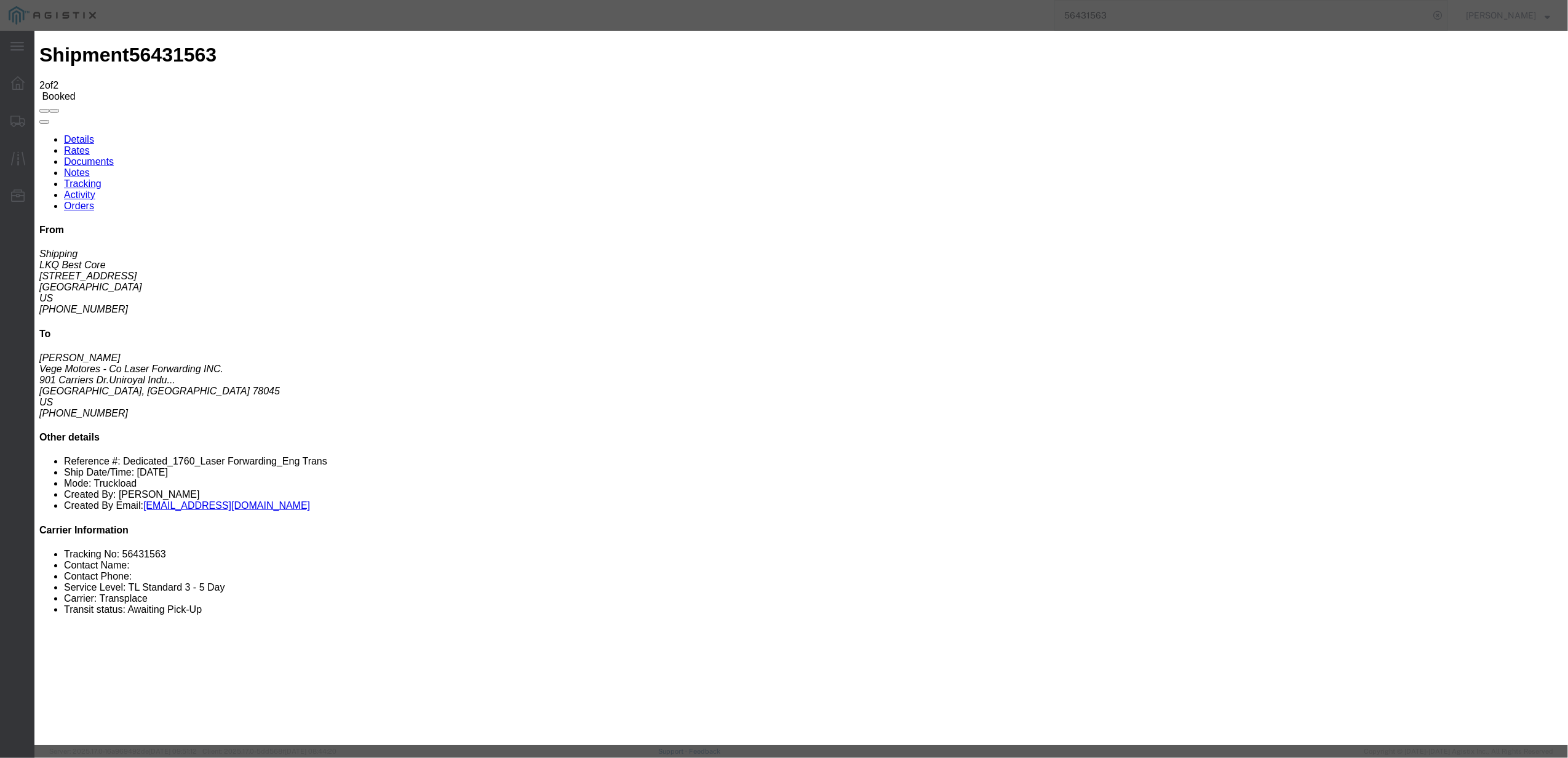
type input "[DATE]"
type input "7:00 PM"
select select "DELIVRED"
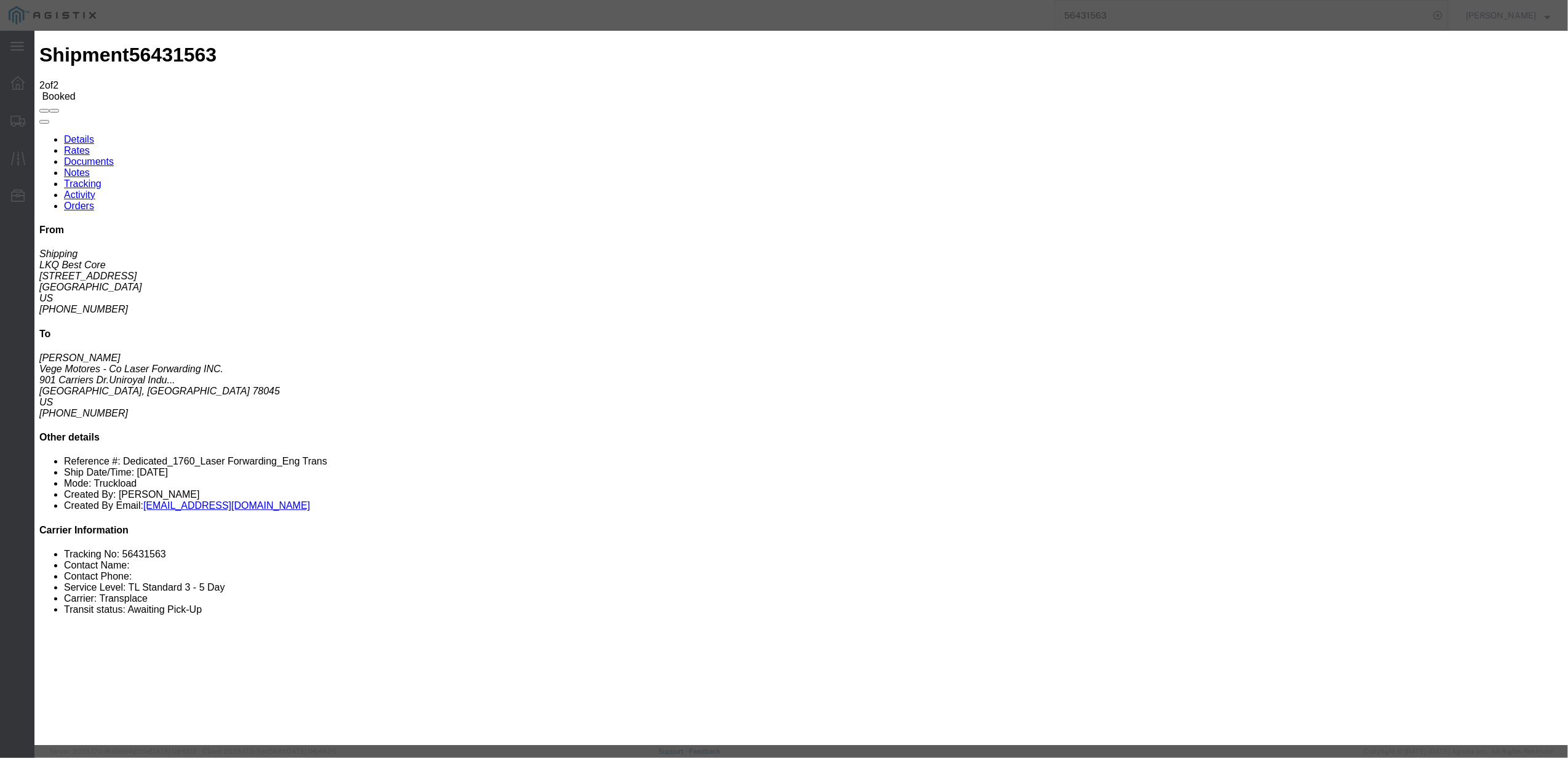
type input "[DATE]"
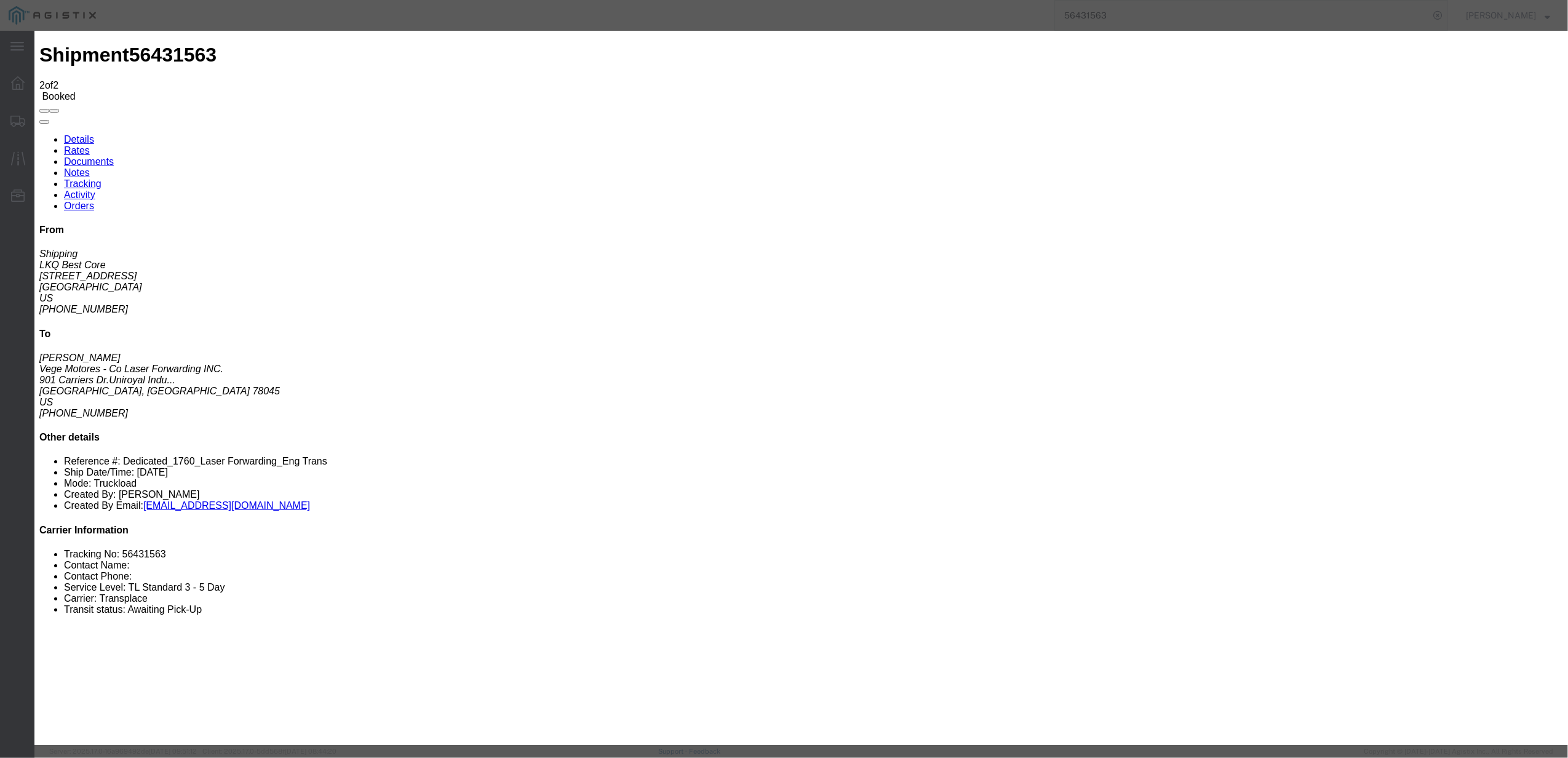
type input "3:00 PM"
type input "wichita"
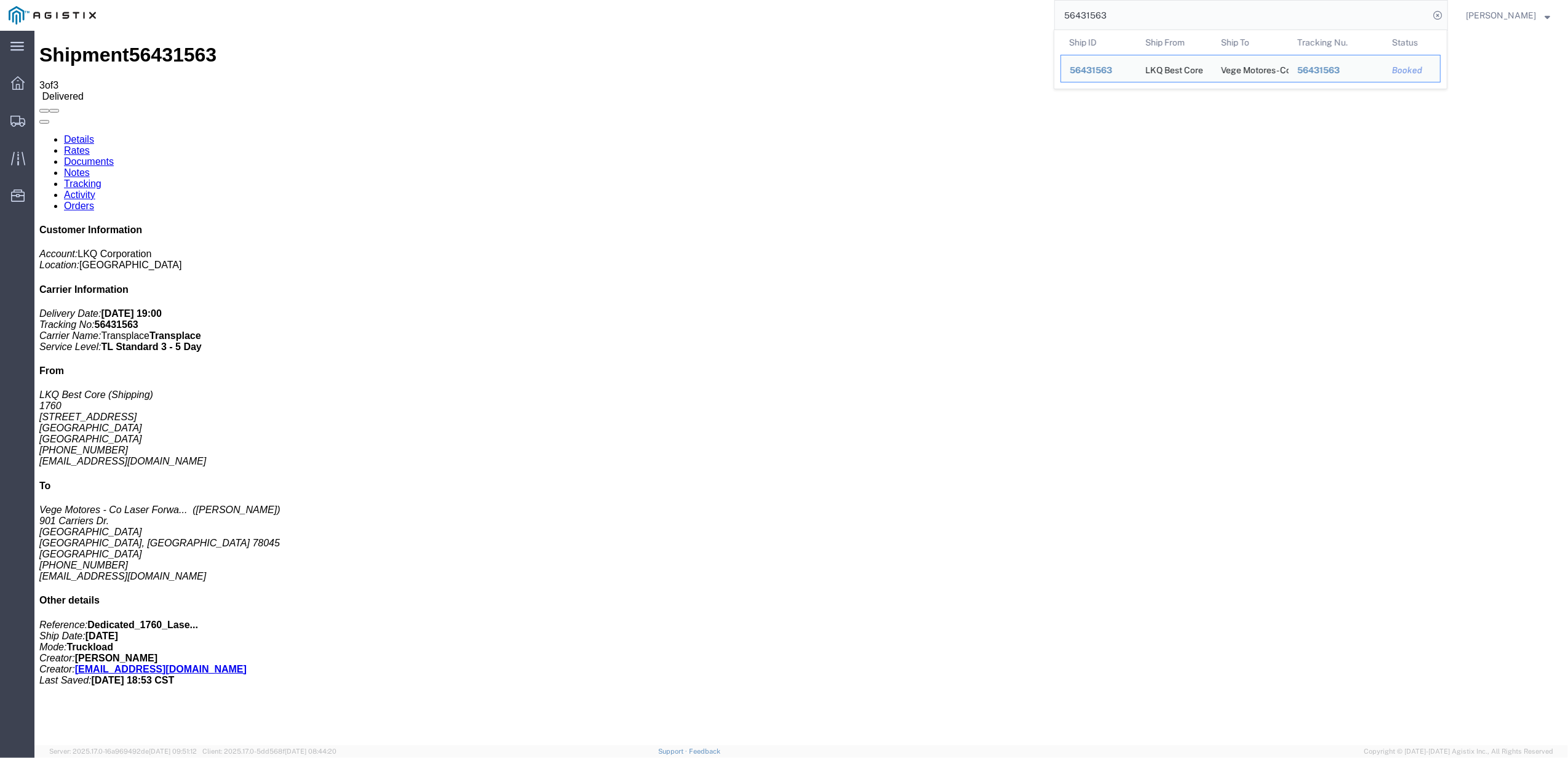
drag, startPoint x: 564, startPoint y: 51, endPoint x: 1108, endPoint y: 15, distance: 545.2
click at [1108, 15] on input "56431563" at bounding box center [1242, 15] width 374 height 29
paste input "58"
type input "56431558"
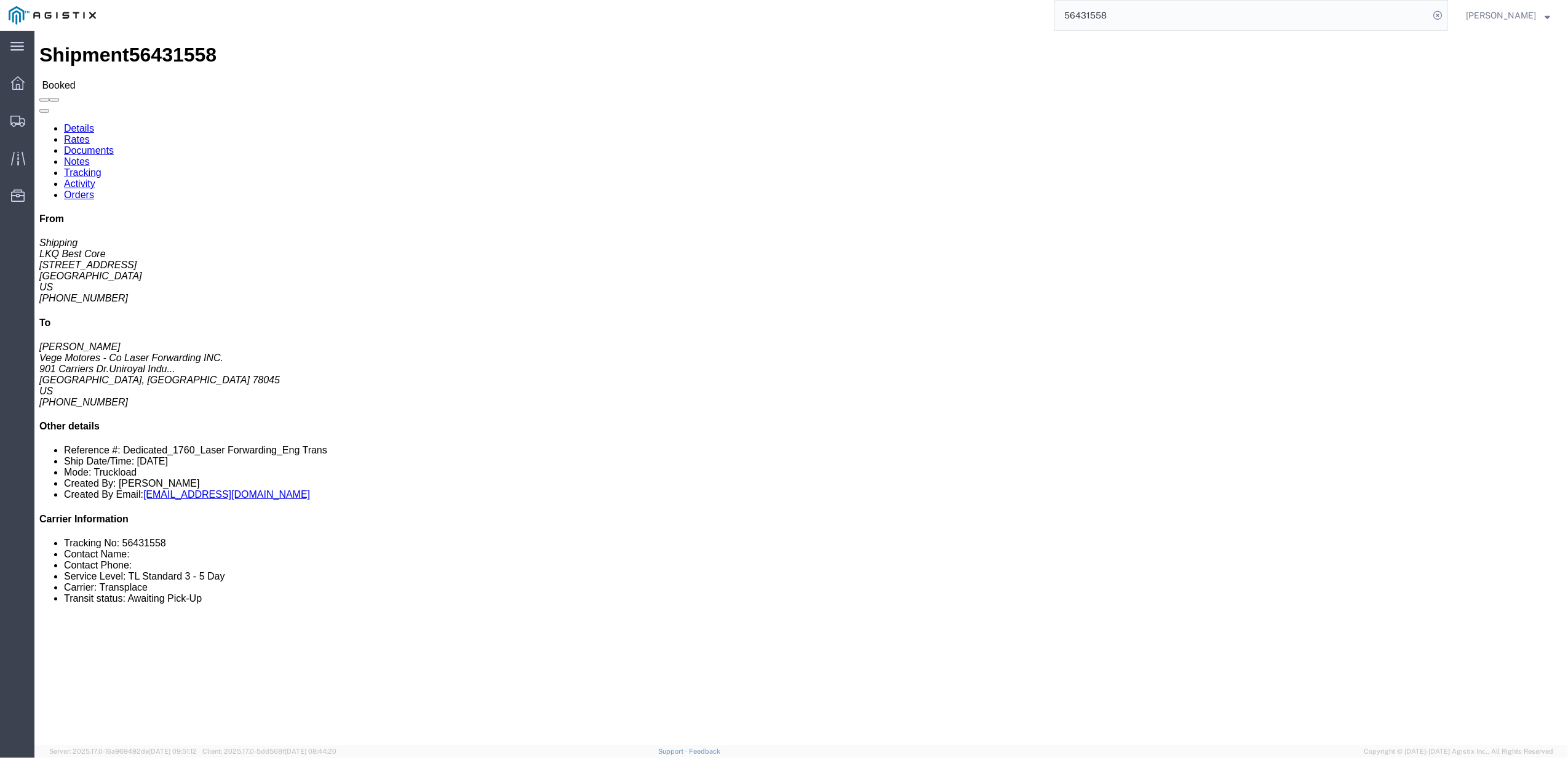
click link "Tracking"
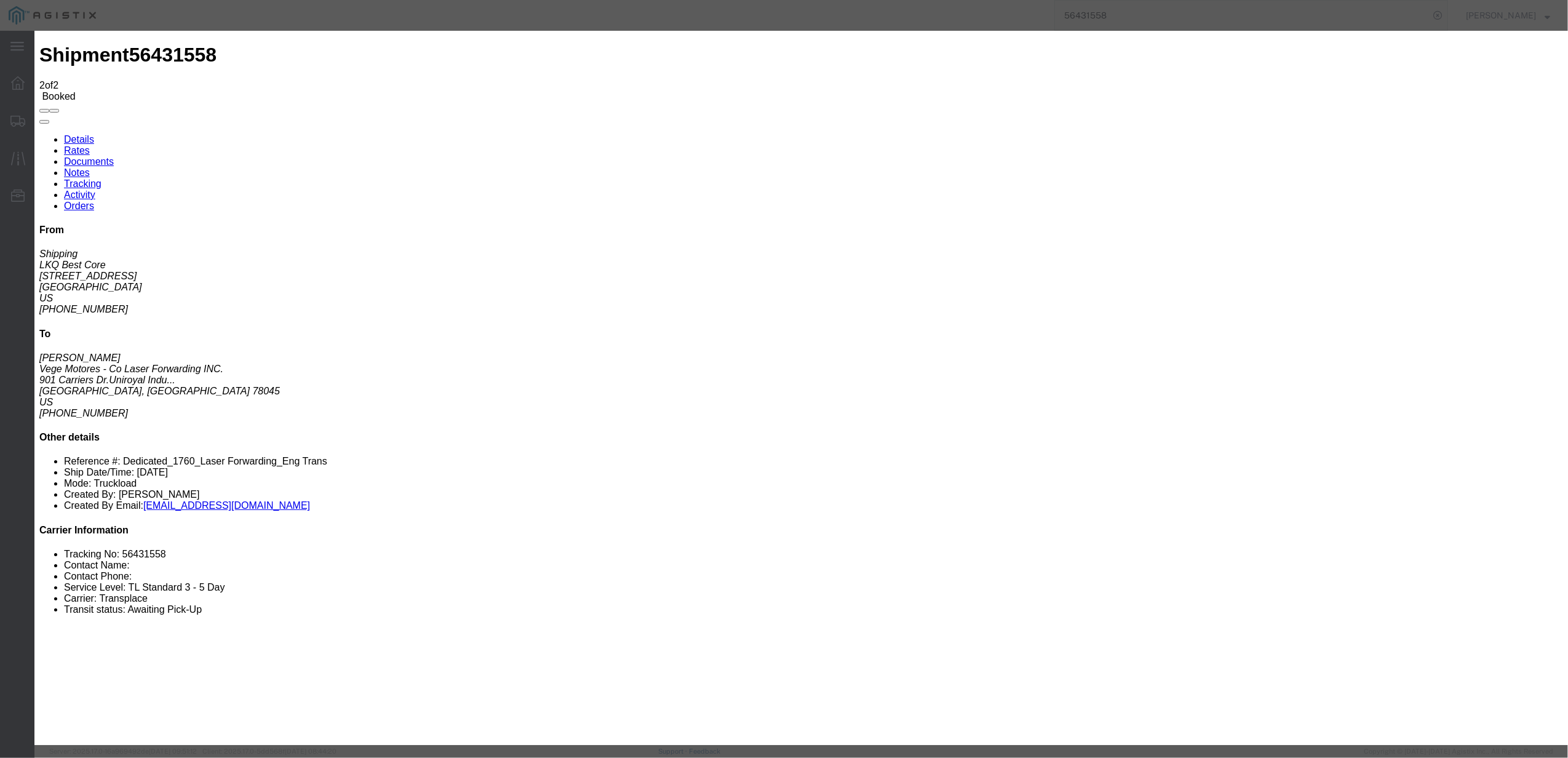
type input "[DATE]"
type input "7:00 PM"
select select "DELIVRED"
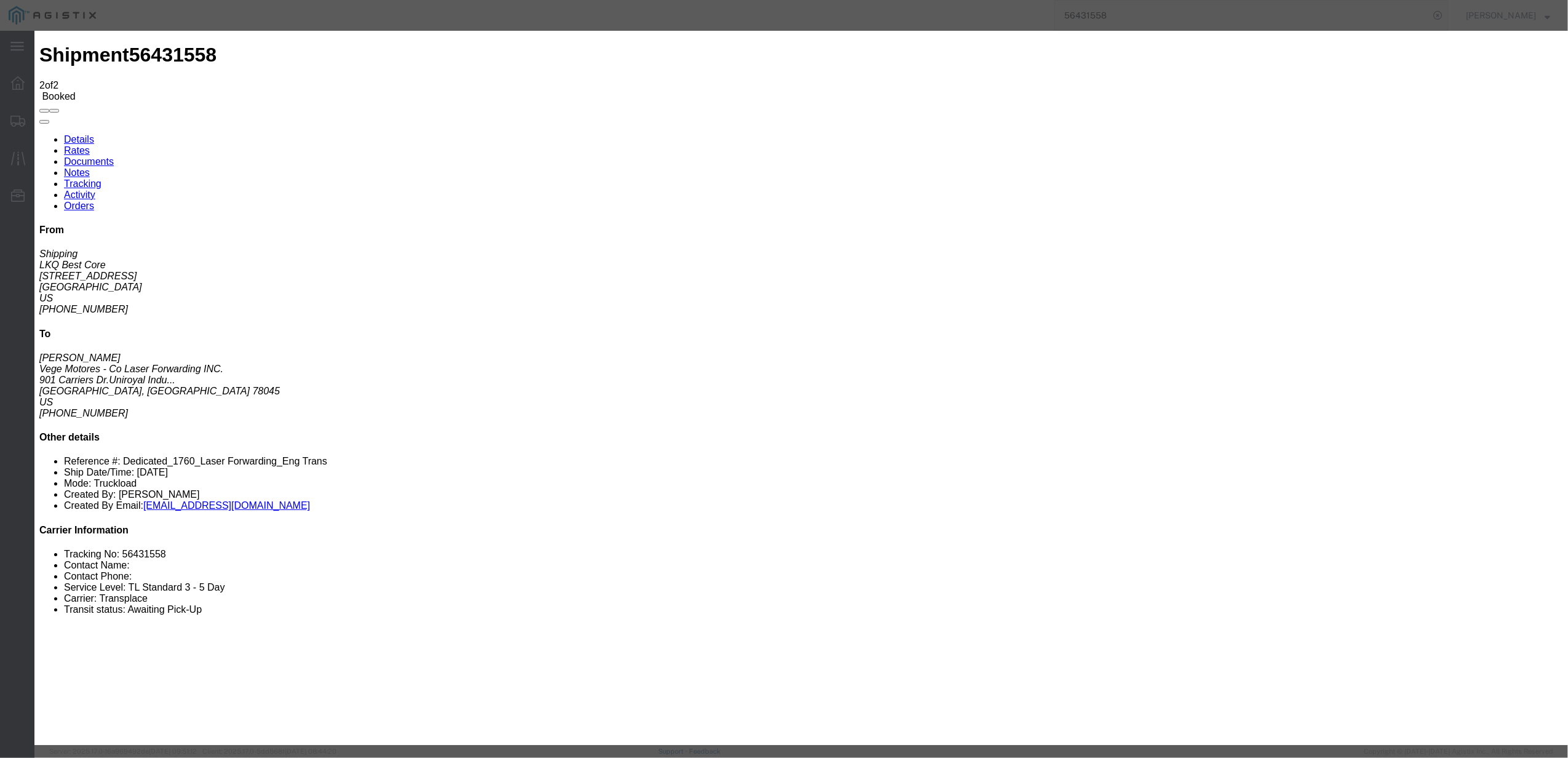
type input "[DATE]"
type input "10:00 AM"
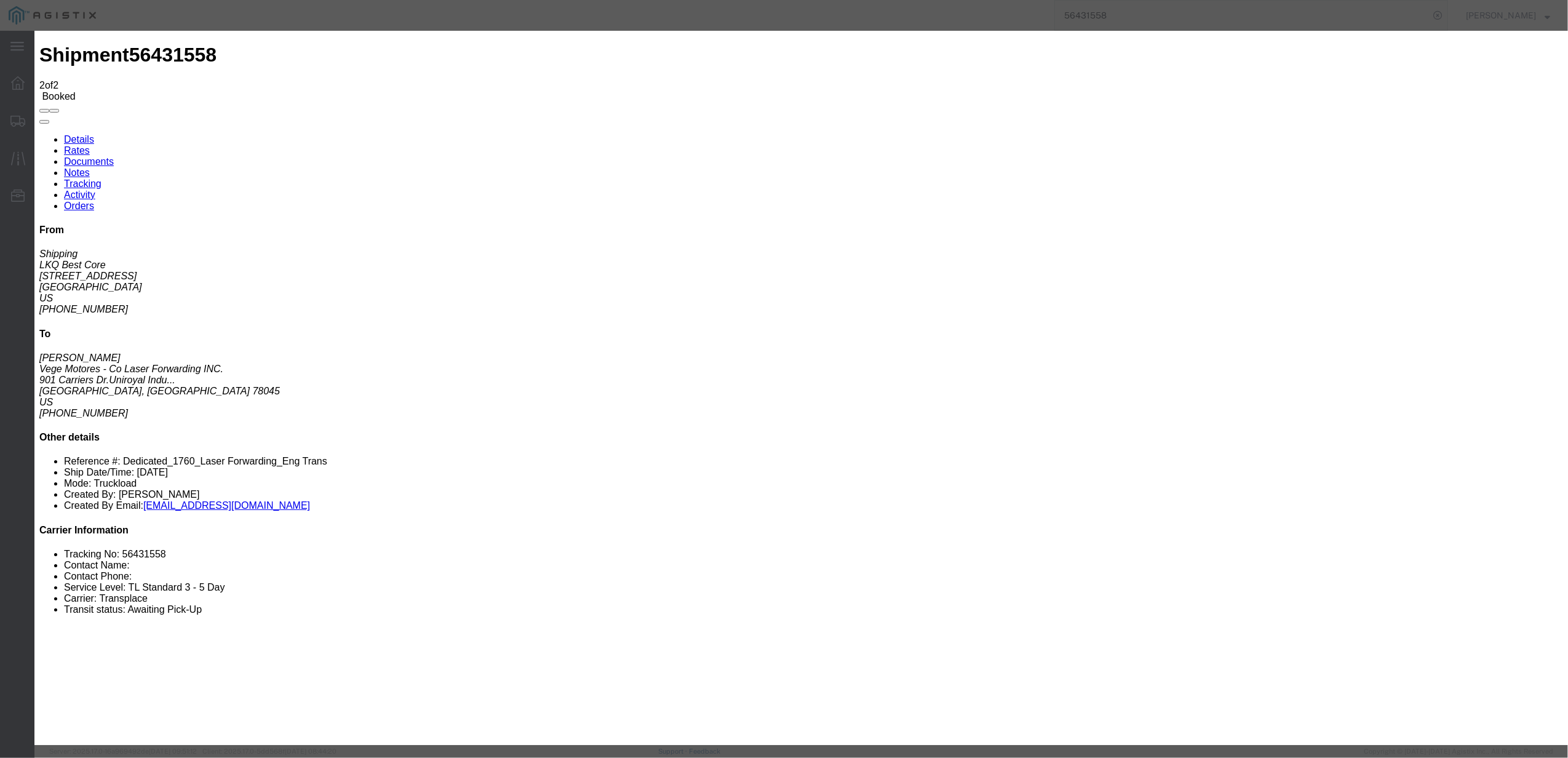
type input "wichita"
